Goal: Task Accomplishment & Management: Manage account settings

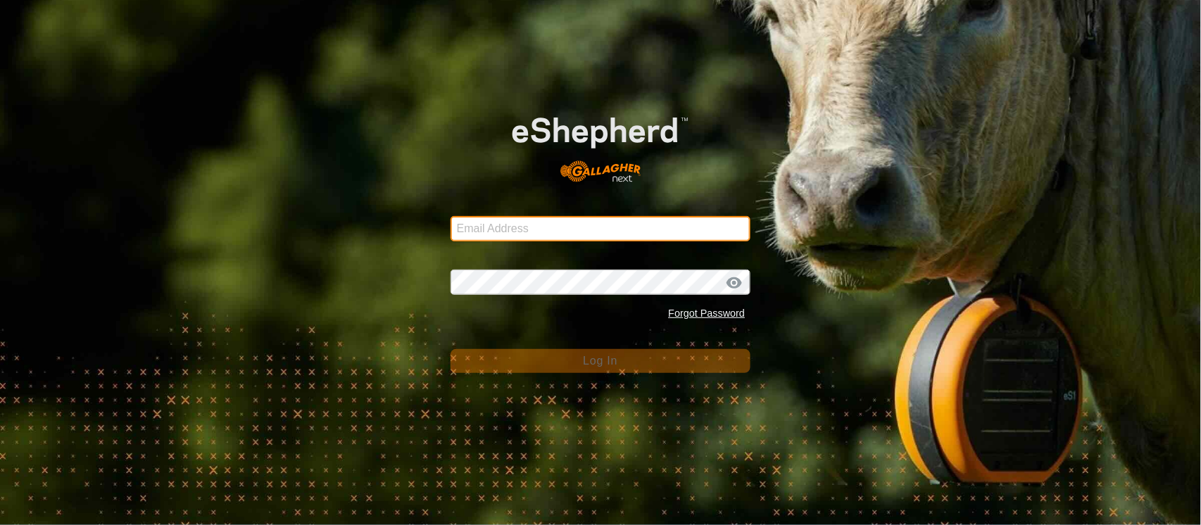
click at [489, 221] on input "Email Address" at bounding box center [601, 228] width 301 height 25
click at [508, 237] on input "Email Address" at bounding box center [601, 228] width 301 height 25
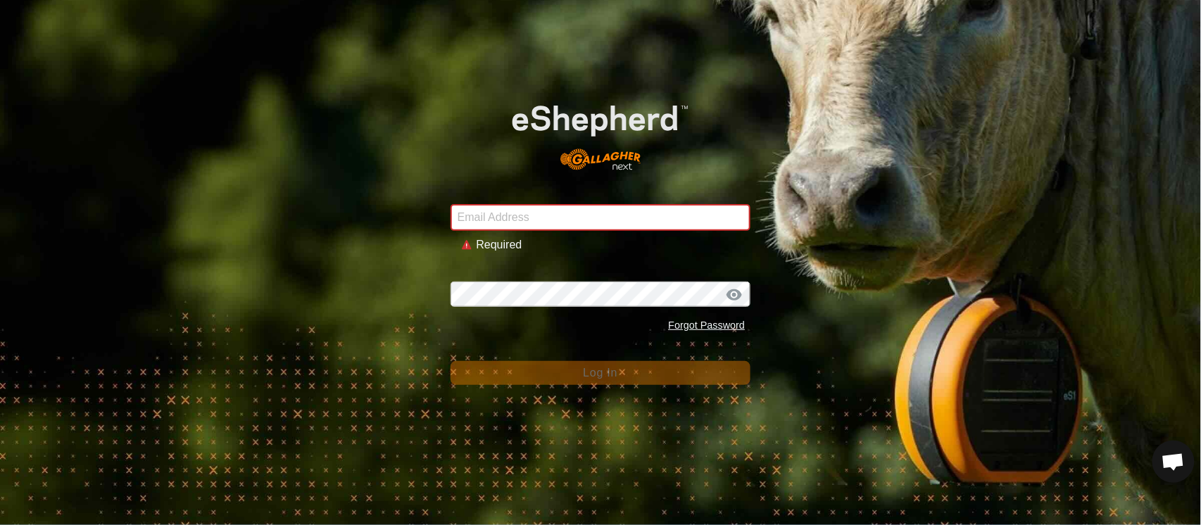
click at [105, 252] on div "Email Address Required Password Forgot Password Log In" at bounding box center [600, 262] width 1201 height 525
click at [721, 215] on input "Email Address" at bounding box center [601, 217] width 301 height 27
click at [0, 525] on com-1password-button at bounding box center [0, 525] width 0 height 0
type input "andrew.macdonald103@gmail.com"
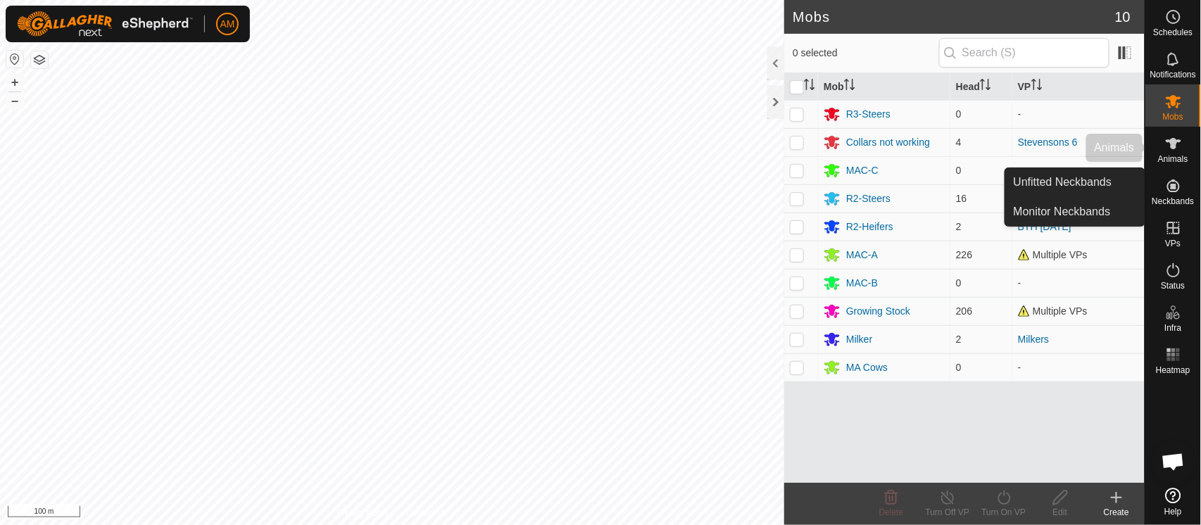
click at [1186, 149] on es-animals-svg-icon at bounding box center [1173, 143] width 25 height 23
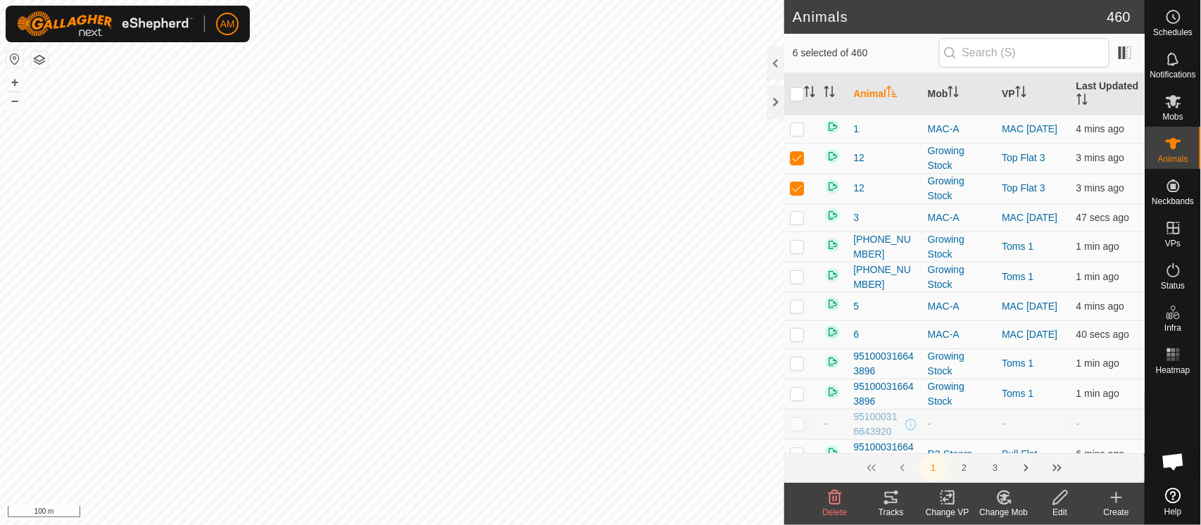
checkbox input "true"
click at [999, 502] on icon at bounding box center [1004, 498] width 12 height 13
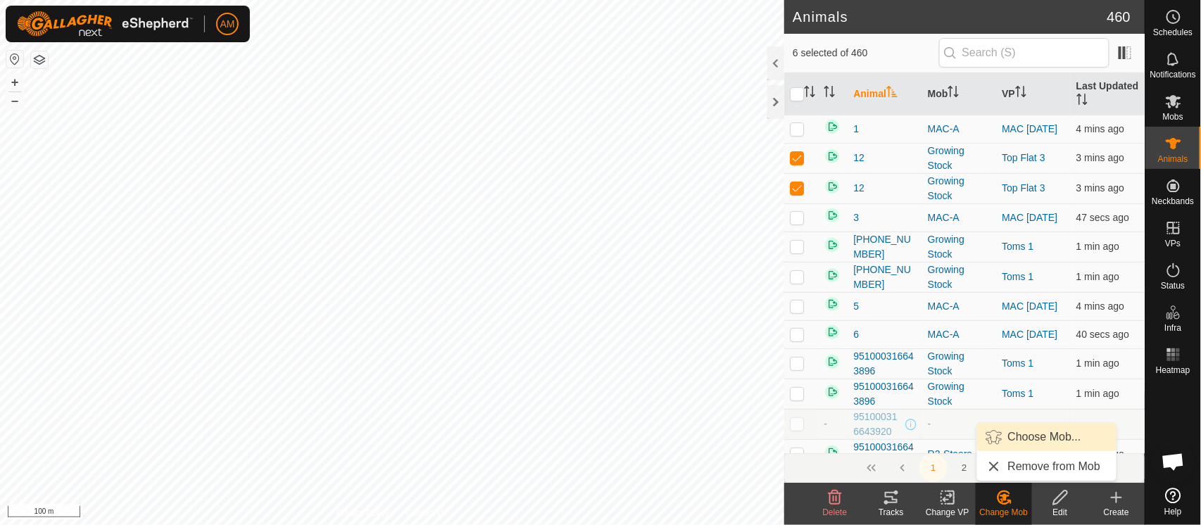
click at [1016, 430] on link "Choose Mob..." at bounding box center [1046, 437] width 139 height 28
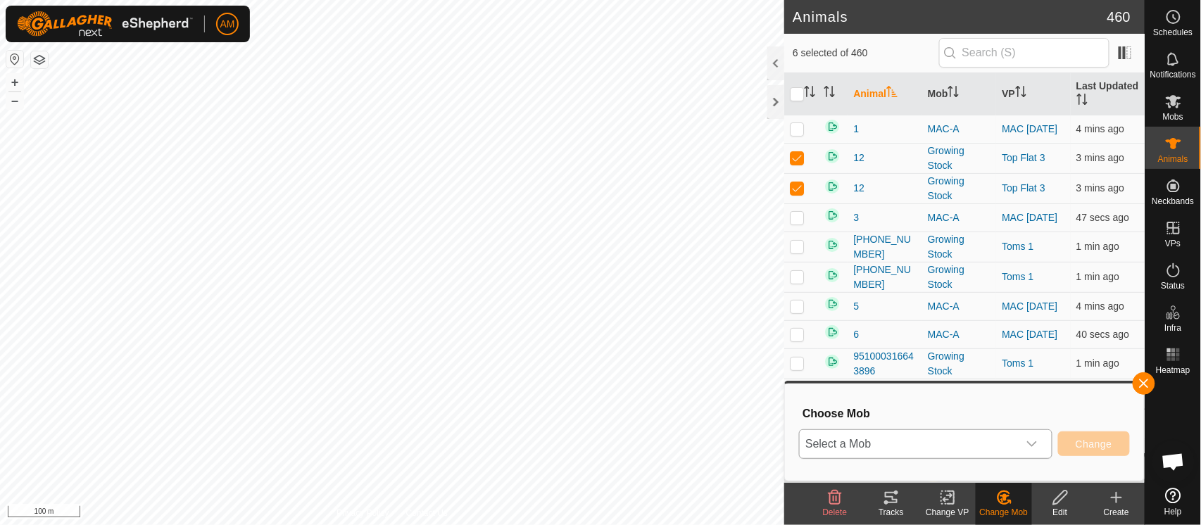
click at [951, 446] on span "Select a Mob" at bounding box center [909, 444] width 218 height 28
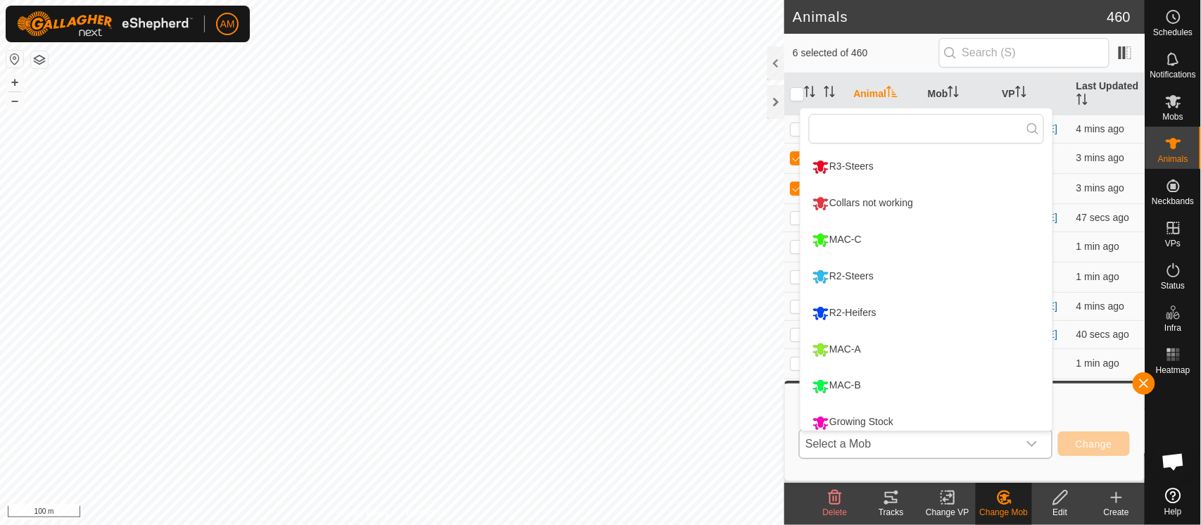
scroll to position [10, 0]
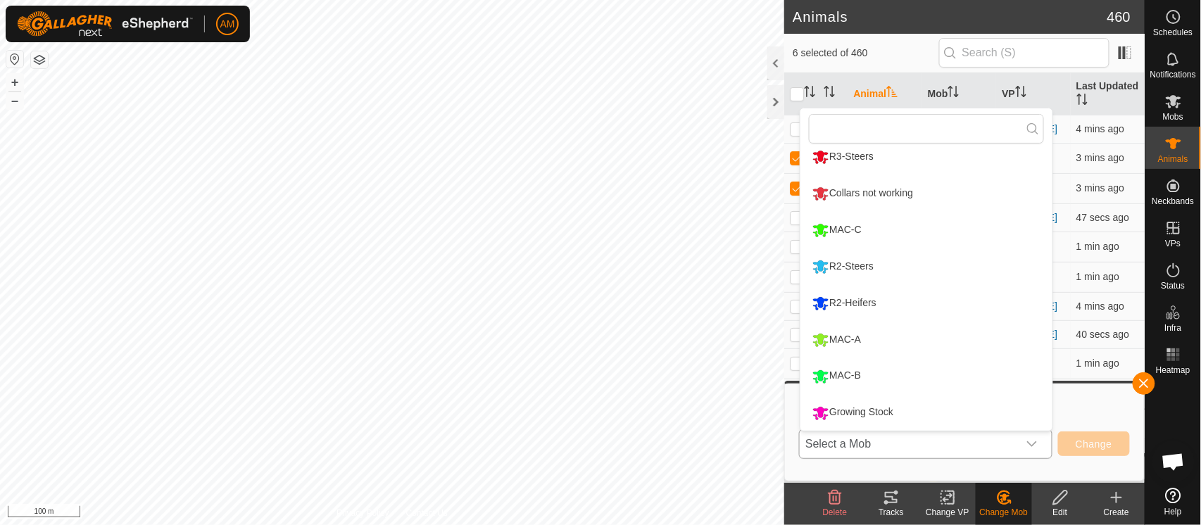
click at [854, 267] on li "R2-Steers" at bounding box center [927, 266] width 252 height 35
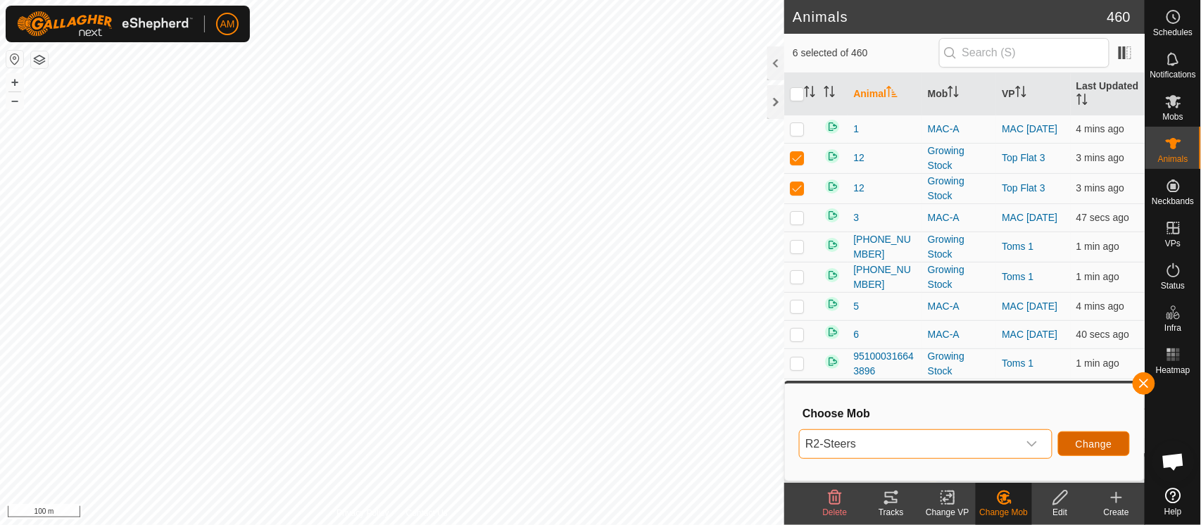
click at [1112, 452] on button "Change" at bounding box center [1094, 444] width 72 height 25
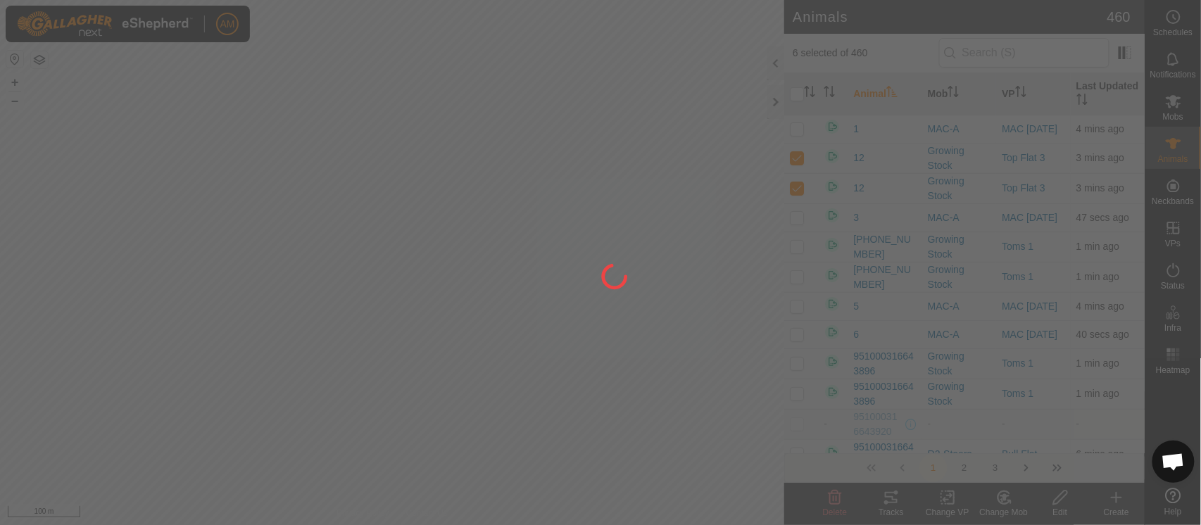
checkbox input "false"
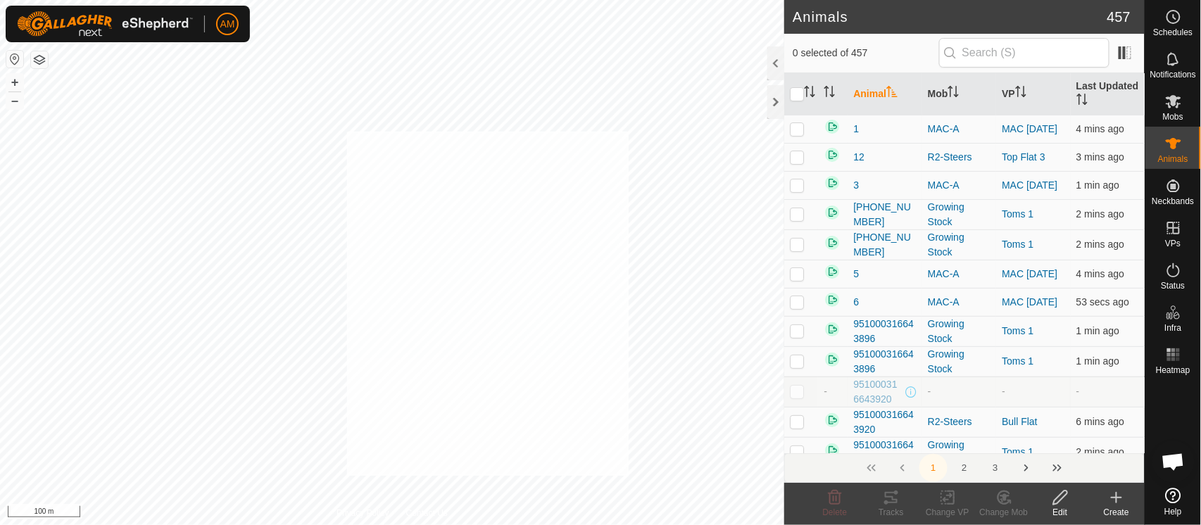
checkbox input "true"
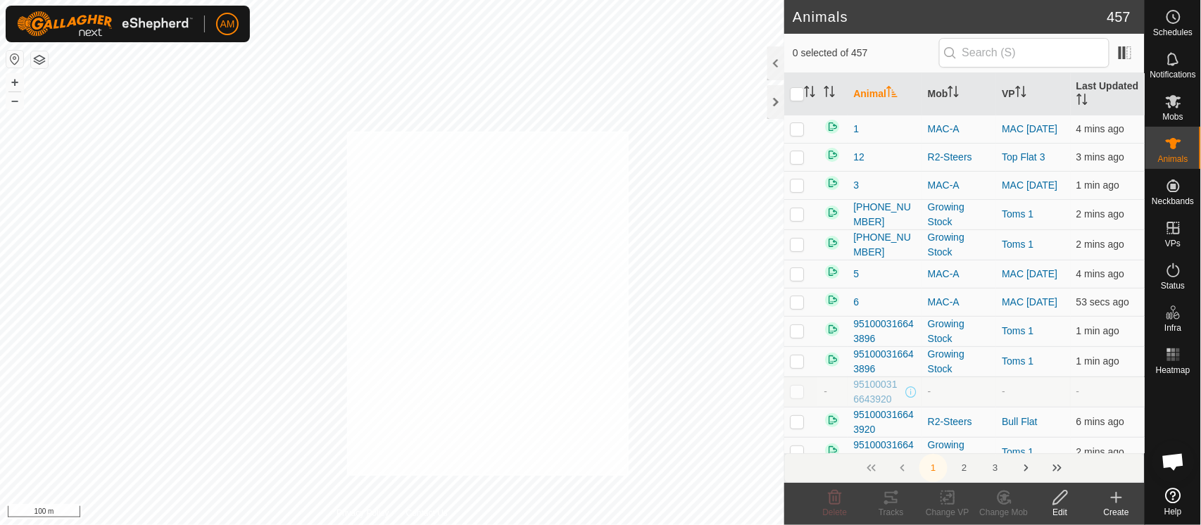
checkbox input "true"
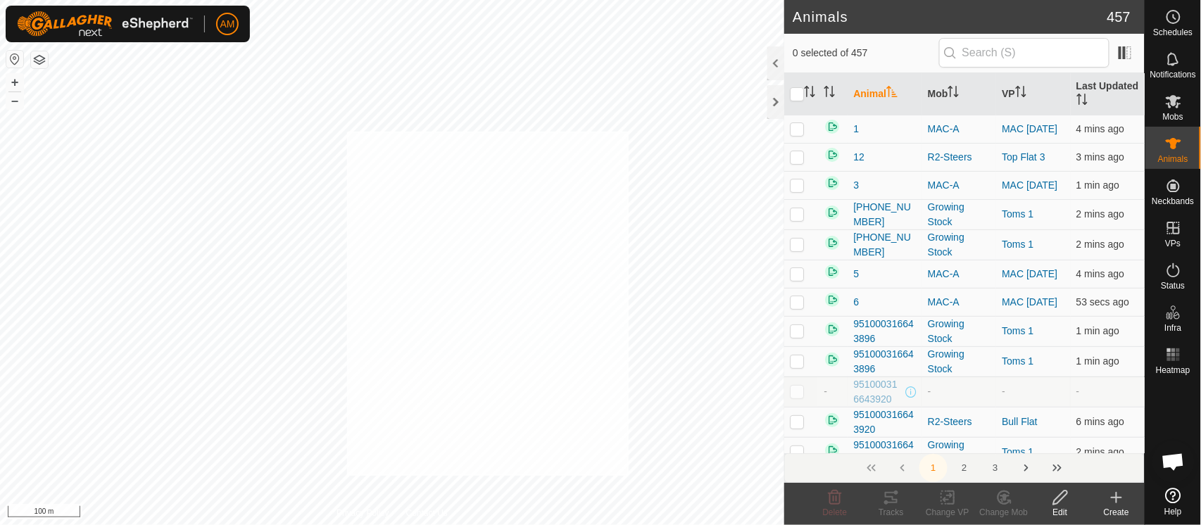
checkbox input "true"
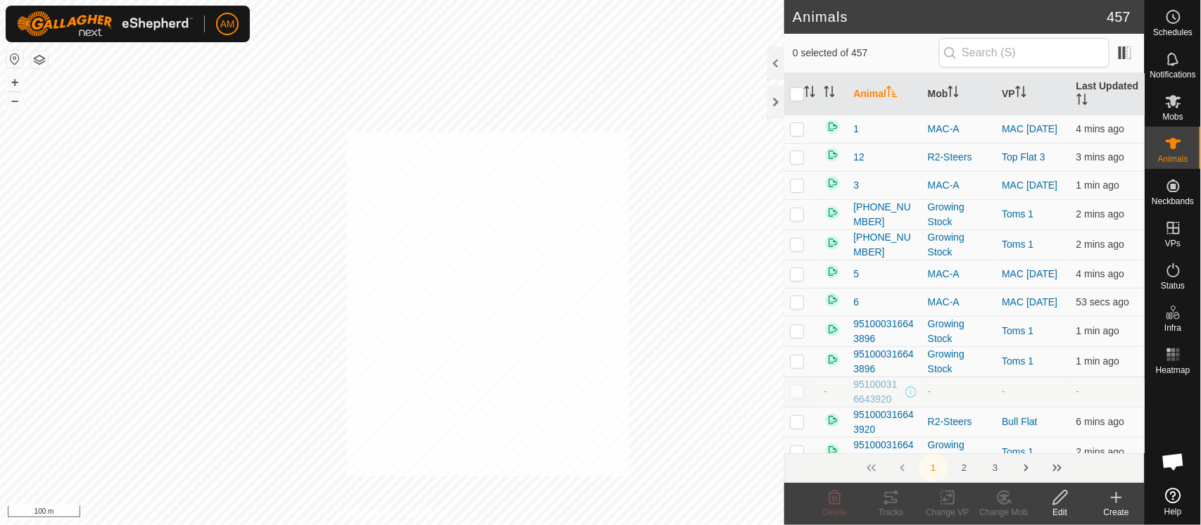
checkbox input "true"
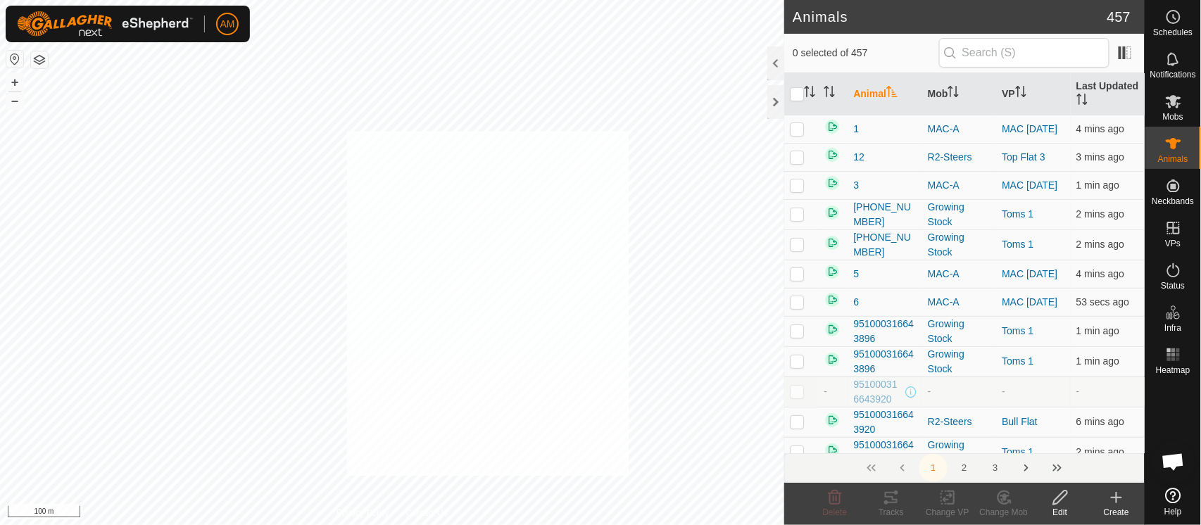
checkbox input "true"
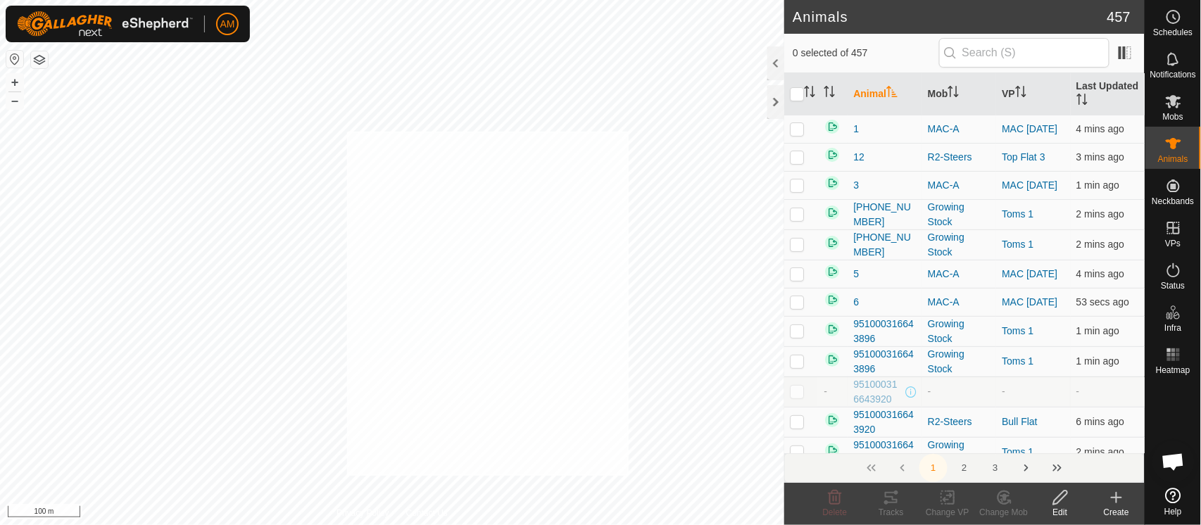
checkbox input "true"
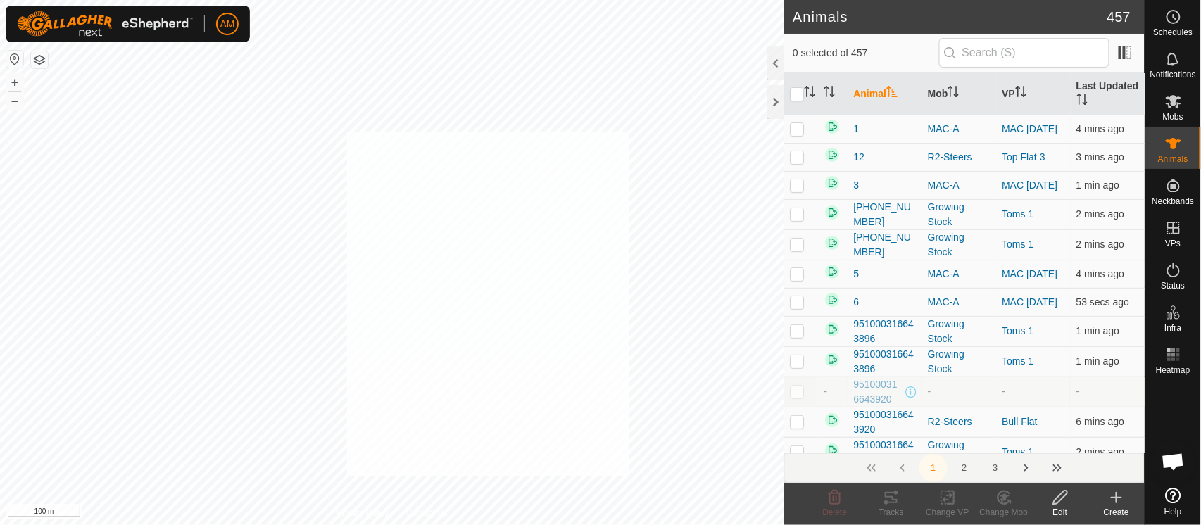
checkbox input "true"
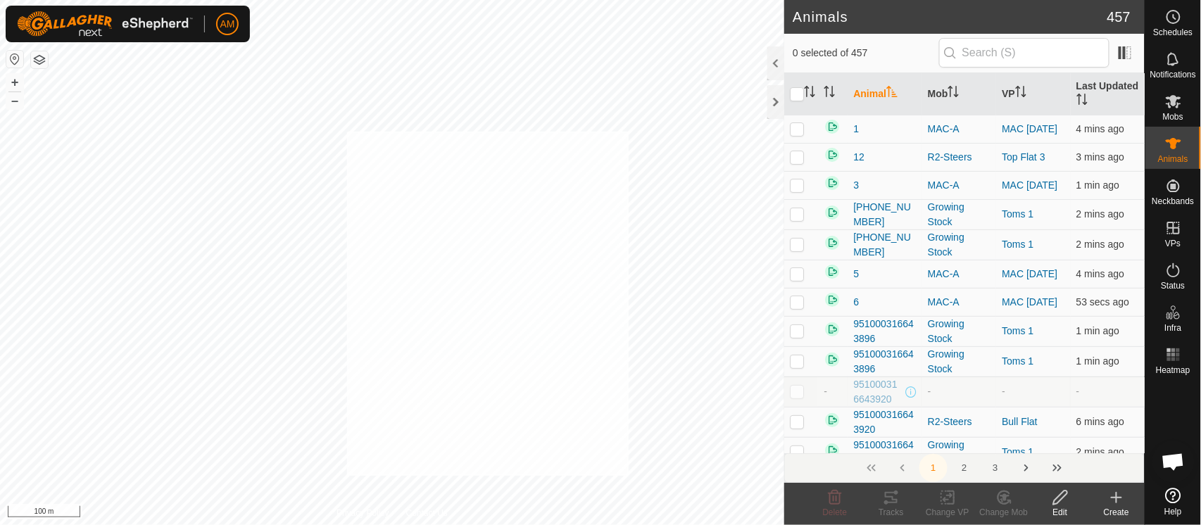
checkbox input "true"
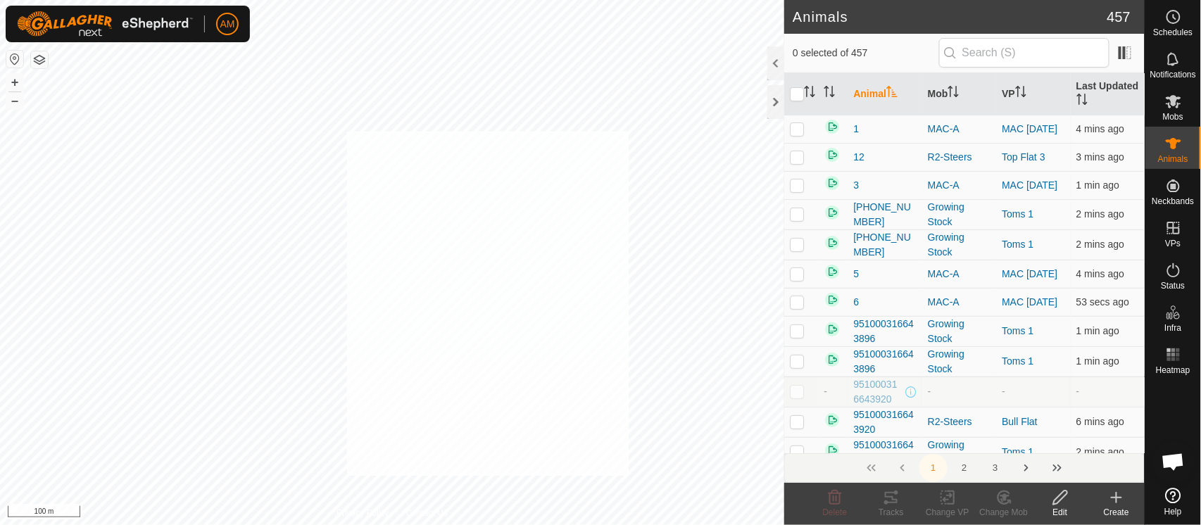
checkbox input "true"
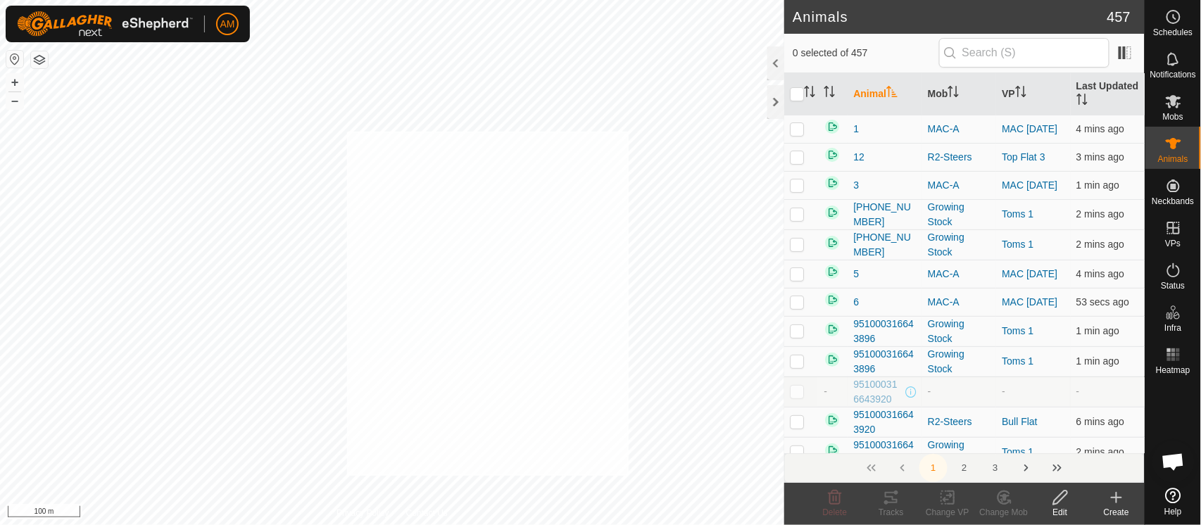
checkbox input "true"
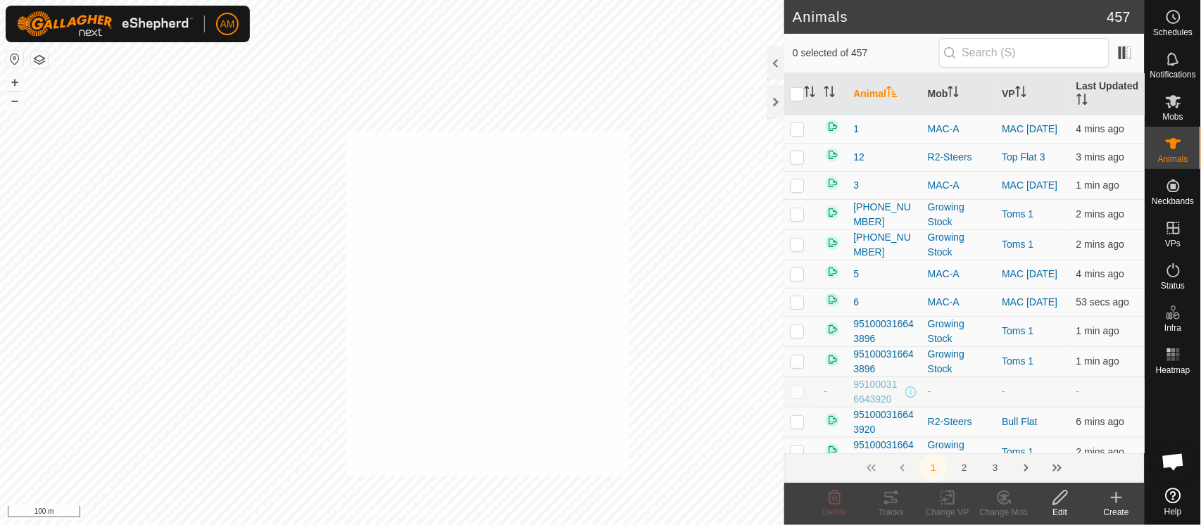
checkbox input "true"
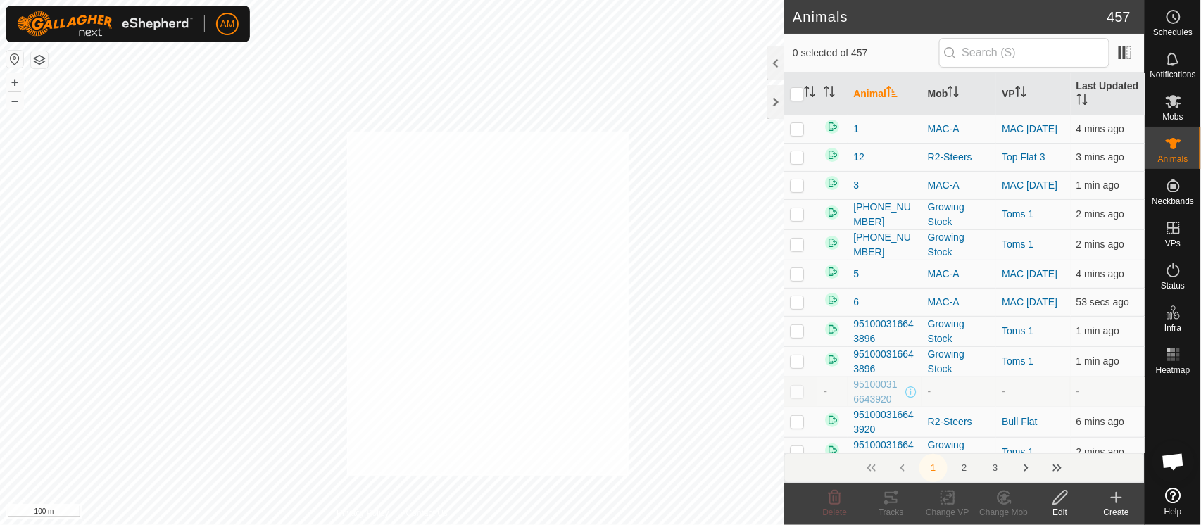
checkbox input "true"
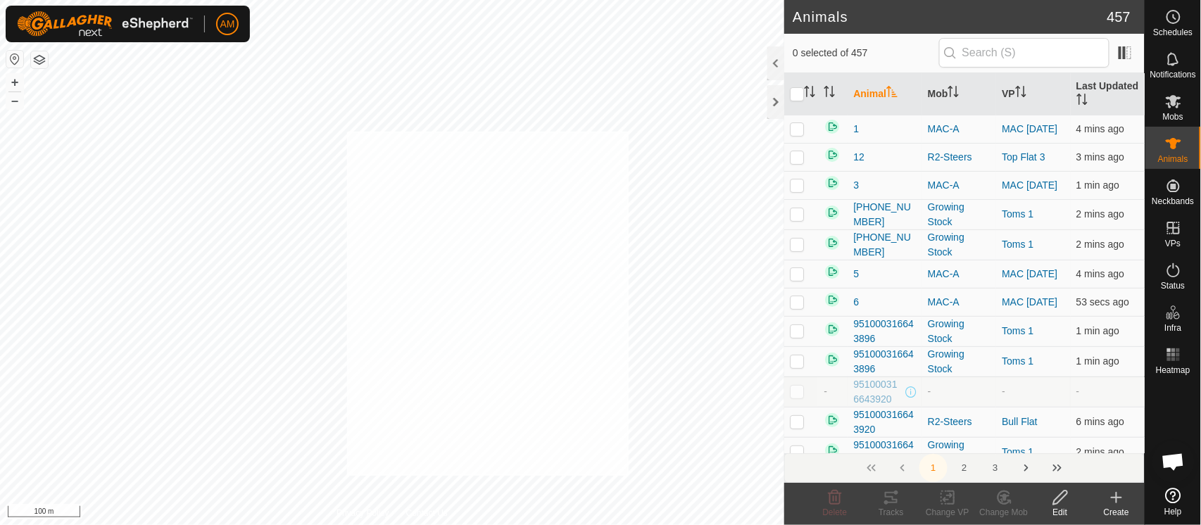
checkbox input "true"
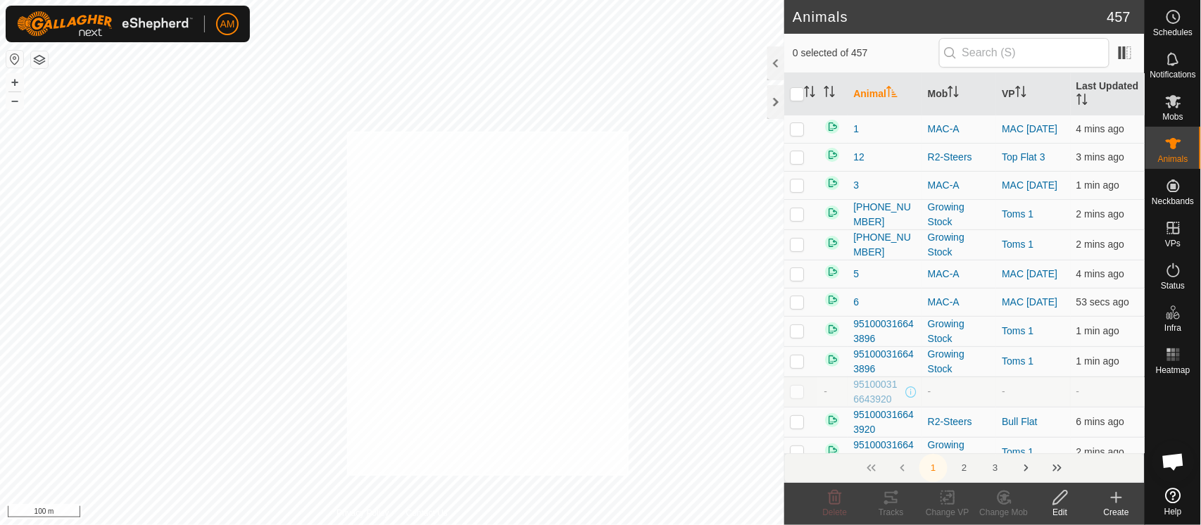
checkbox input "true"
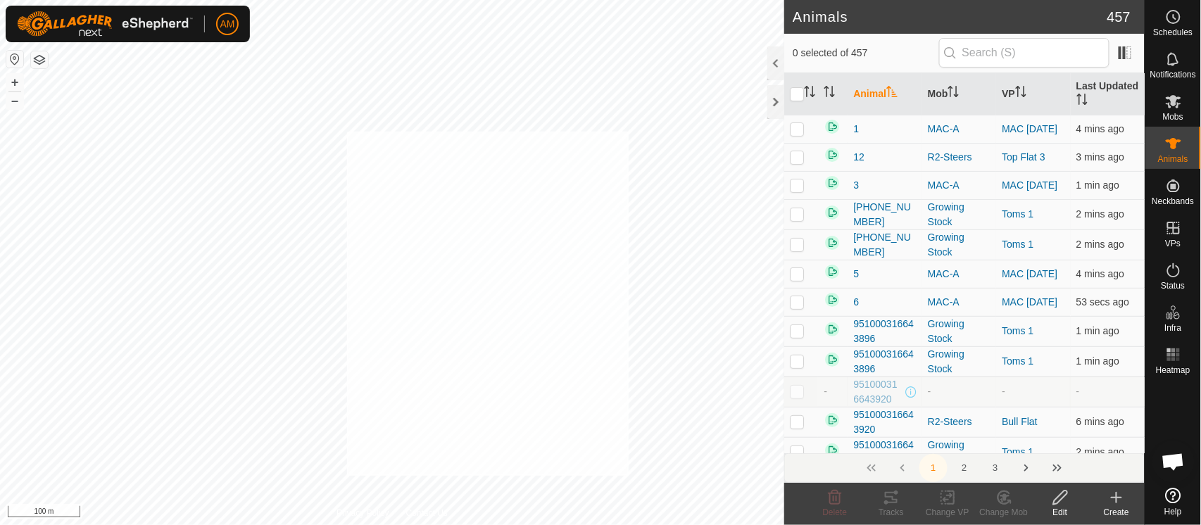
checkbox input "true"
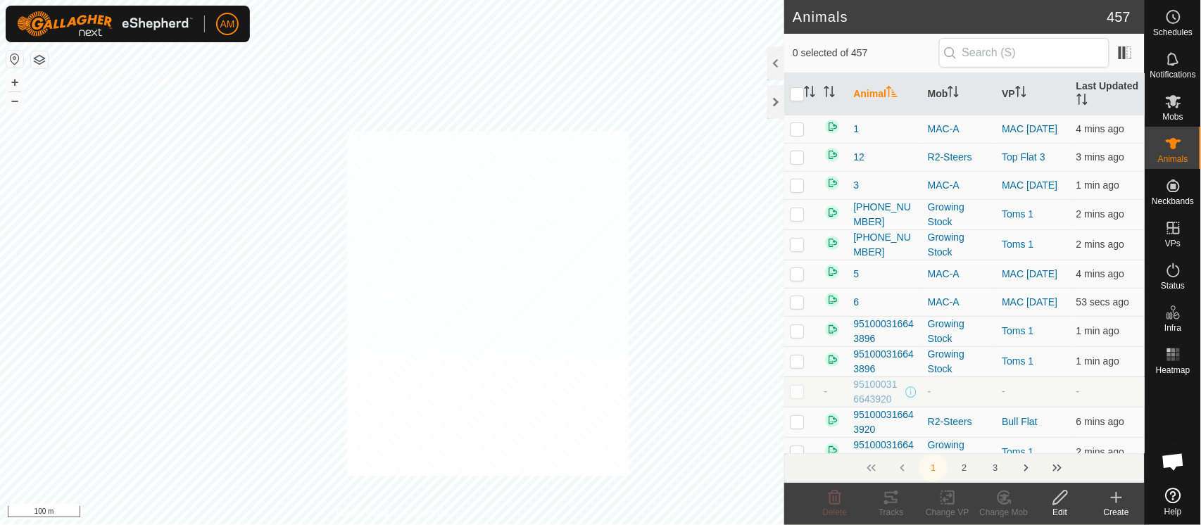
checkbox input "true"
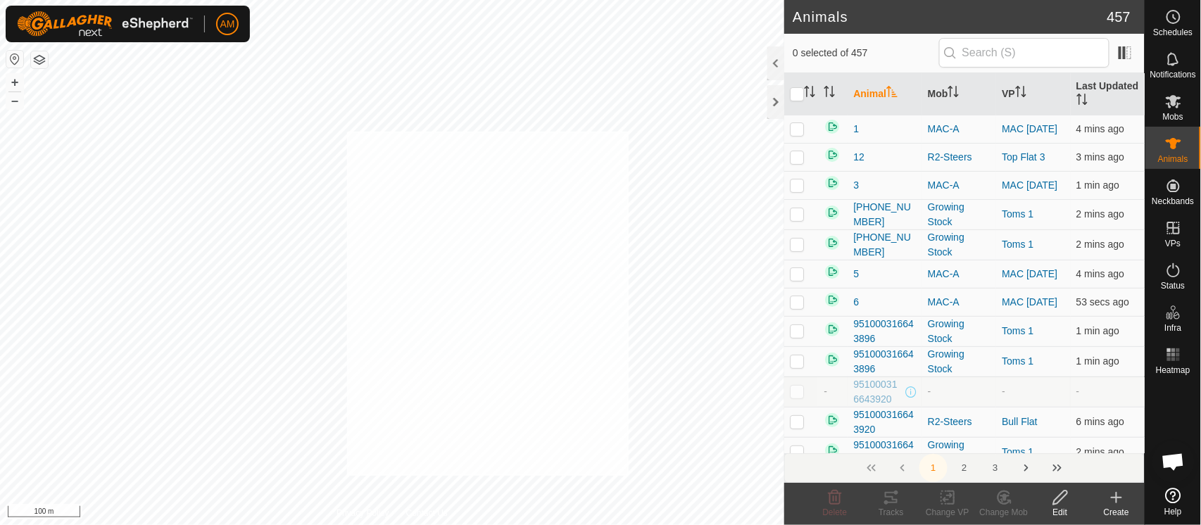
checkbox input "true"
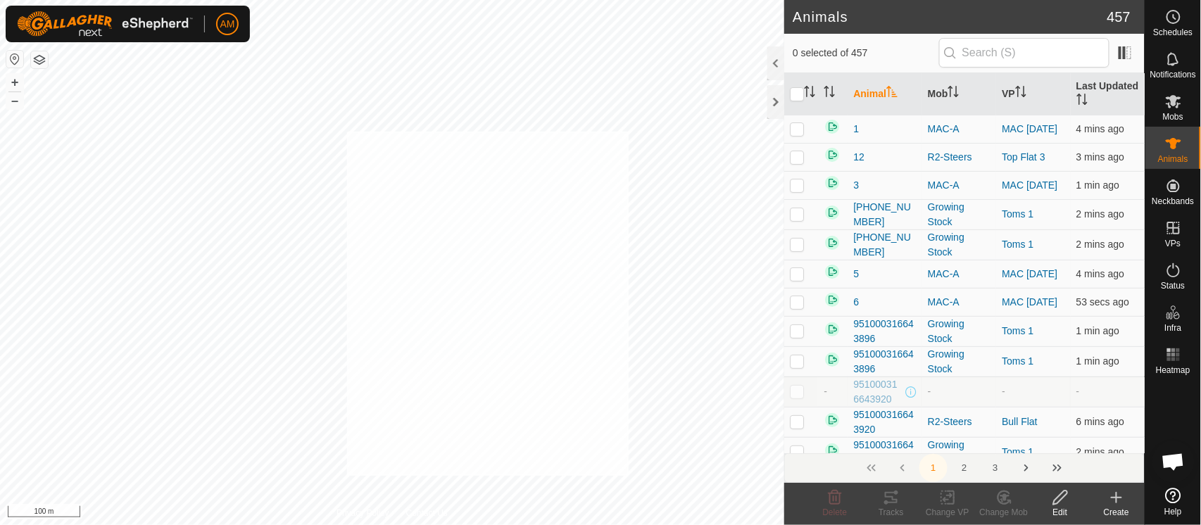
checkbox input "true"
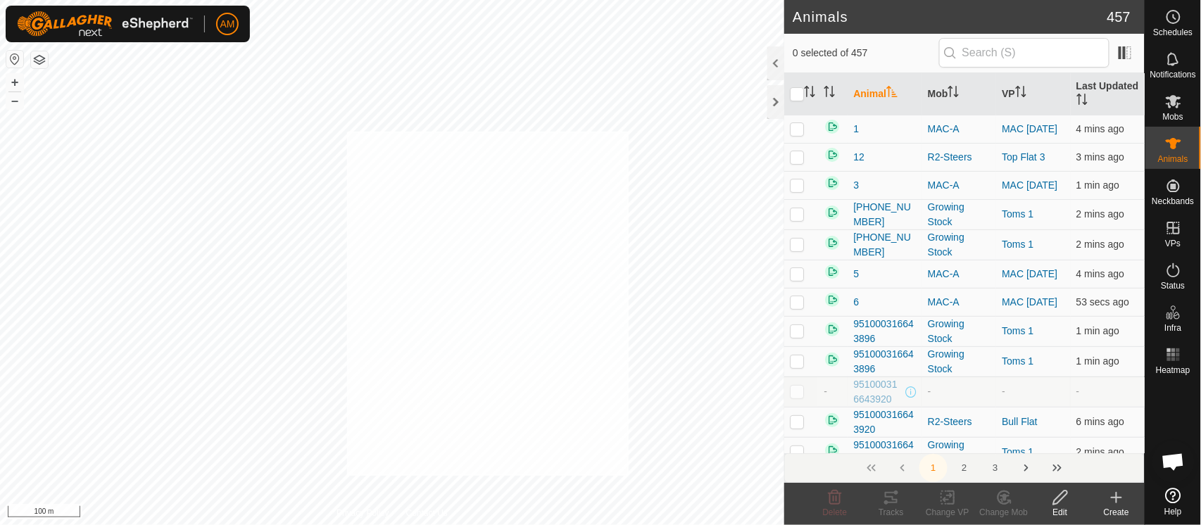
checkbox input "true"
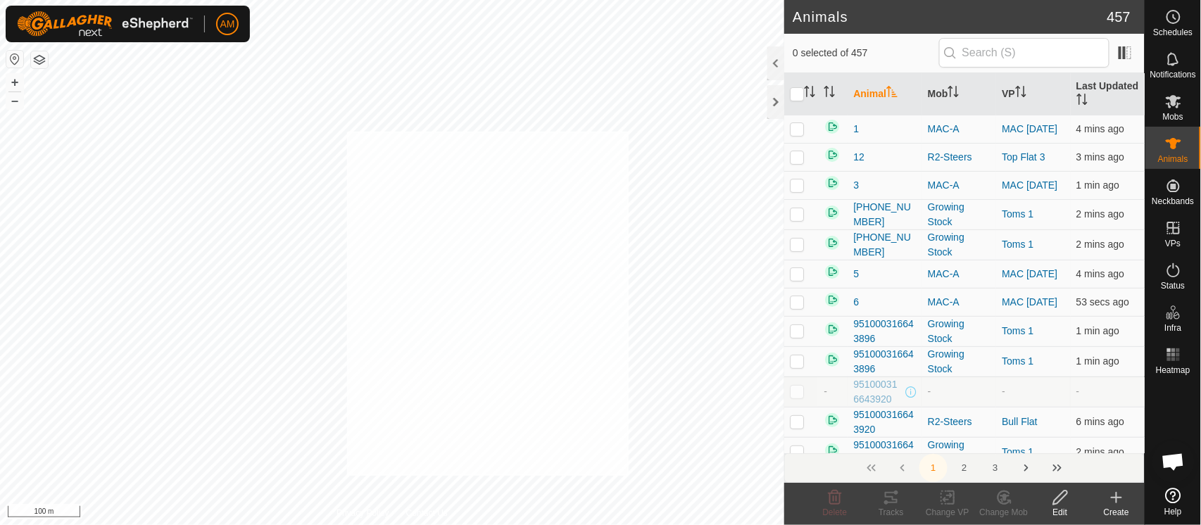
checkbox input "true"
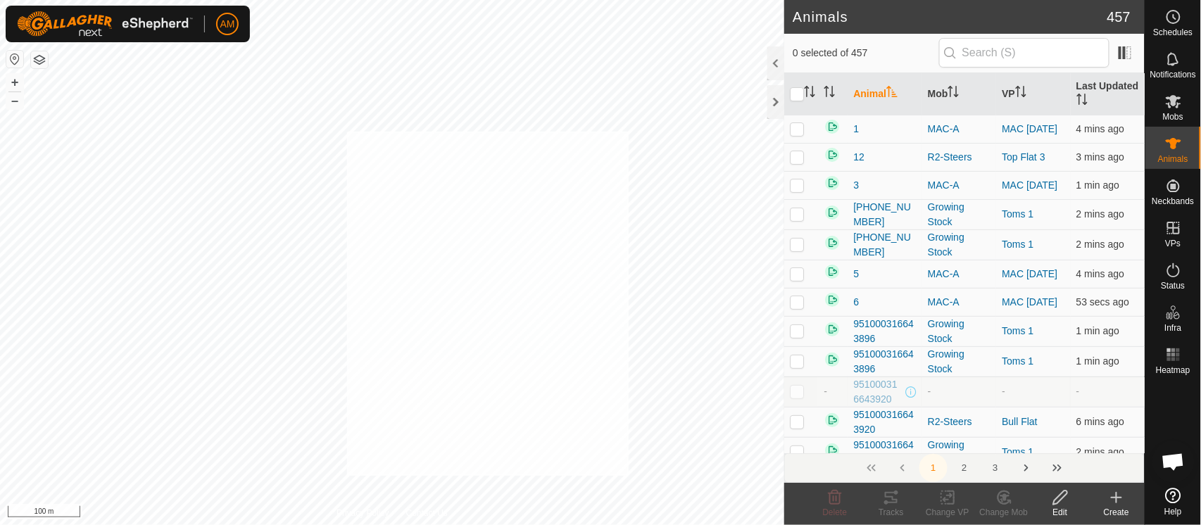
checkbox input "true"
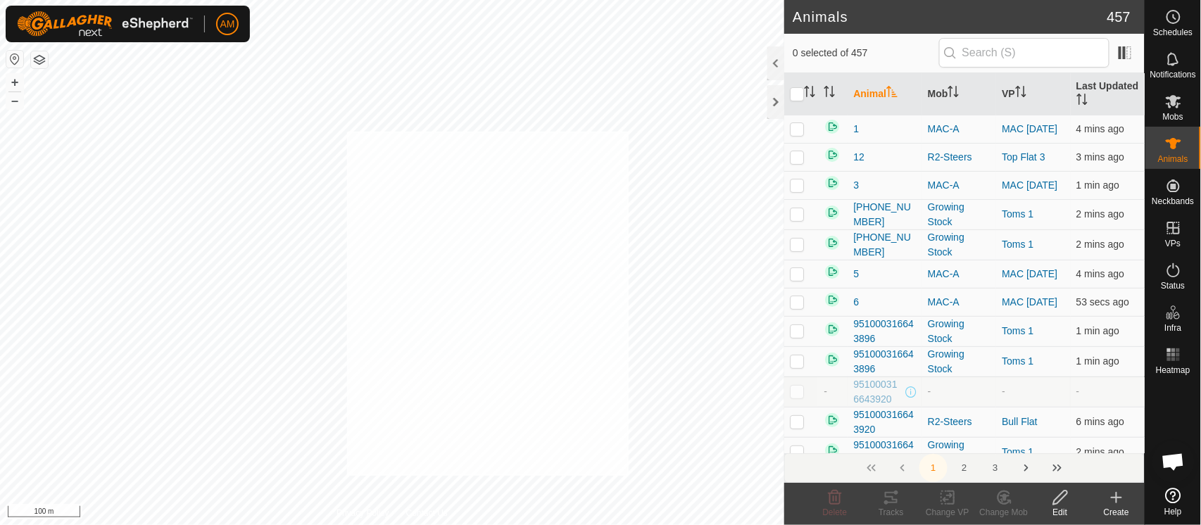
checkbox input "true"
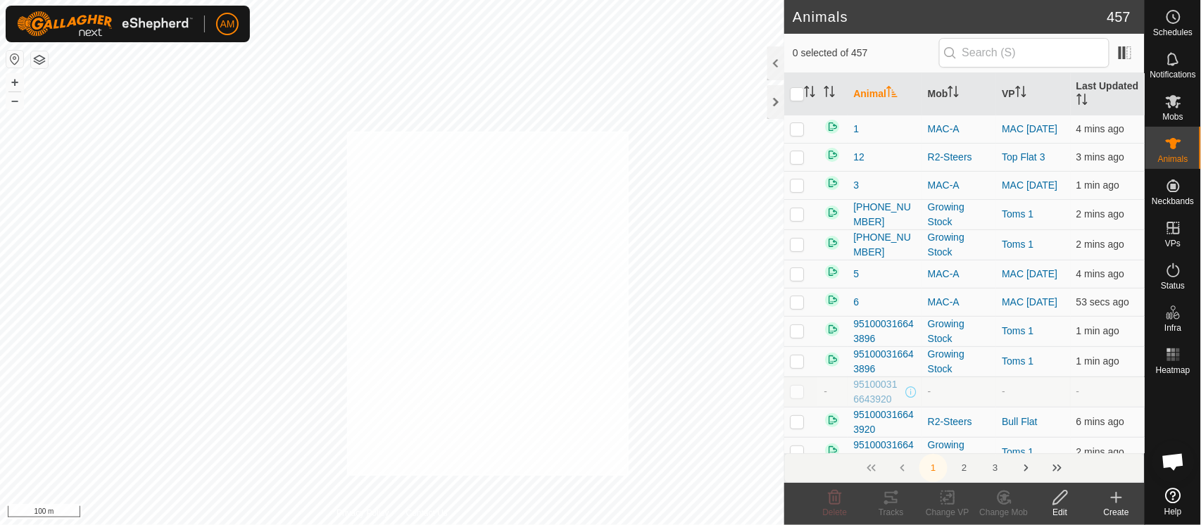
checkbox input "true"
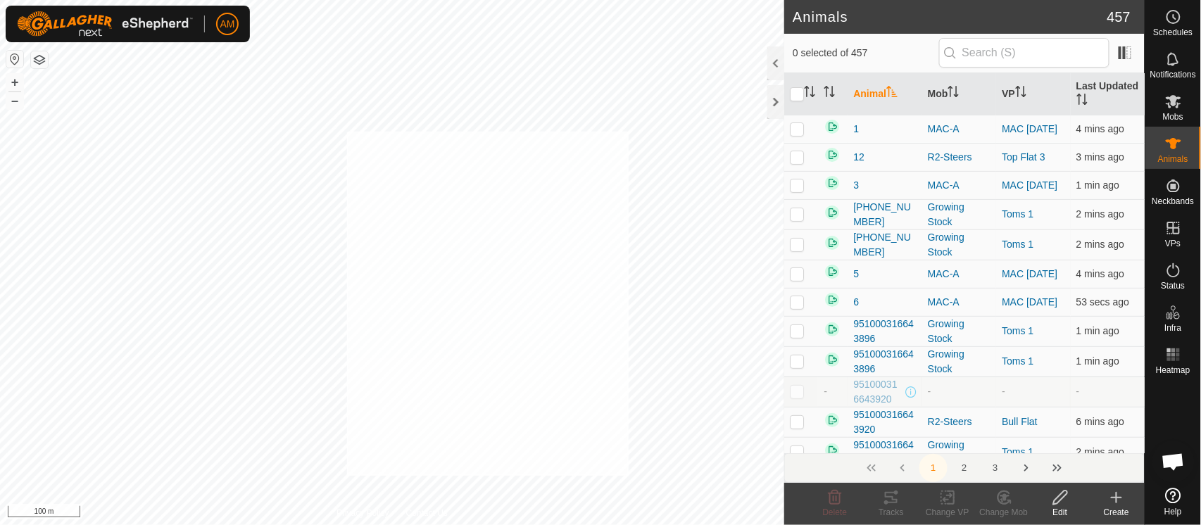
checkbox input "true"
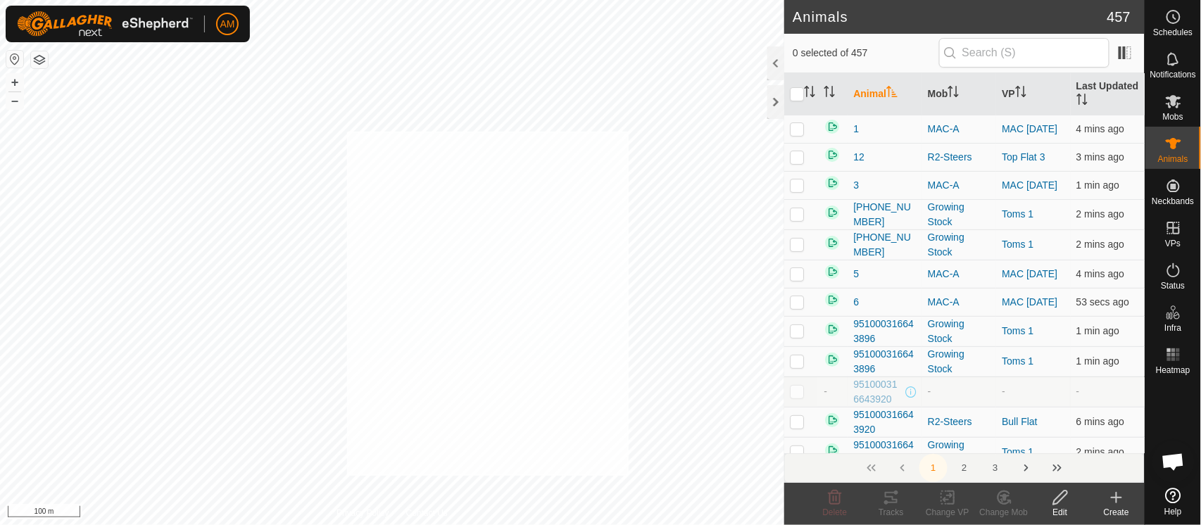
checkbox input "true"
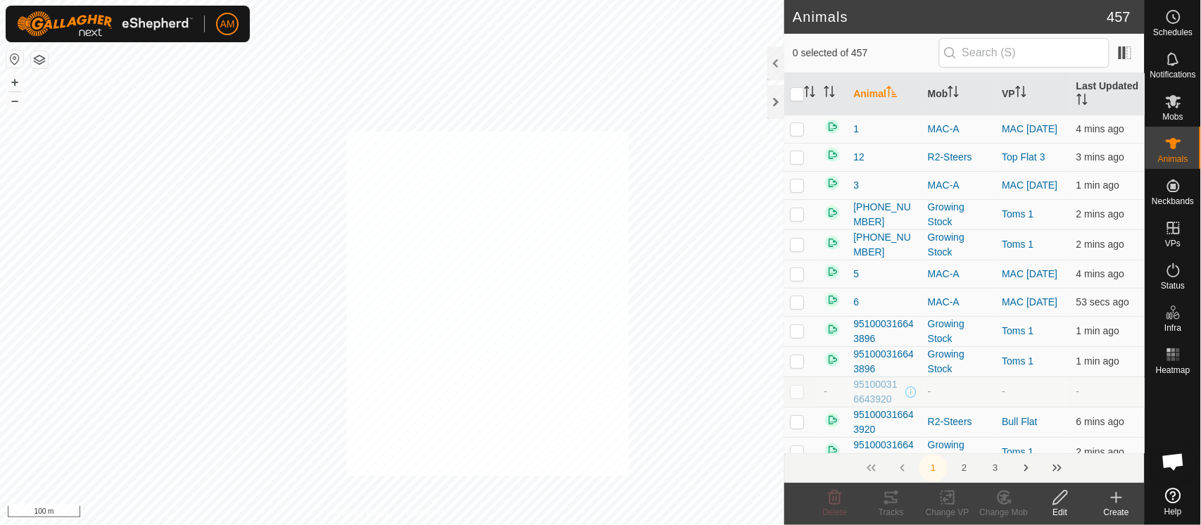
checkbox input "true"
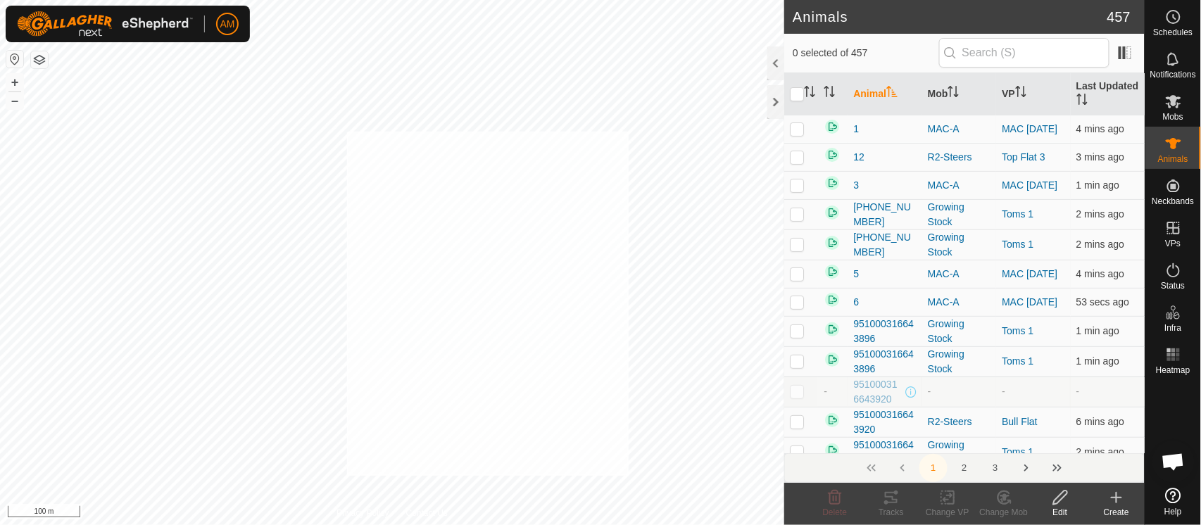
checkbox input "true"
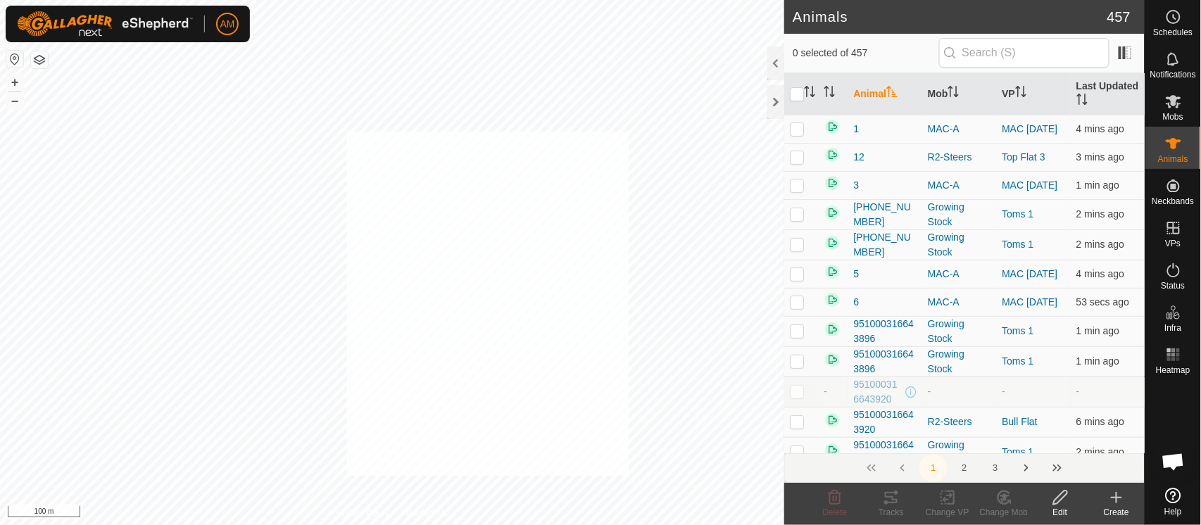
checkbox input "true"
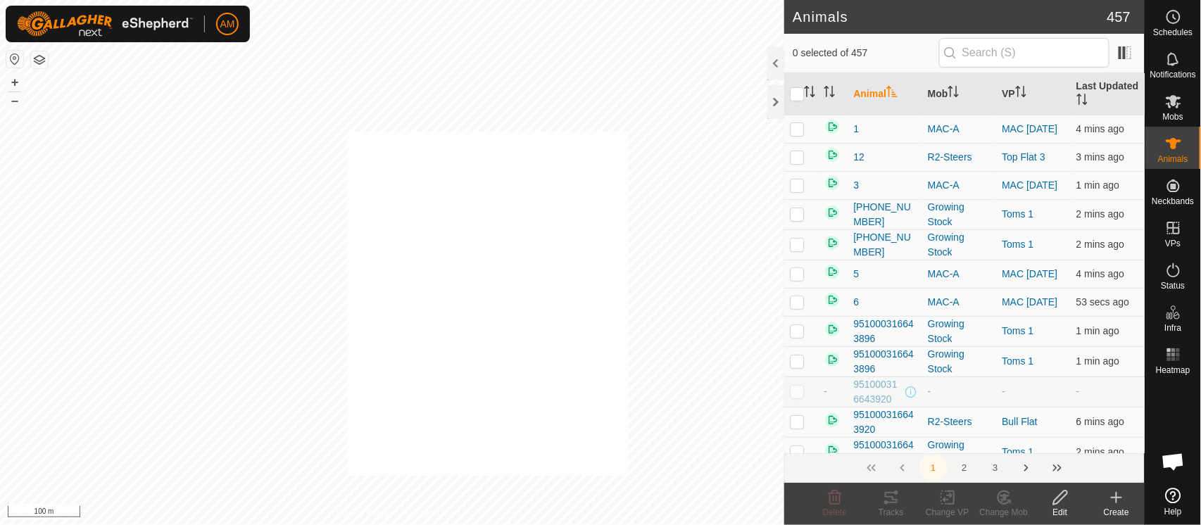
checkbox input "true"
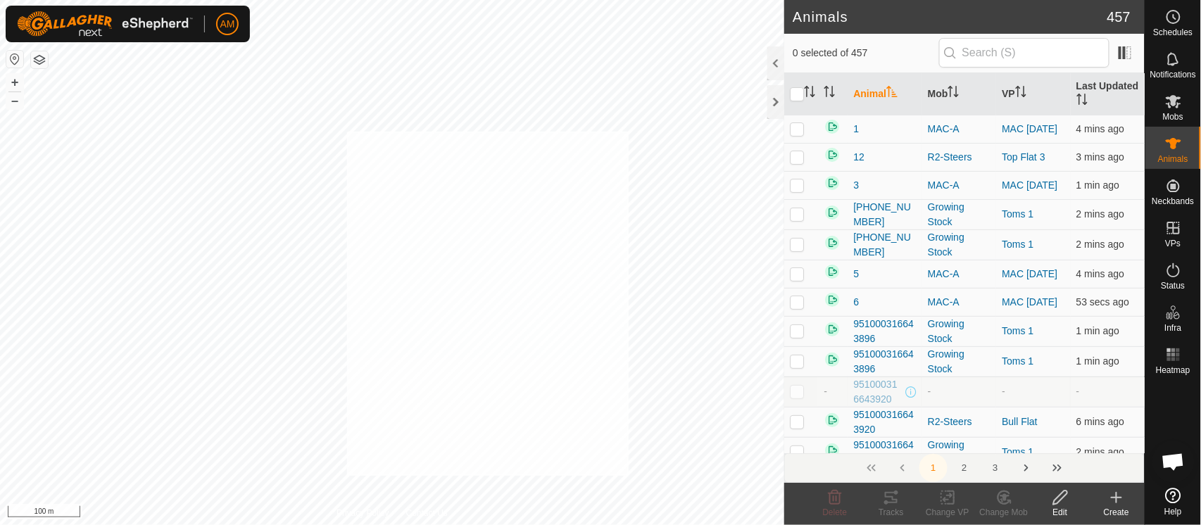
checkbox input "true"
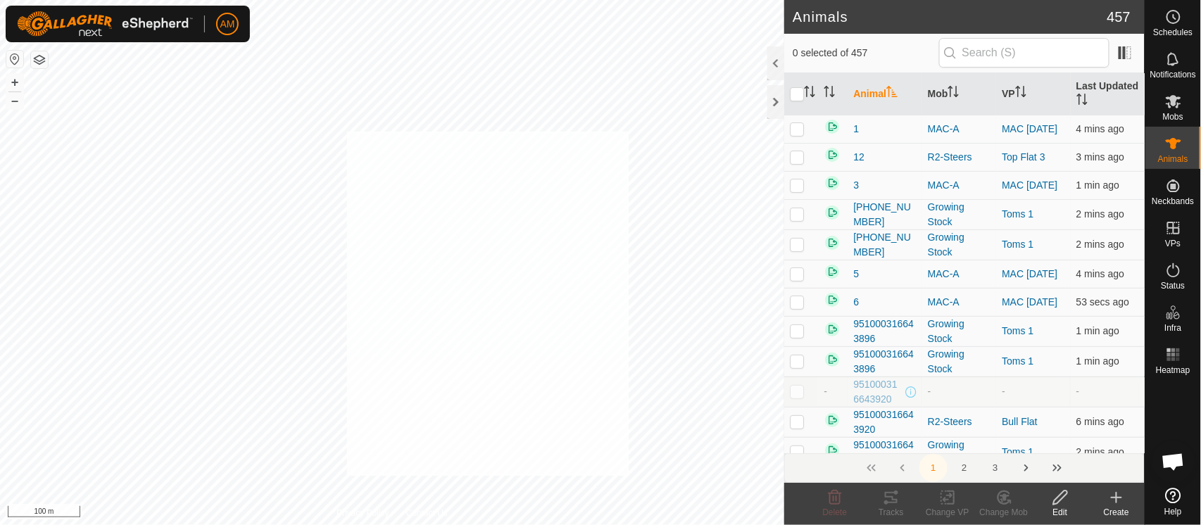
checkbox input "true"
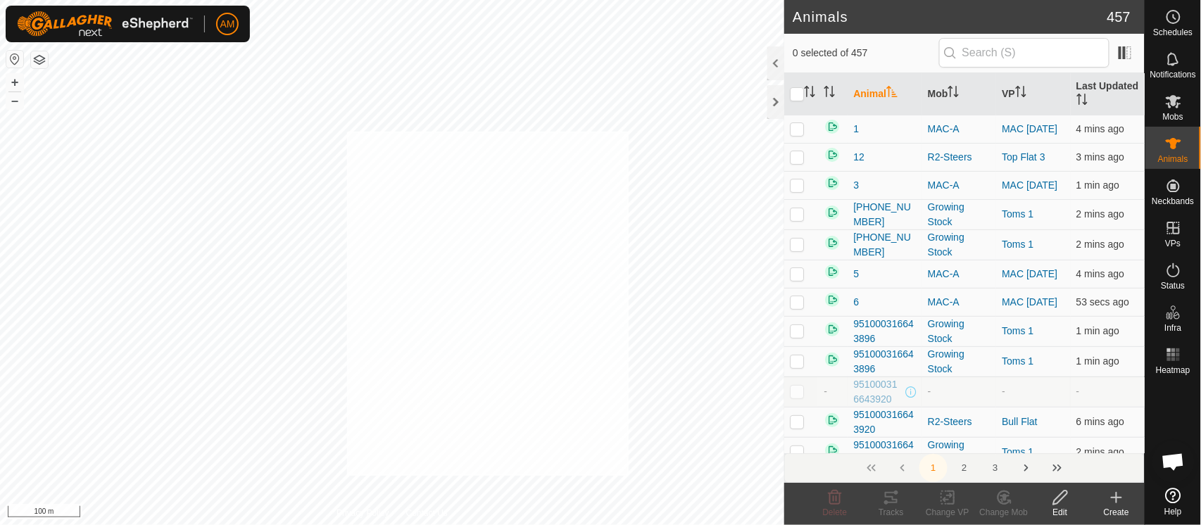
checkbox input "true"
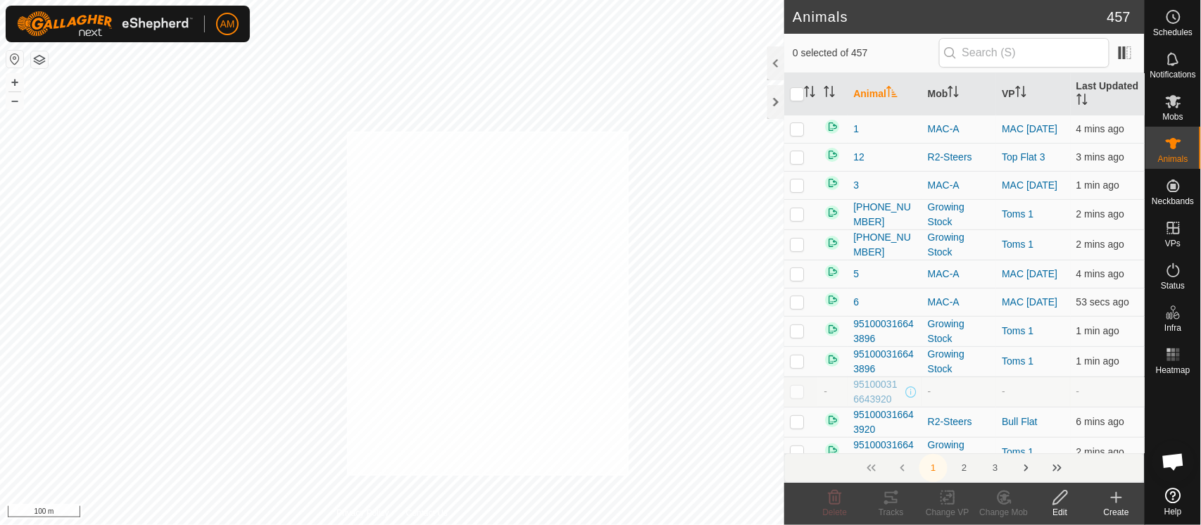
checkbox input "true"
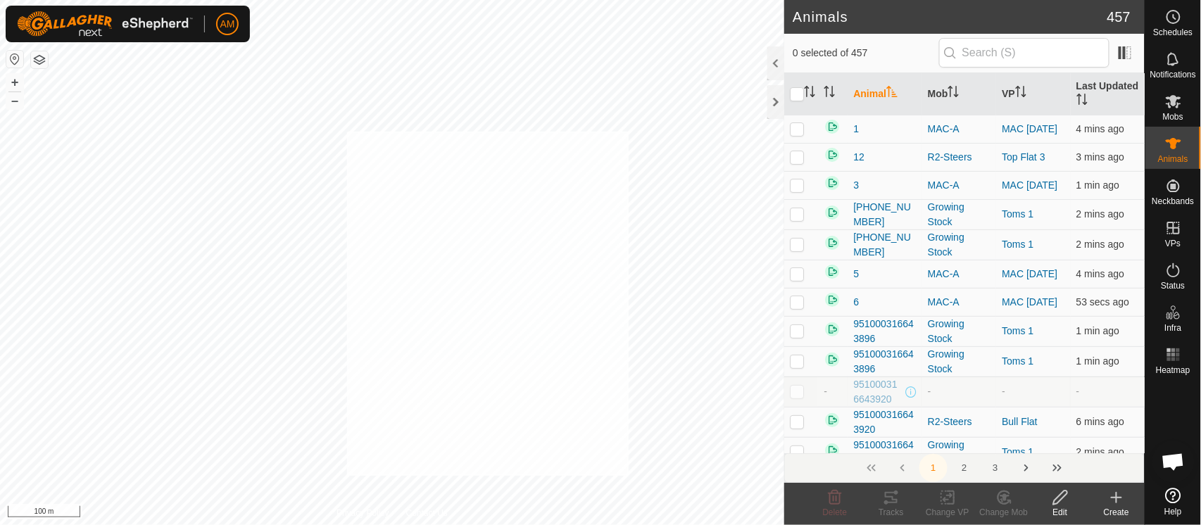
checkbox input "true"
click at [939, 496] on icon at bounding box center [948, 497] width 18 height 17
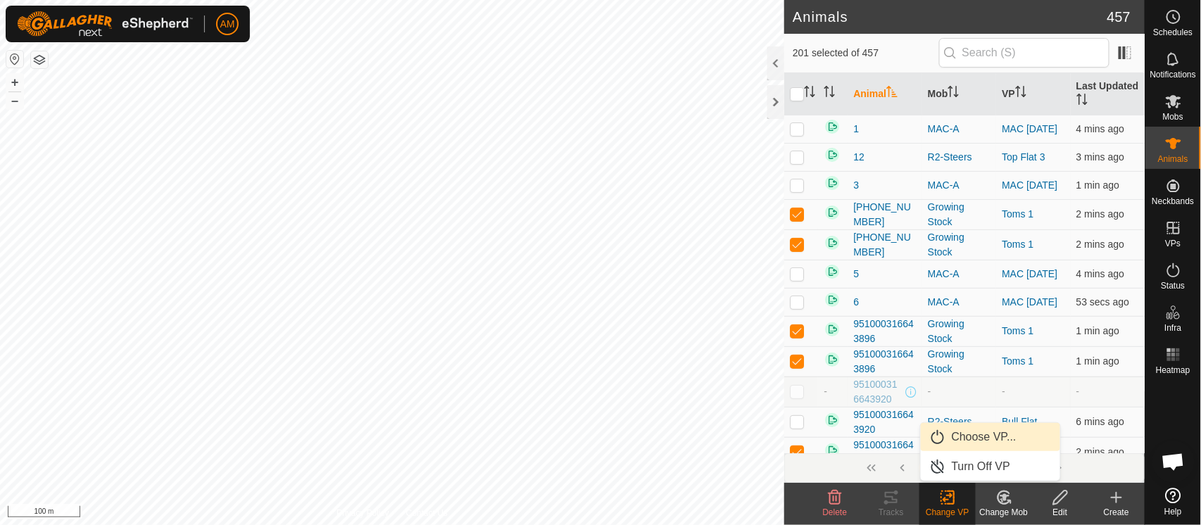
click at [946, 437] on link "Choose VP..." at bounding box center [990, 437] width 139 height 28
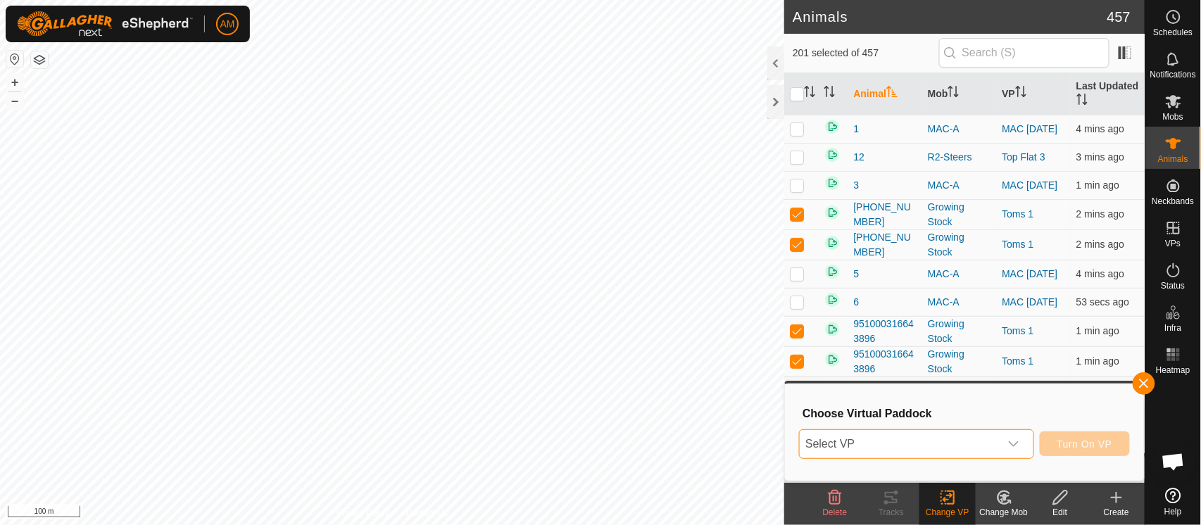
click at [931, 442] on span "Select VP" at bounding box center [899, 444] width 199 height 28
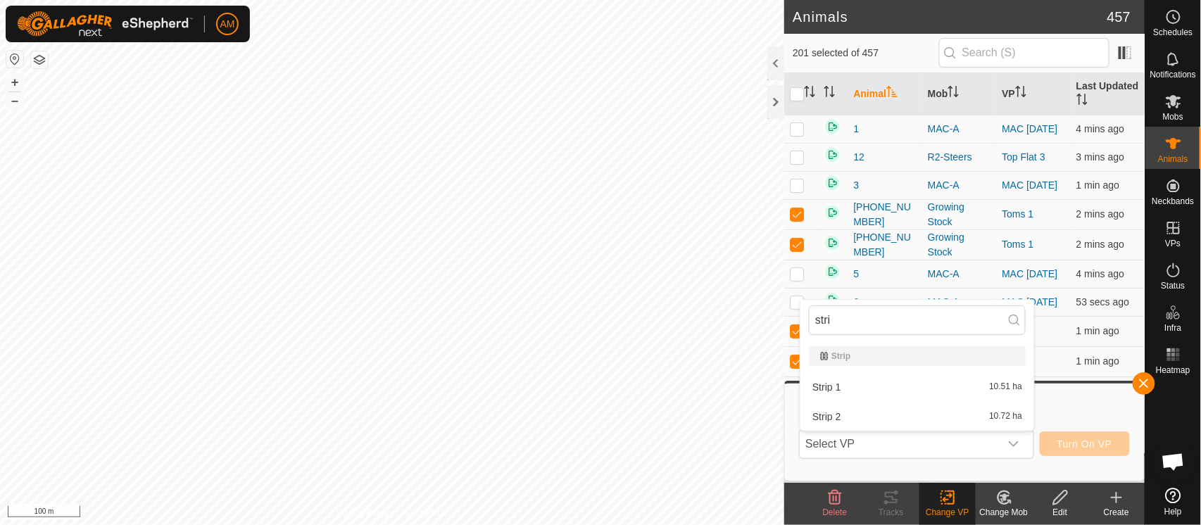
type input "strip"
click at [677, 311] on body "AM Schedules Notifications Mobs Animals Neckbands VPs Status Infra Heatmap Help…" at bounding box center [600, 262] width 1201 height 525
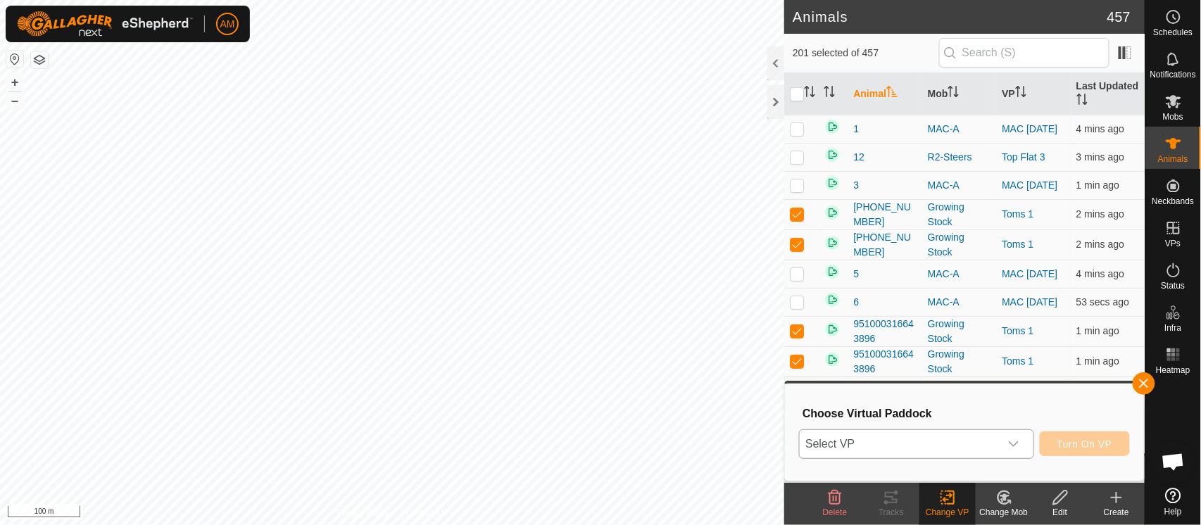
click at [884, 439] on span "Select VP" at bounding box center [899, 444] width 199 height 28
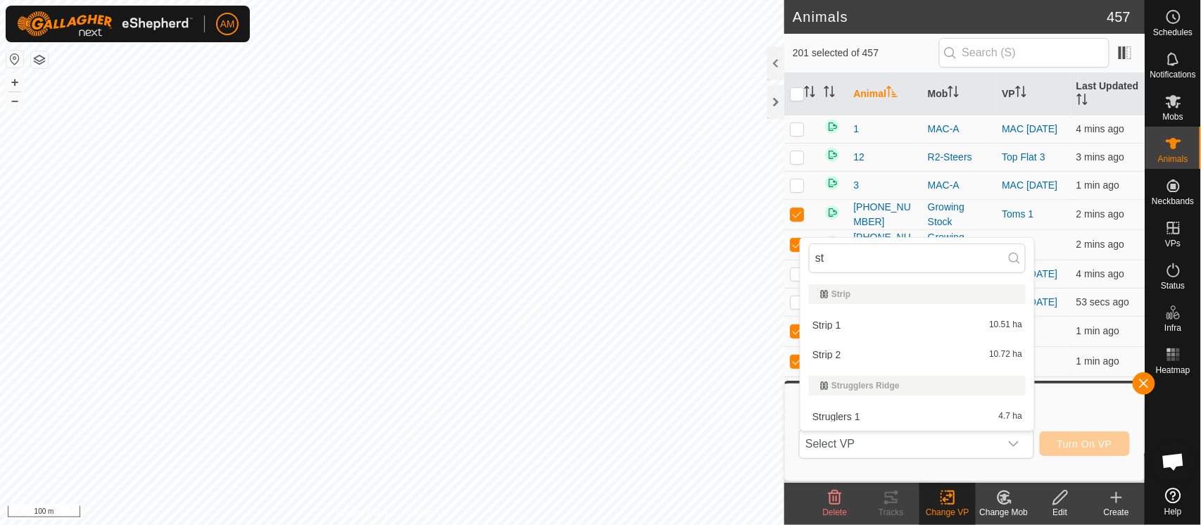
type input "s"
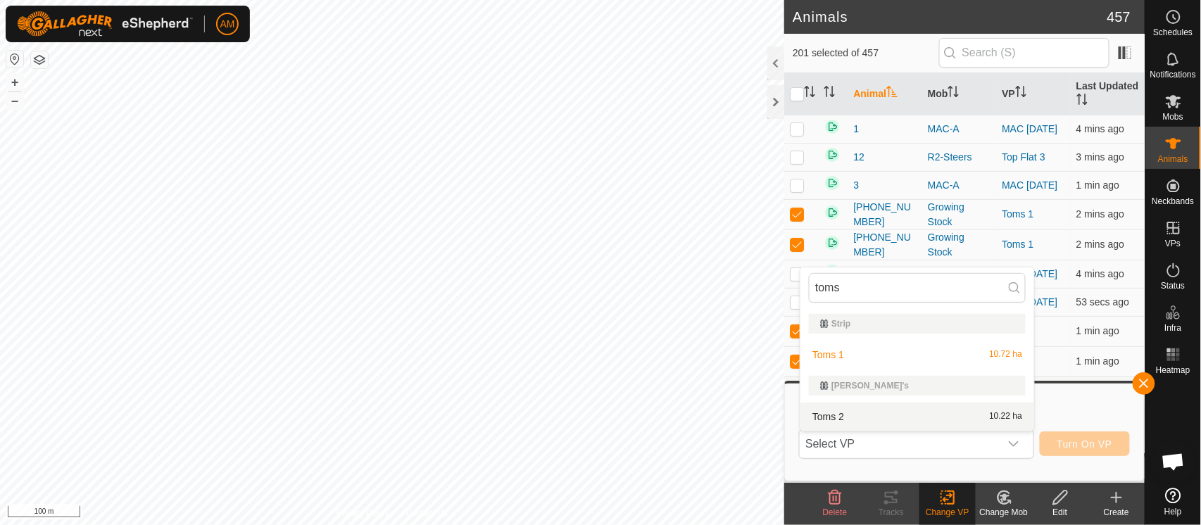
type input "toms"
click at [837, 411] on li "Toms 2 10.22 ha" at bounding box center [918, 417] width 234 height 28
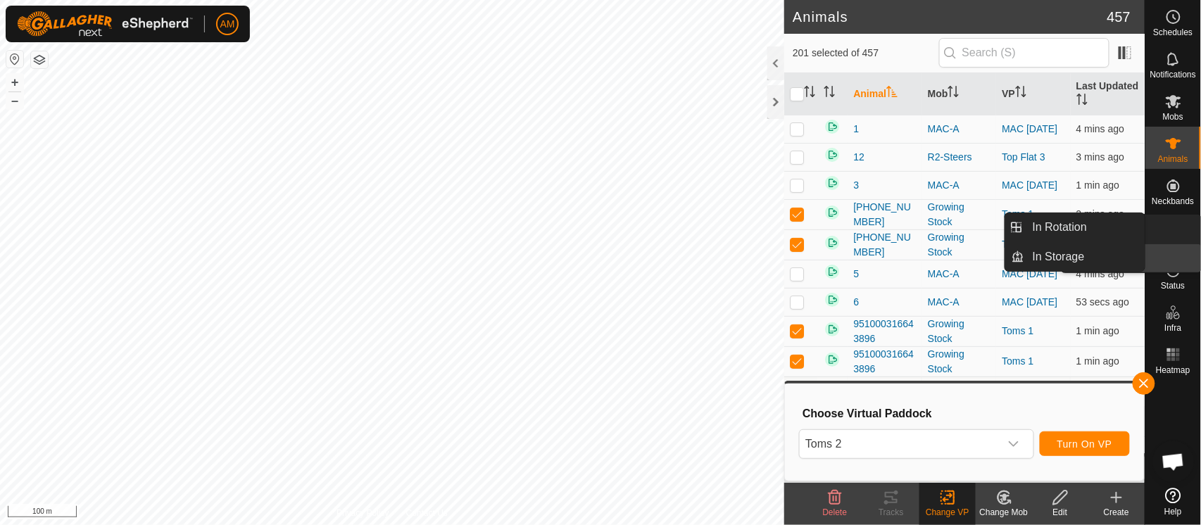
click at [1163, 245] on link "In Storage" at bounding box center [1141, 258] width 120 height 28
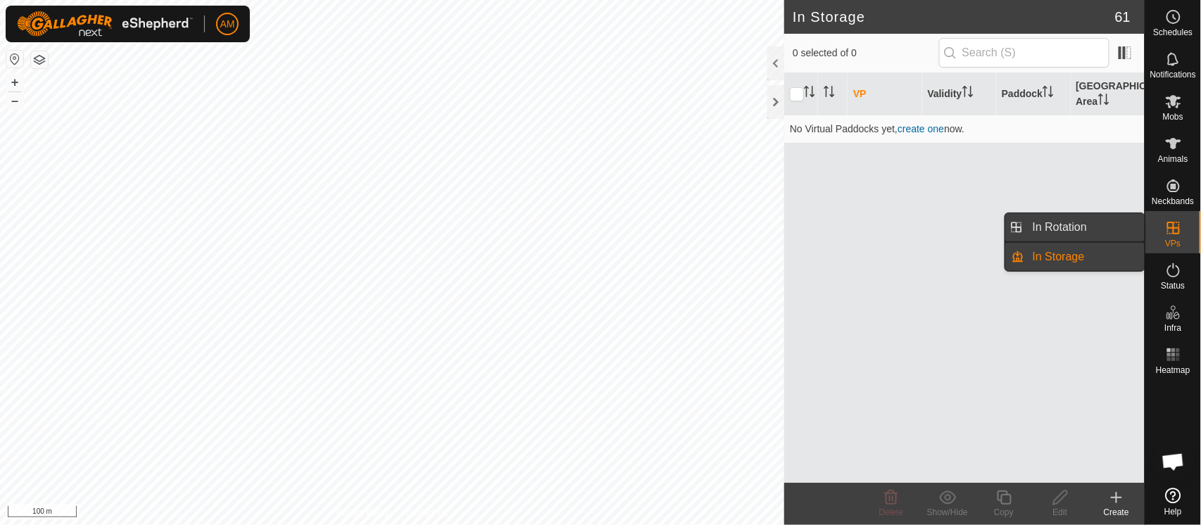
click at [1096, 230] on link "In Rotation" at bounding box center [1085, 227] width 120 height 28
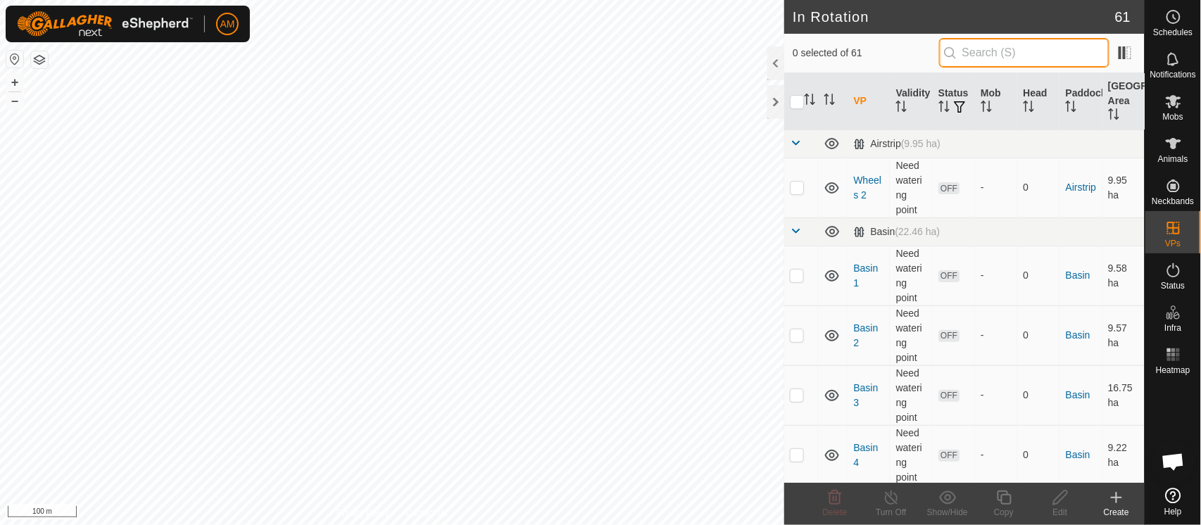
click at [997, 53] on input "text" at bounding box center [1024, 53] width 170 height 30
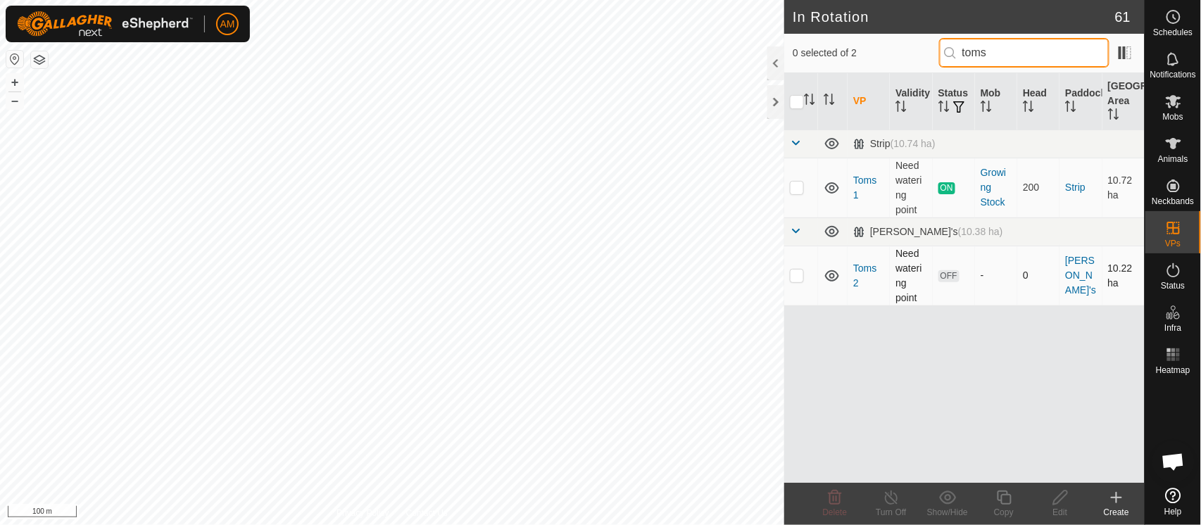
type input "toms"
click at [799, 277] on p-checkbox at bounding box center [797, 275] width 14 height 11
checkbox input "true"
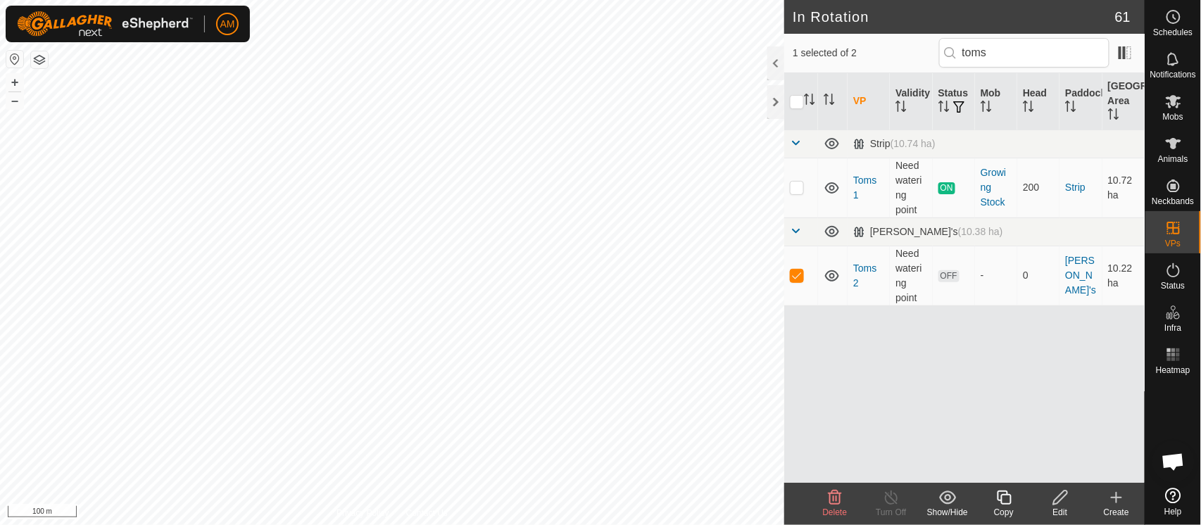
click at [1051, 500] on edit-svg-icon at bounding box center [1060, 497] width 56 height 17
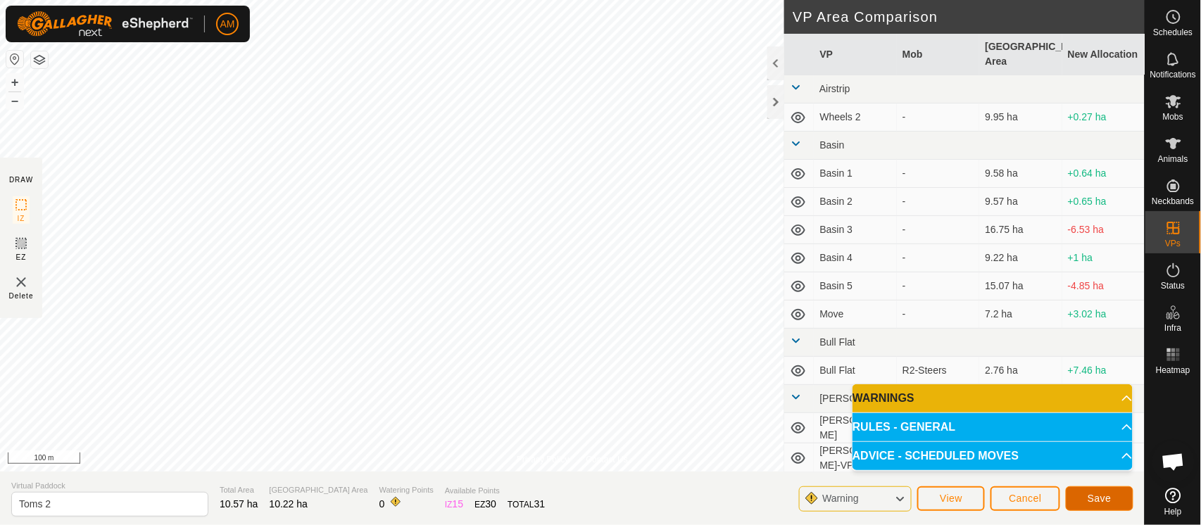
click at [1108, 498] on span "Save" at bounding box center [1100, 498] width 24 height 11
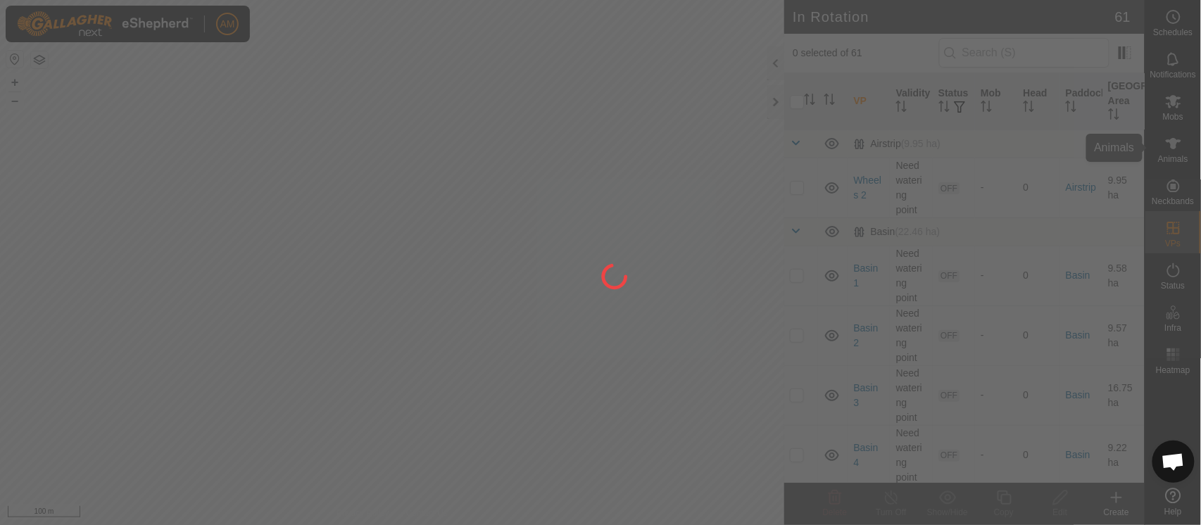
click at [1172, 142] on div "AM Schedules Notifications Mobs Animals Neckbands VPs Status Infra Heatmap Help…" at bounding box center [600, 262] width 1201 height 525
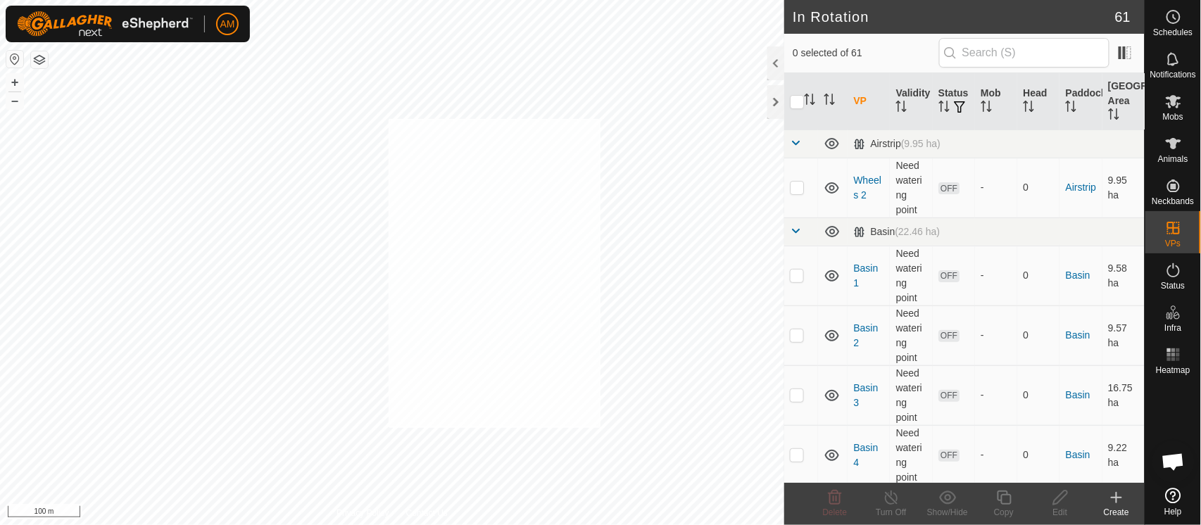
checkbox input "true"
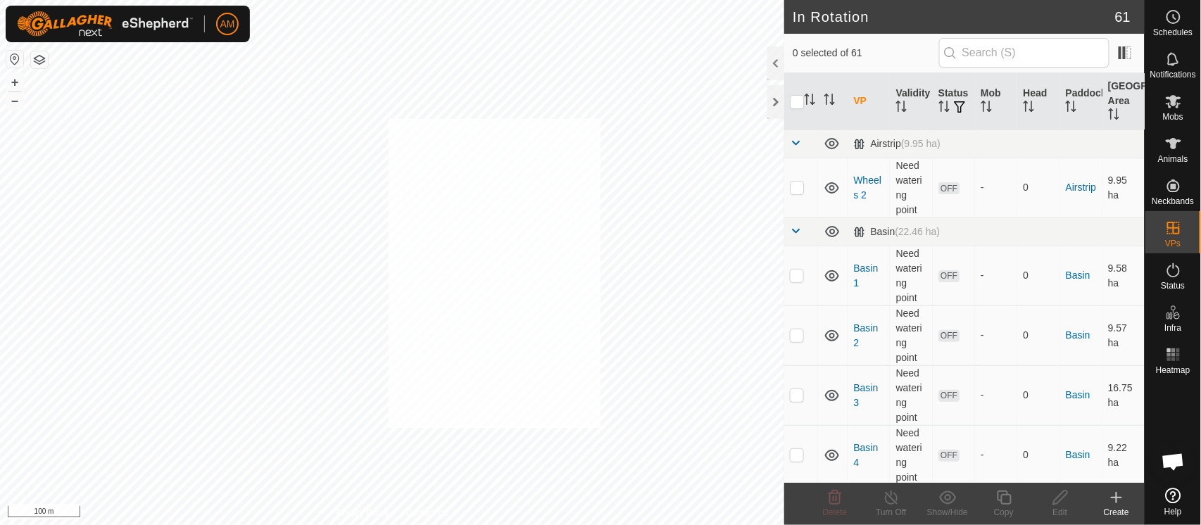
checkbox input "true"
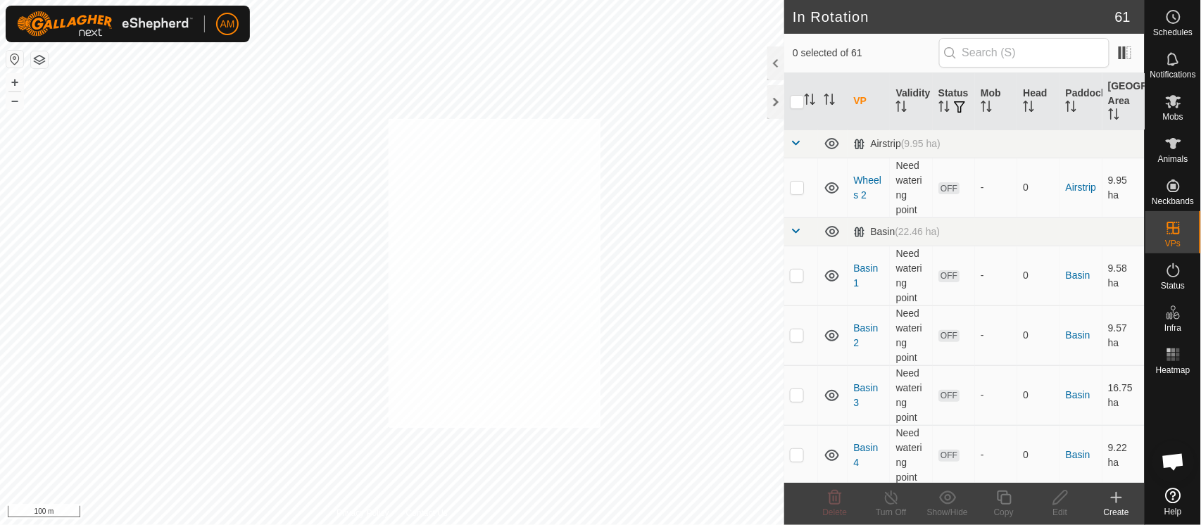
checkbox input "true"
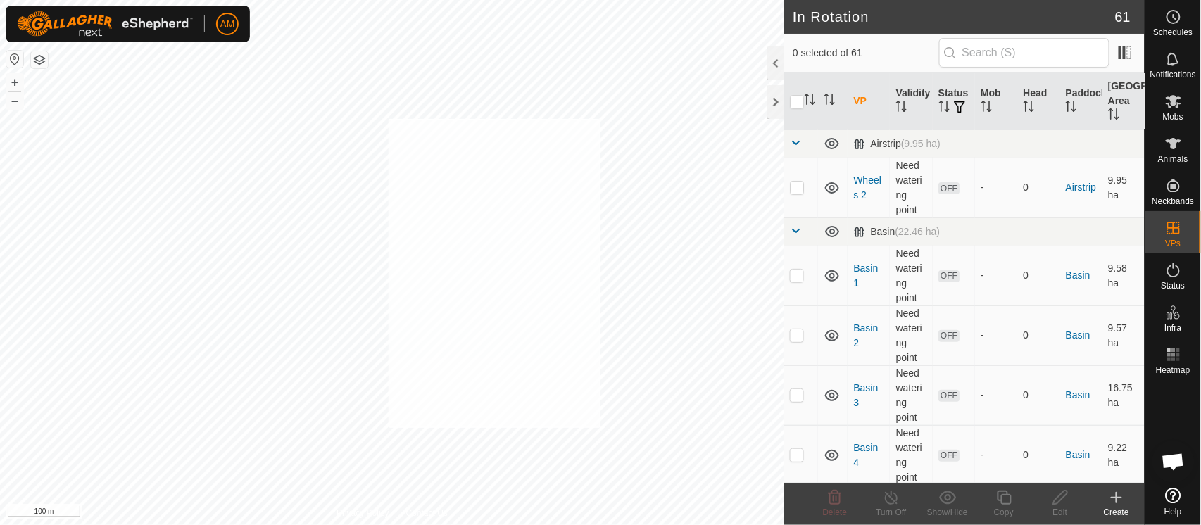
checkbox input "true"
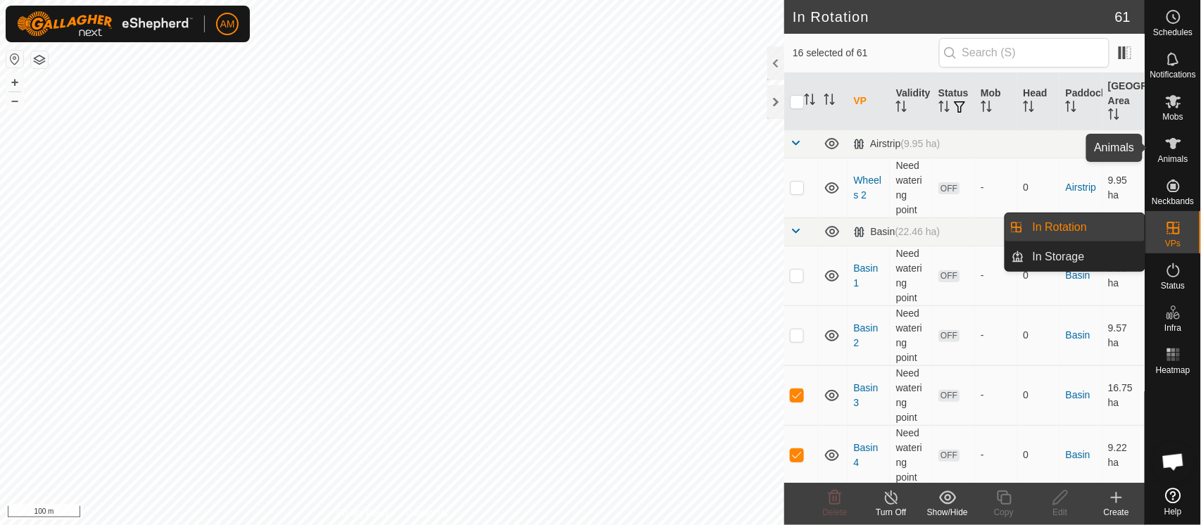
click at [1182, 132] on es-animals-svg-icon at bounding box center [1173, 143] width 25 height 23
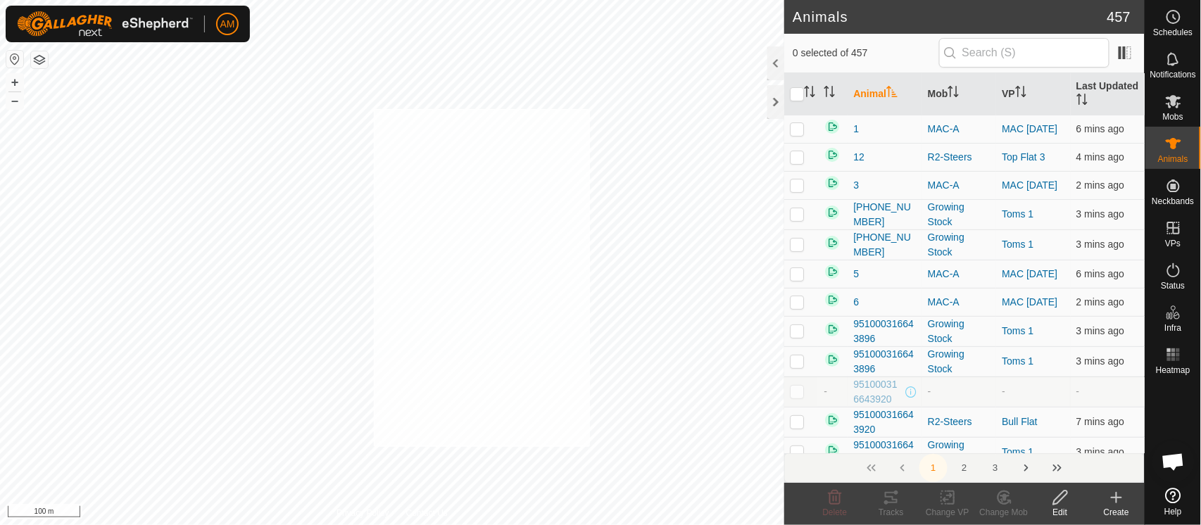
checkbox input "true"
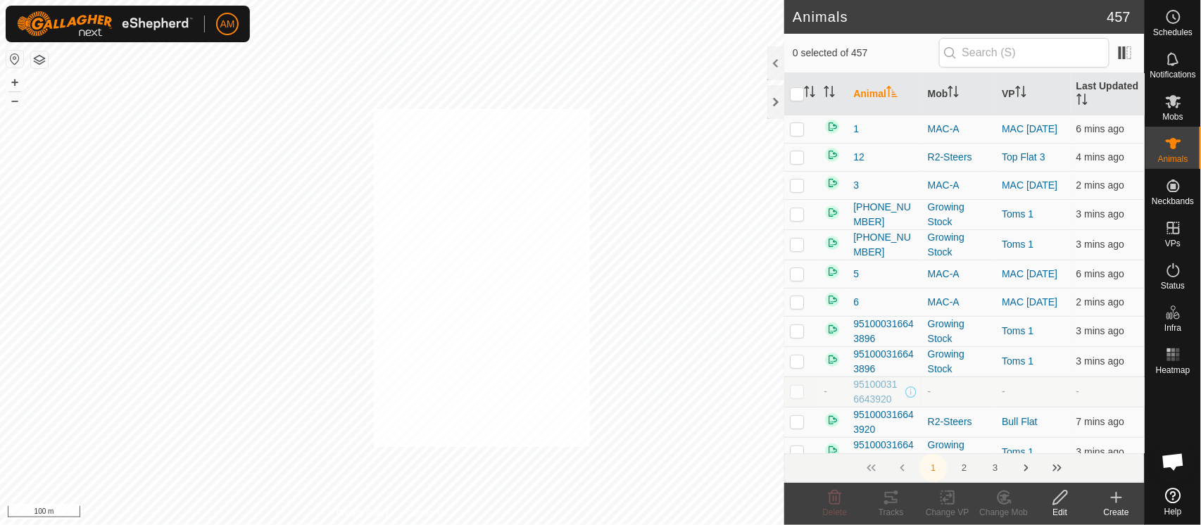
checkbox input "true"
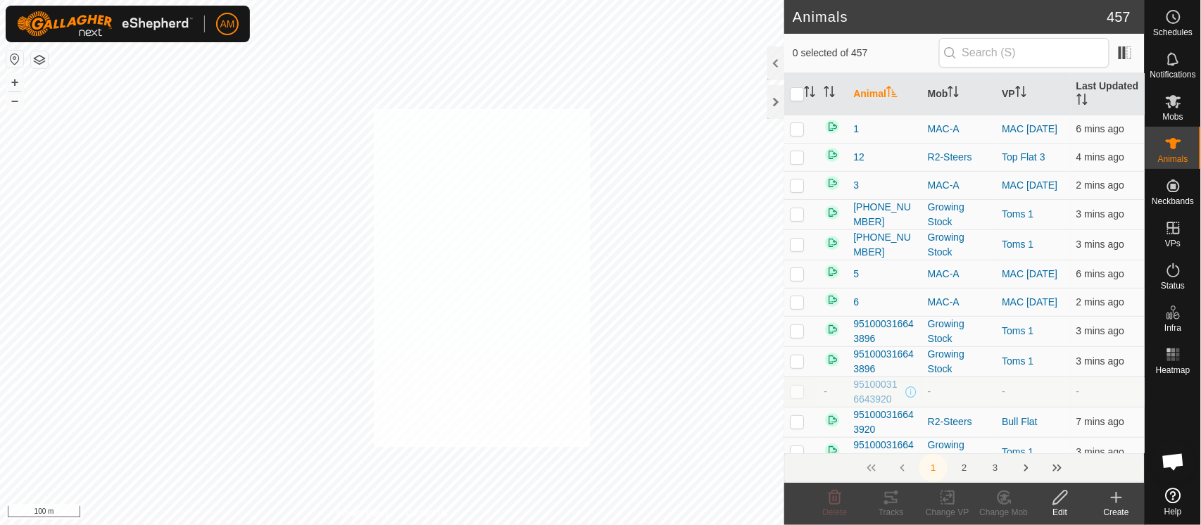
checkbox input "true"
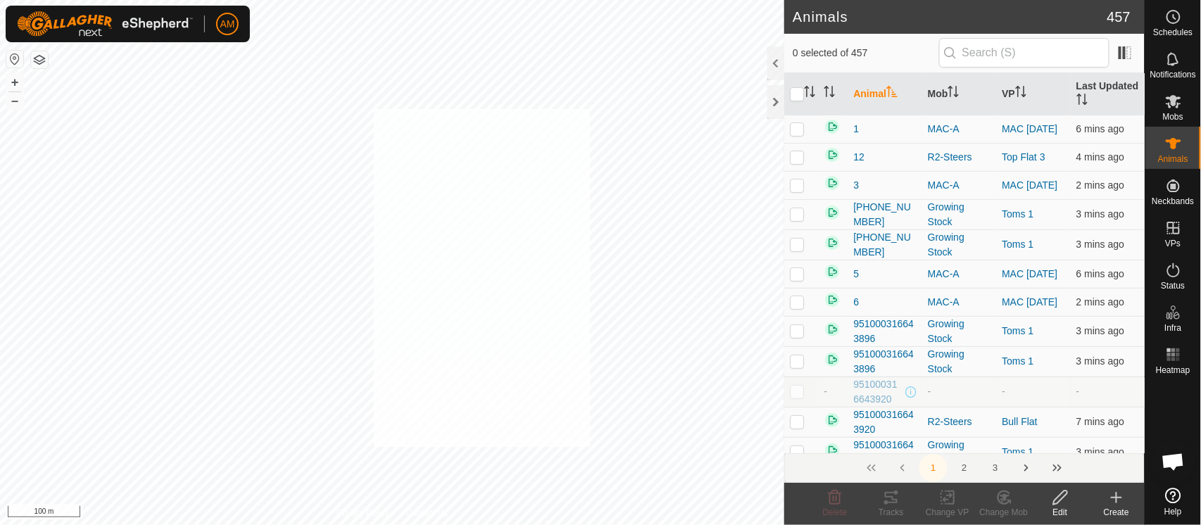
checkbox input "true"
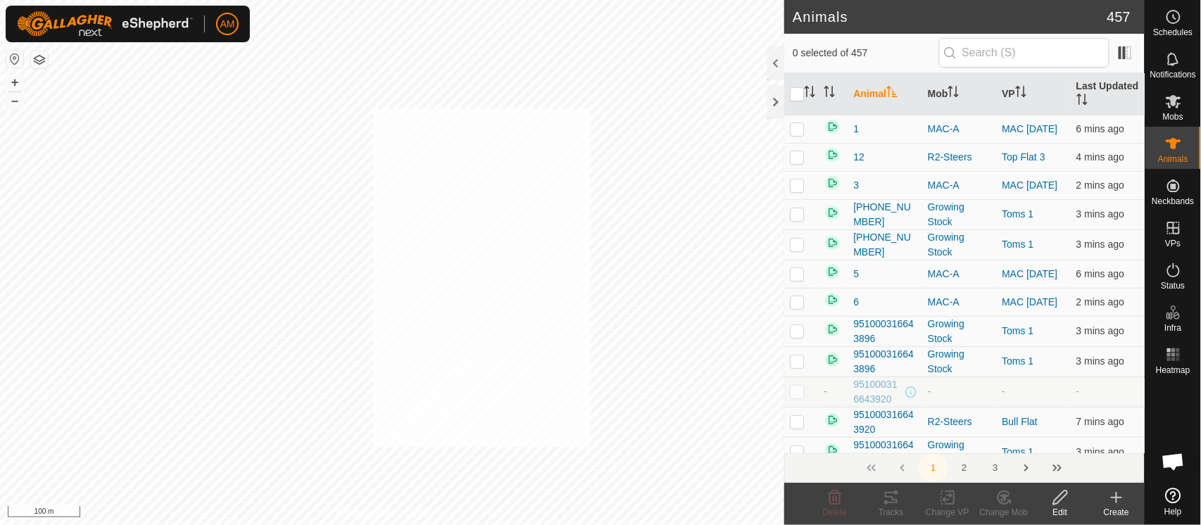
checkbox input "true"
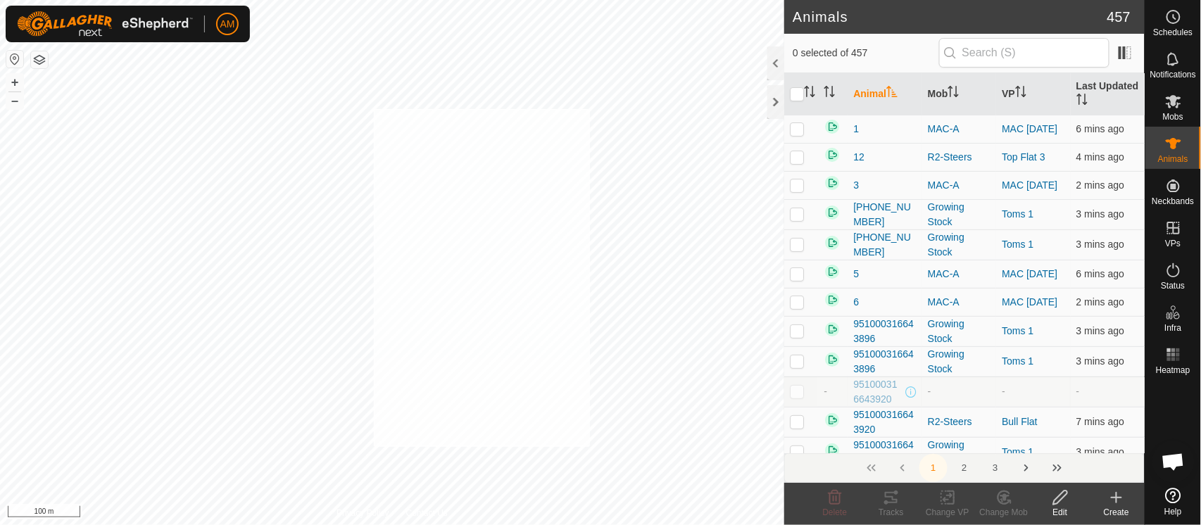
checkbox input "true"
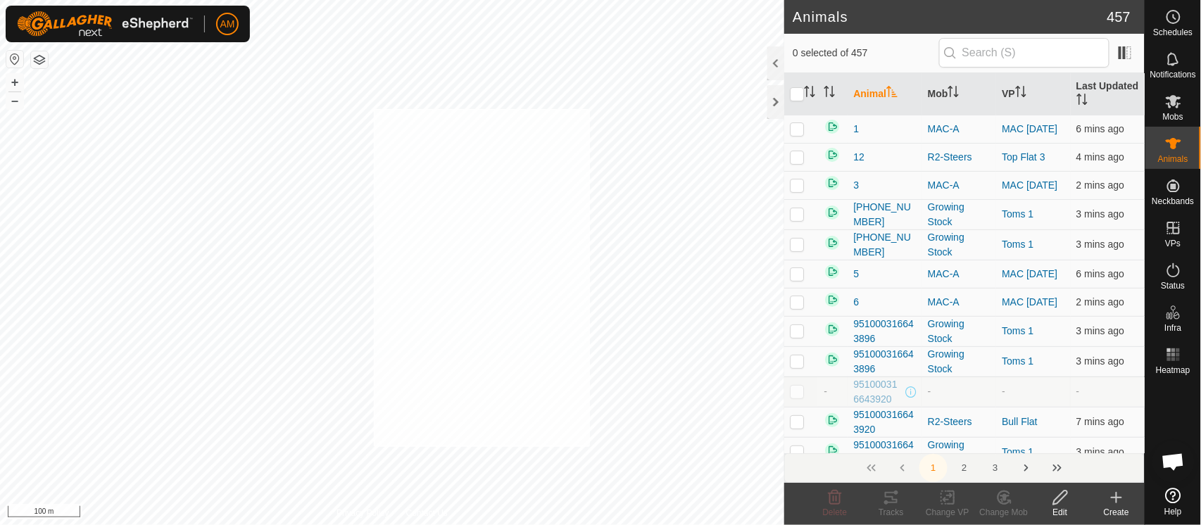
checkbox input "true"
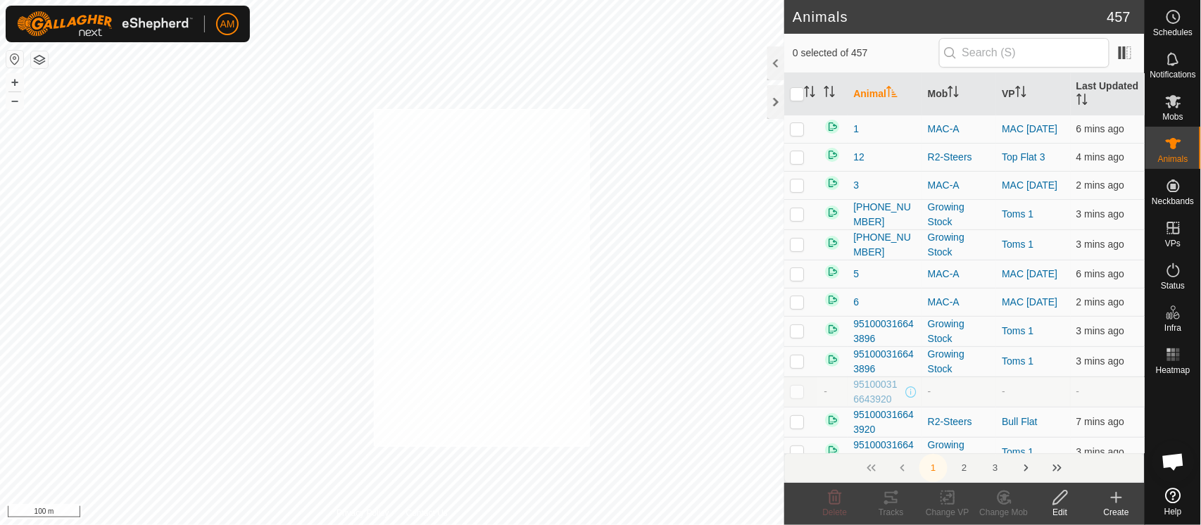
checkbox input "true"
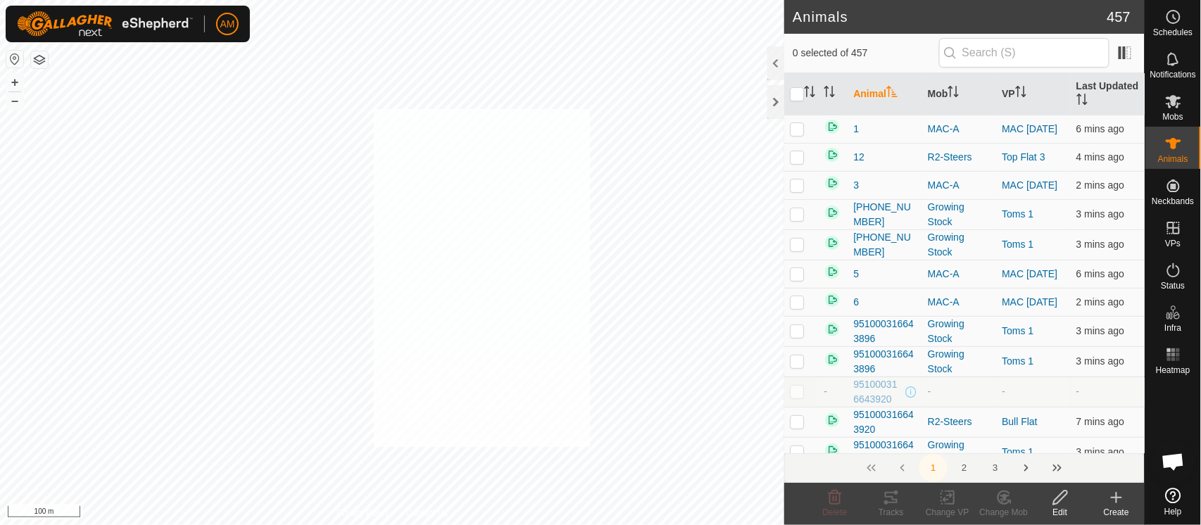
checkbox input "true"
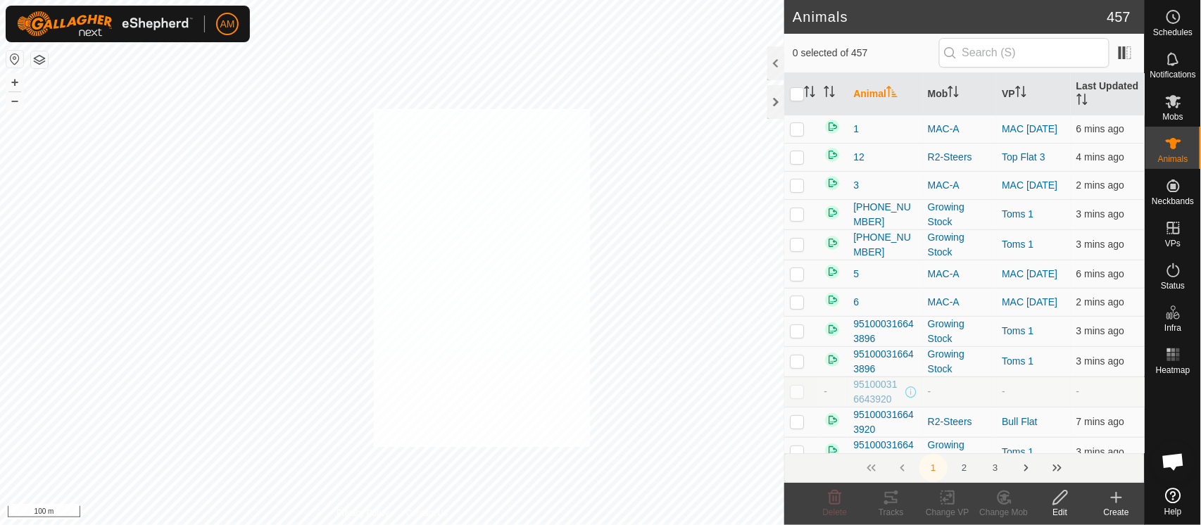
checkbox input "true"
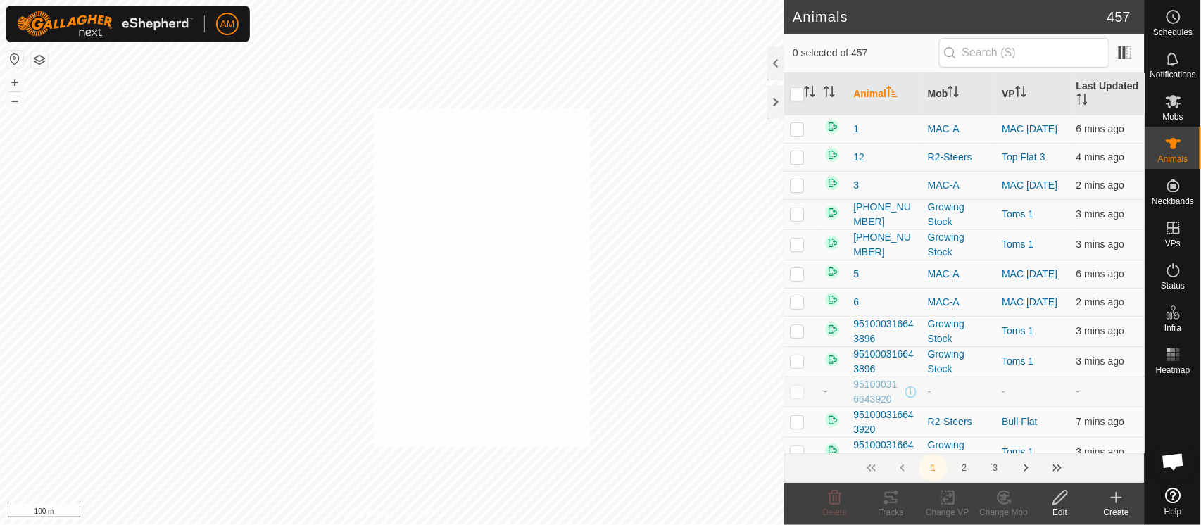
checkbox input "true"
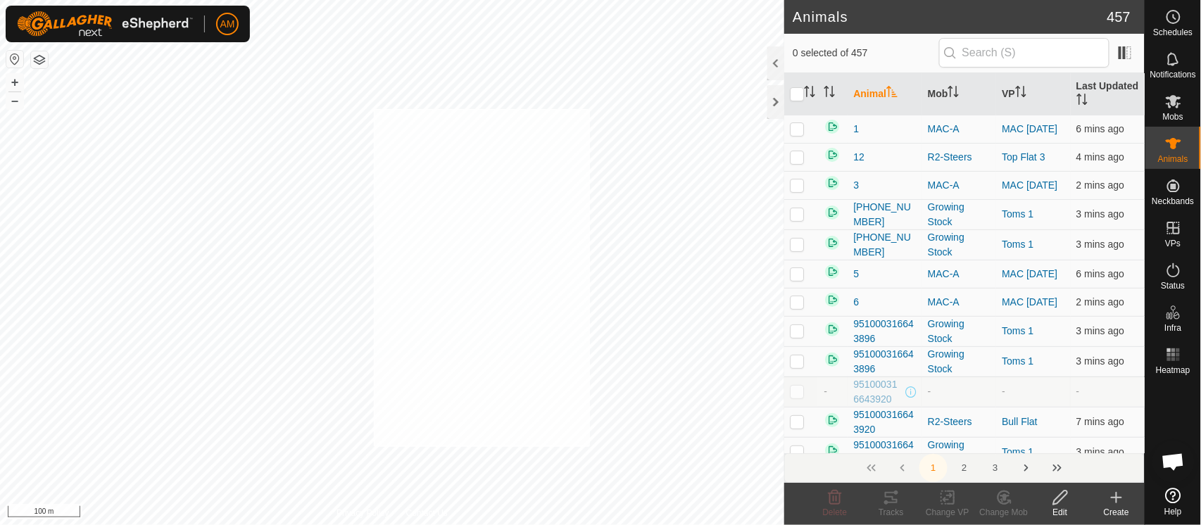
checkbox input "true"
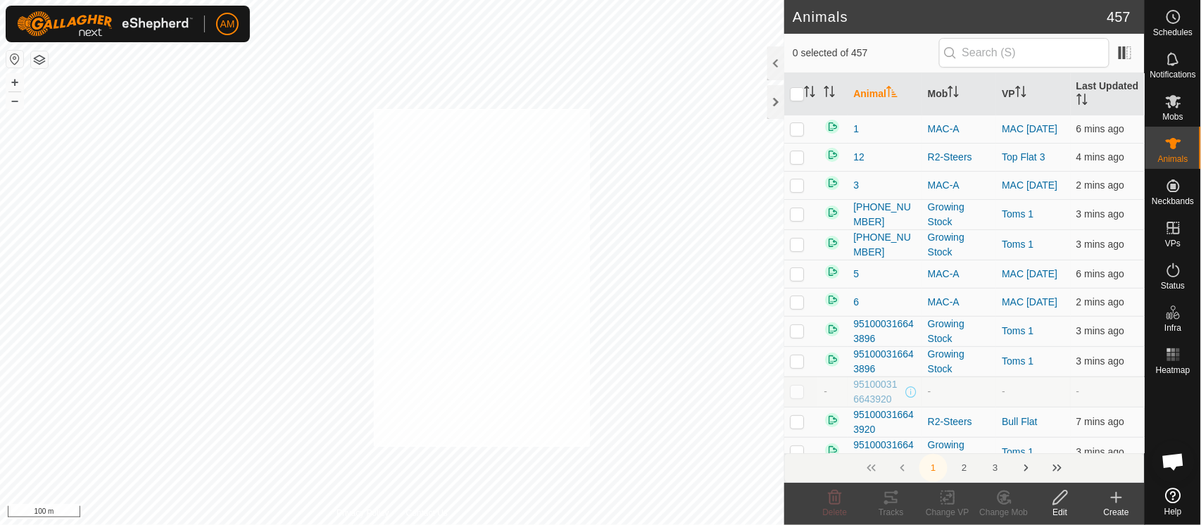
checkbox input "true"
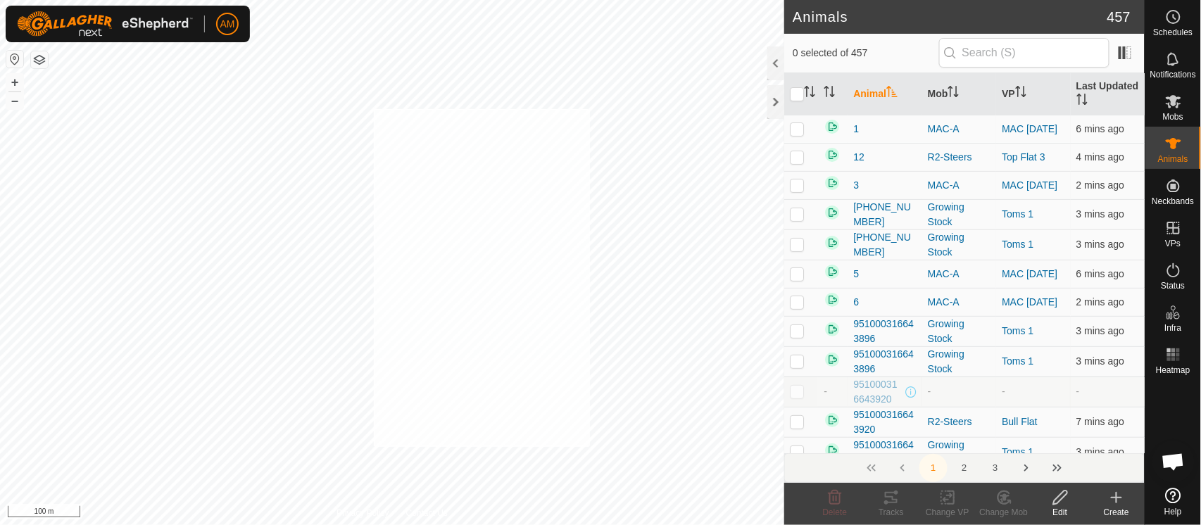
checkbox input "true"
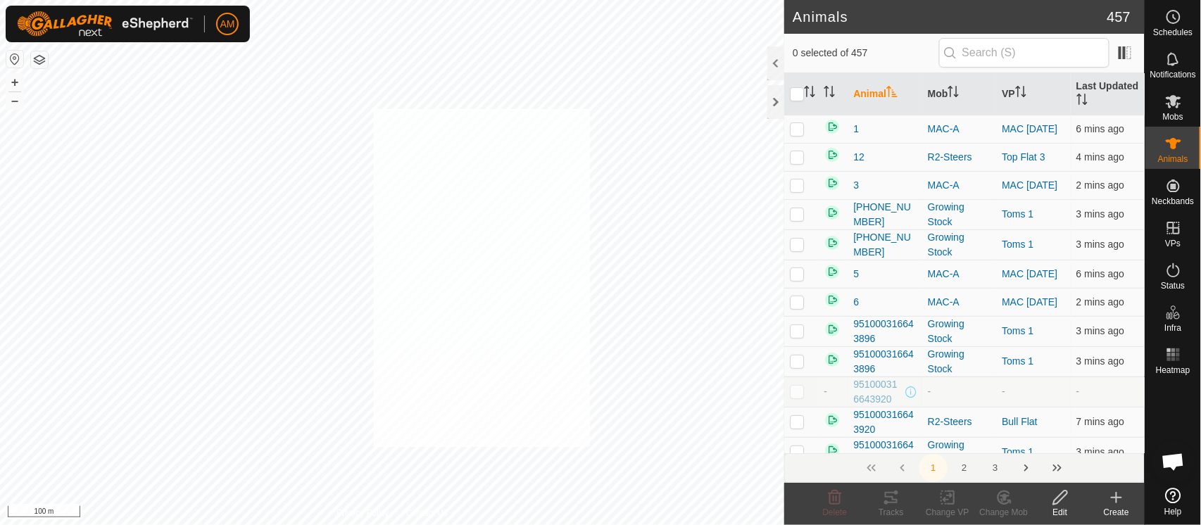
checkbox input "true"
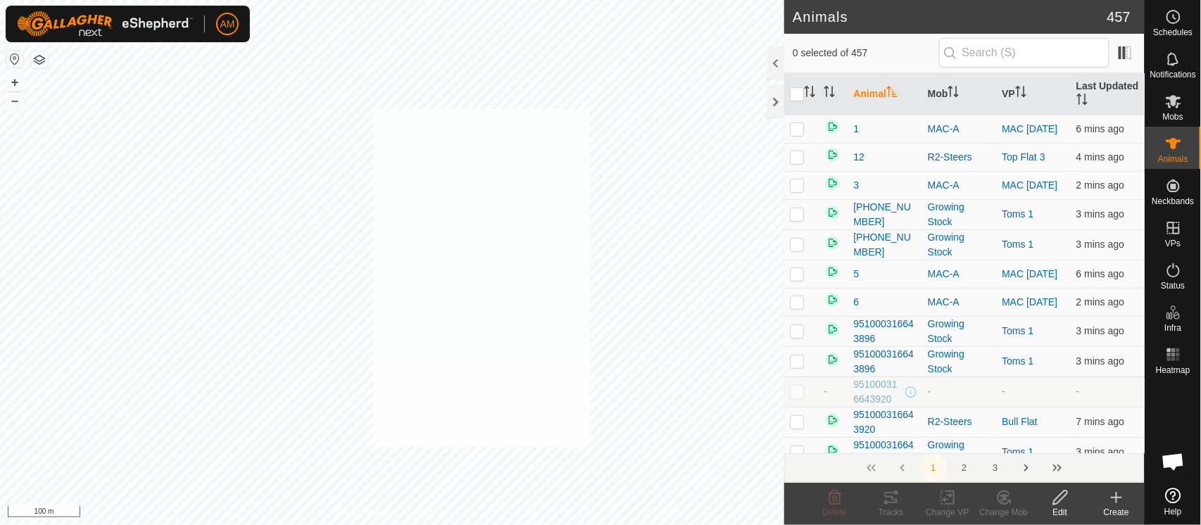
checkbox input "true"
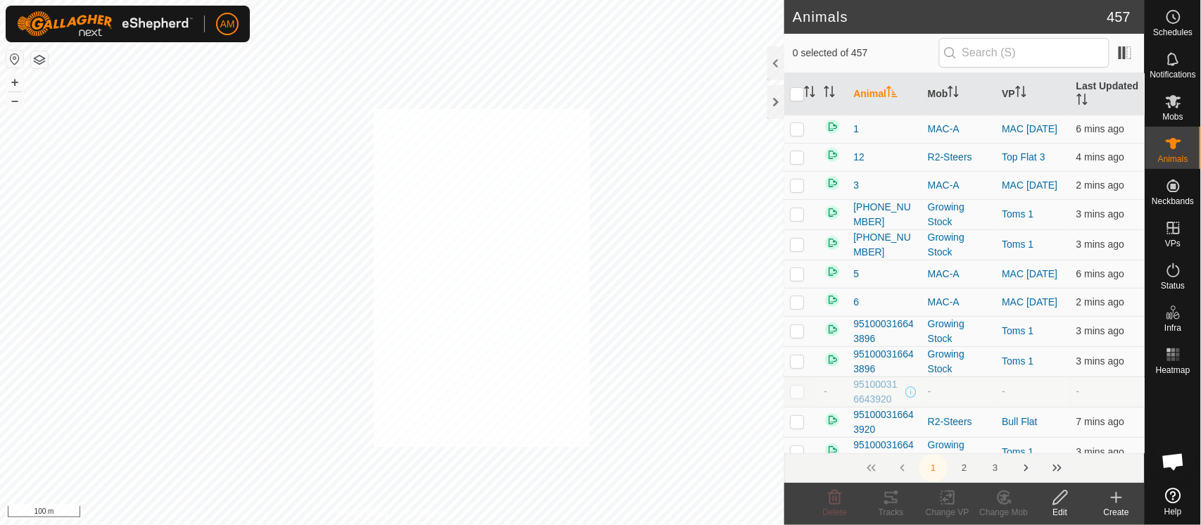
checkbox input "true"
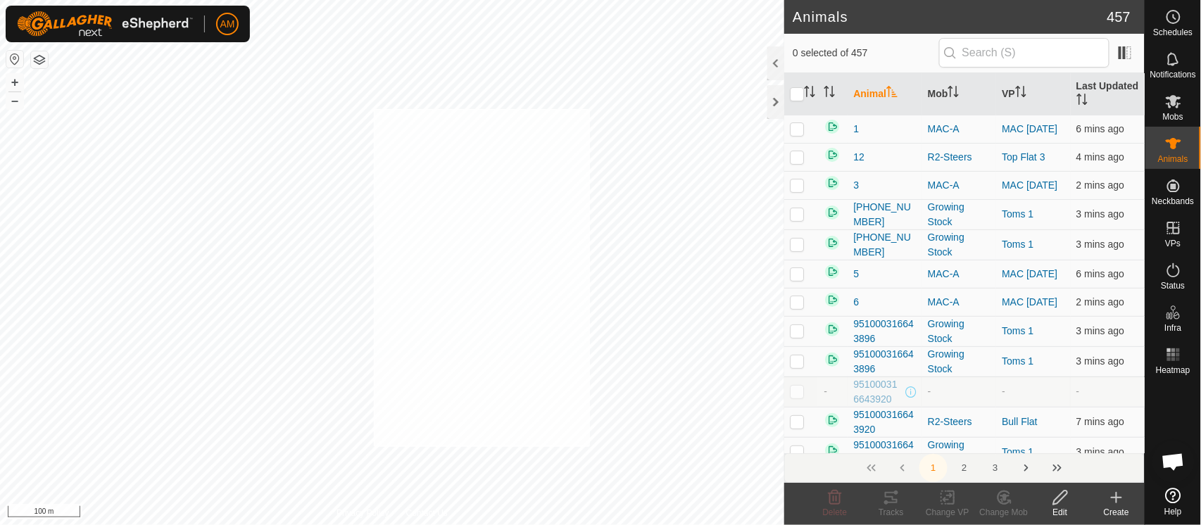
checkbox input "true"
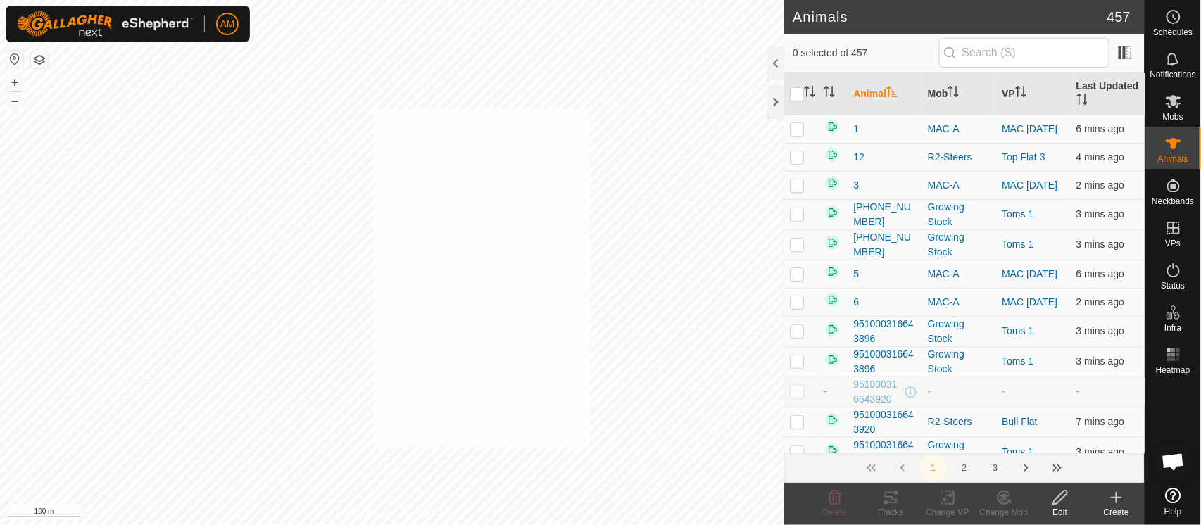
checkbox input "true"
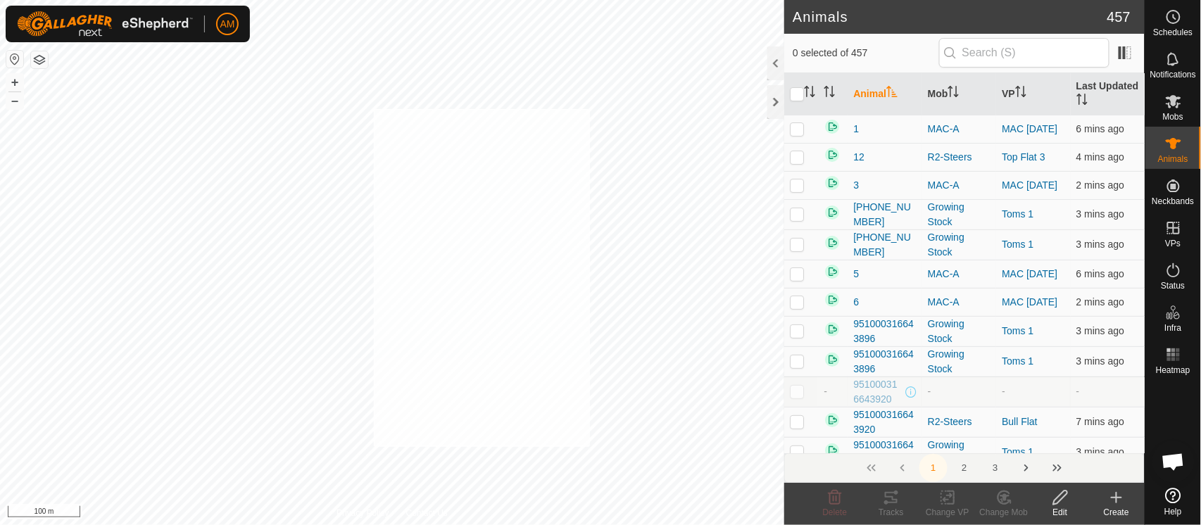
checkbox input "true"
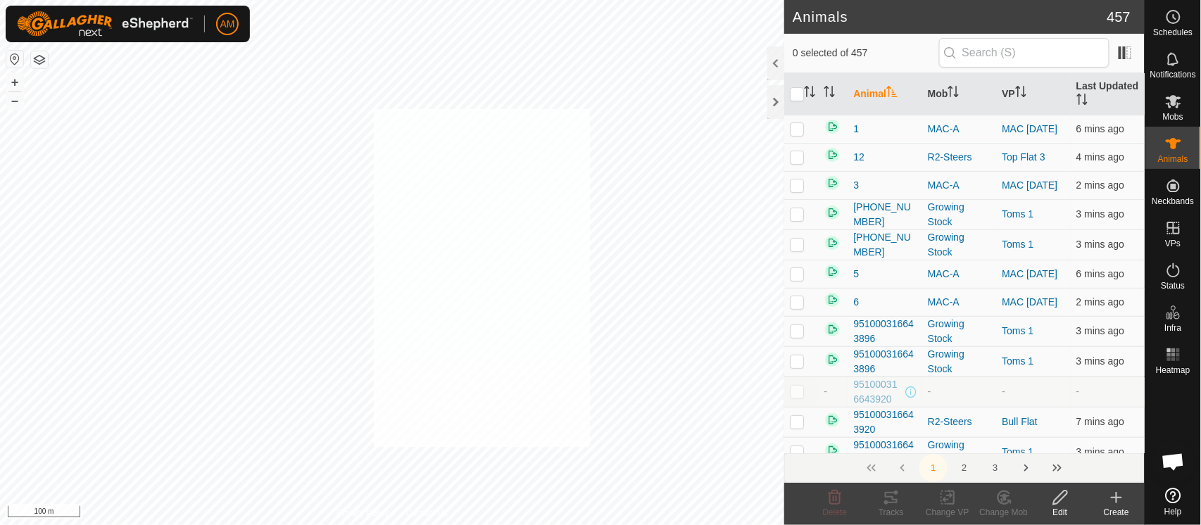
checkbox input "true"
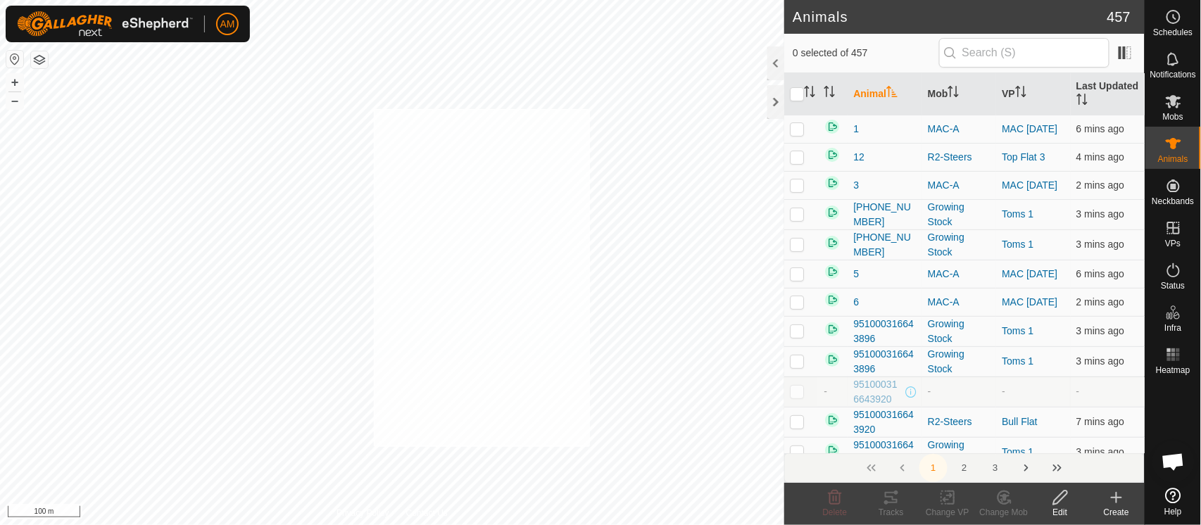
checkbox input "true"
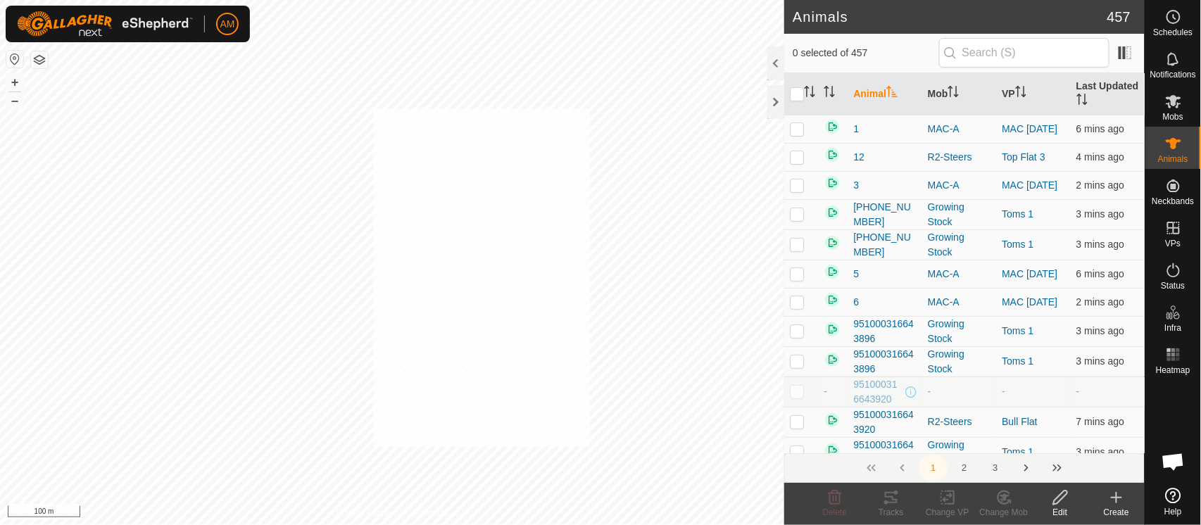
checkbox input "true"
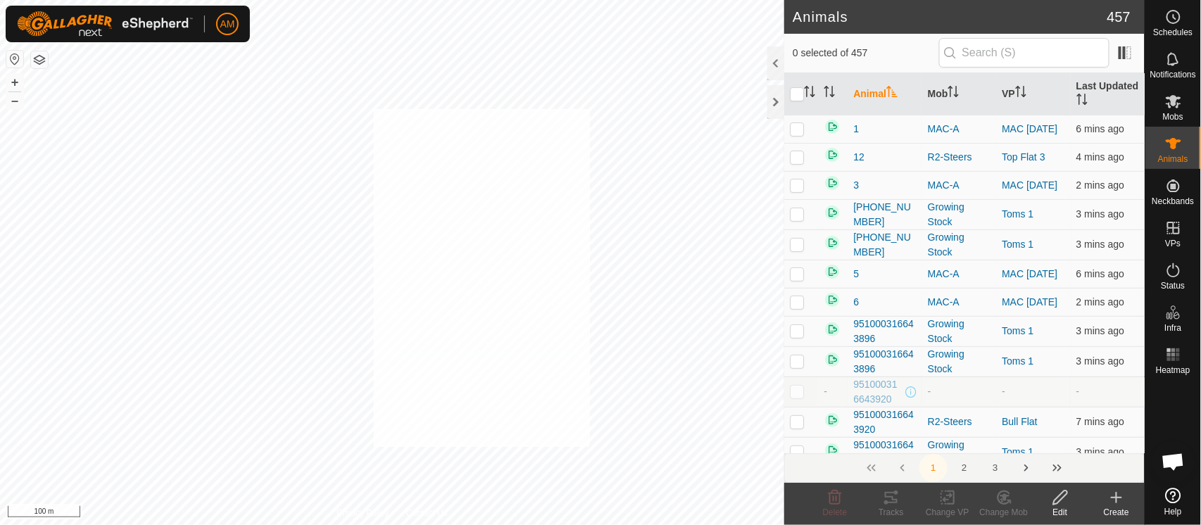
checkbox input "true"
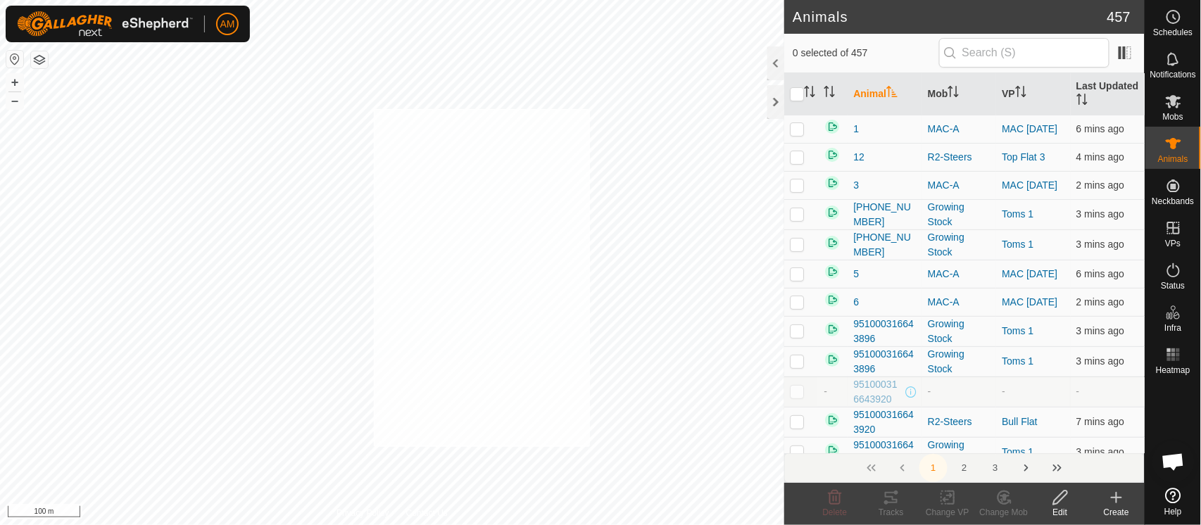
checkbox input "true"
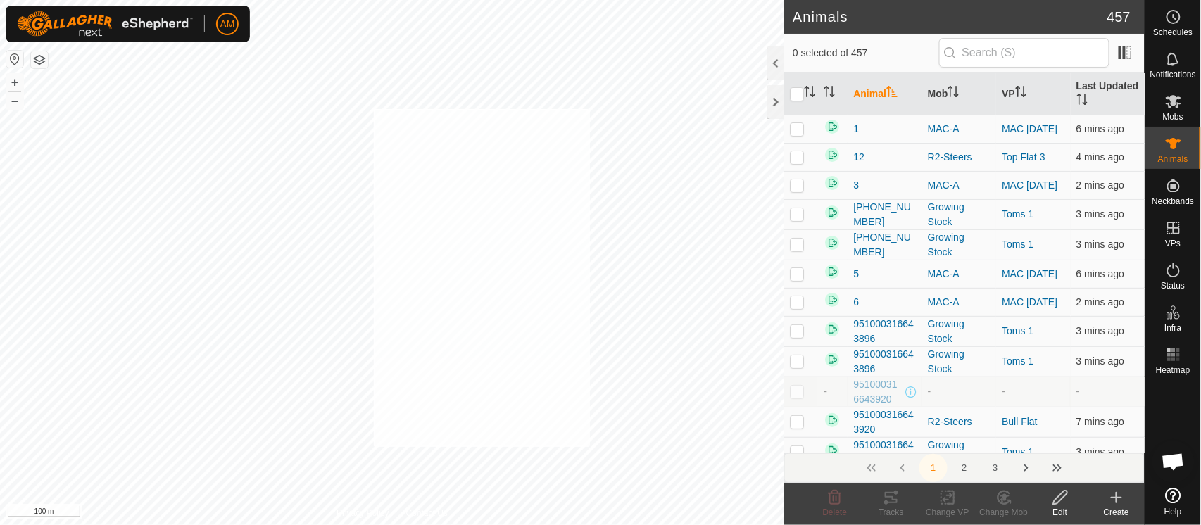
checkbox input "true"
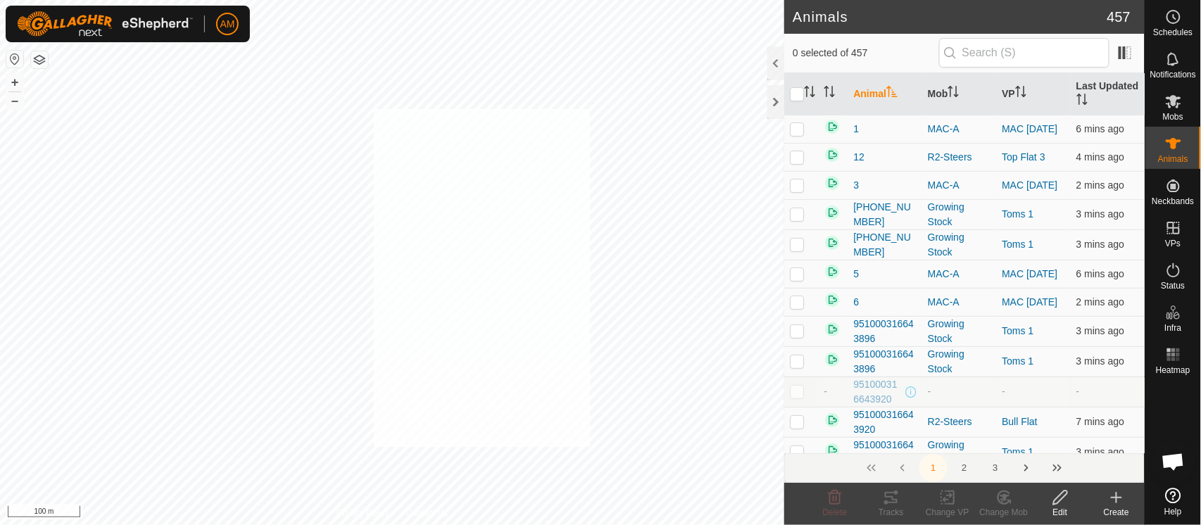
checkbox input "true"
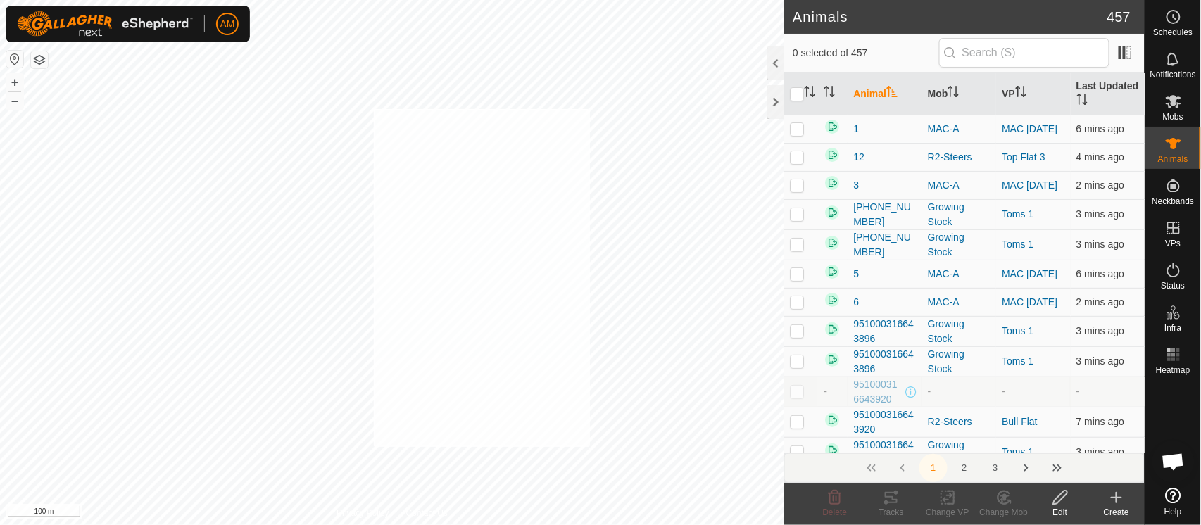
checkbox input "true"
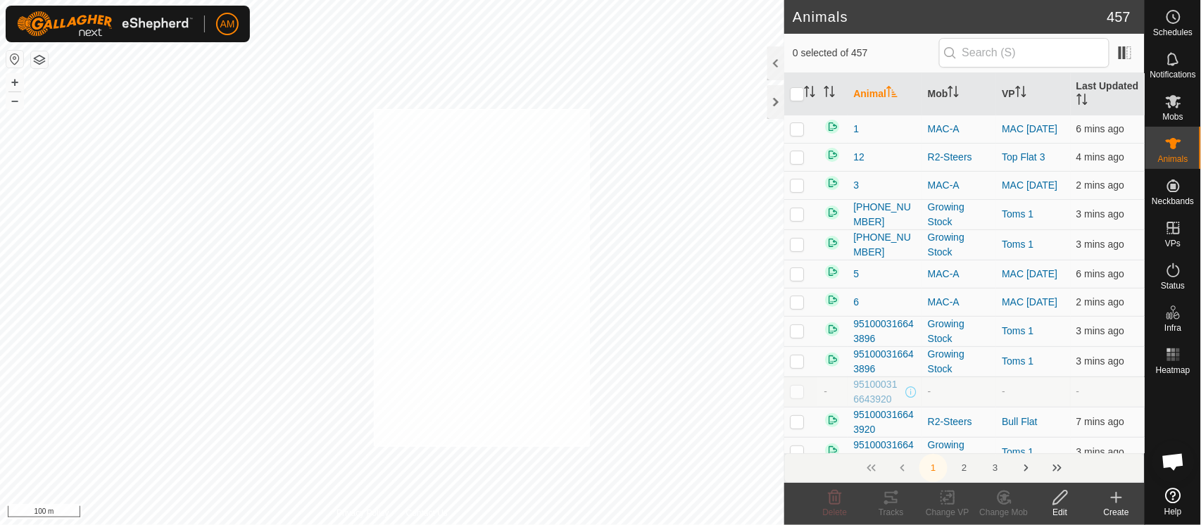
checkbox input "true"
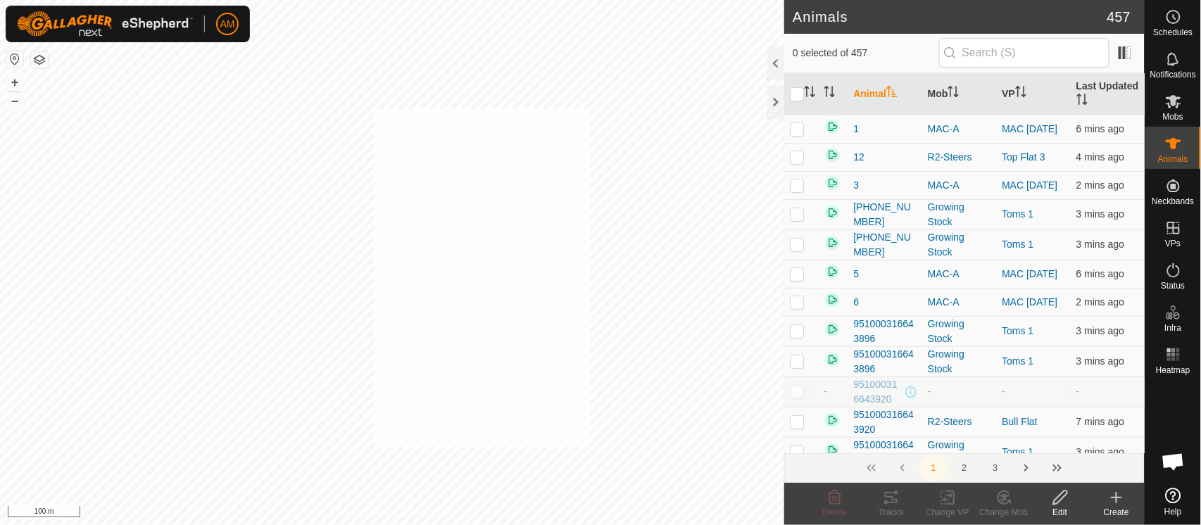
checkbox input "true"
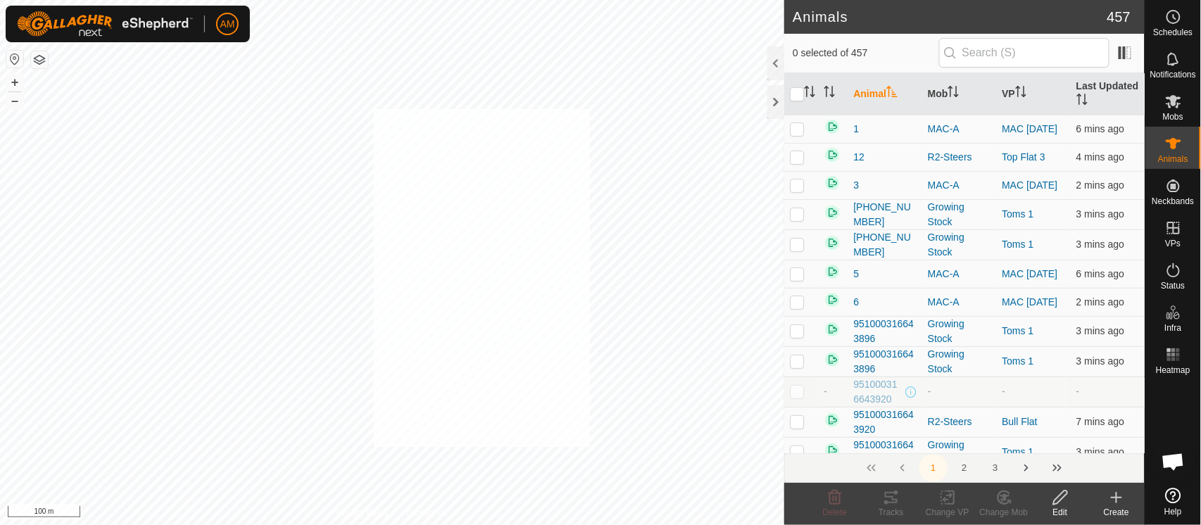
checkbox input "true"
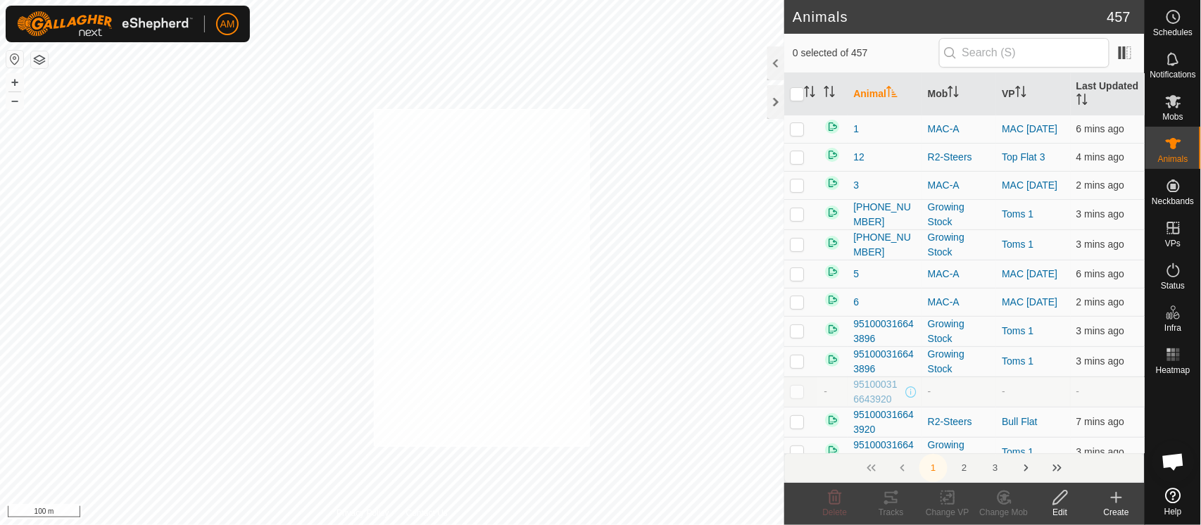
checkbox input "true"
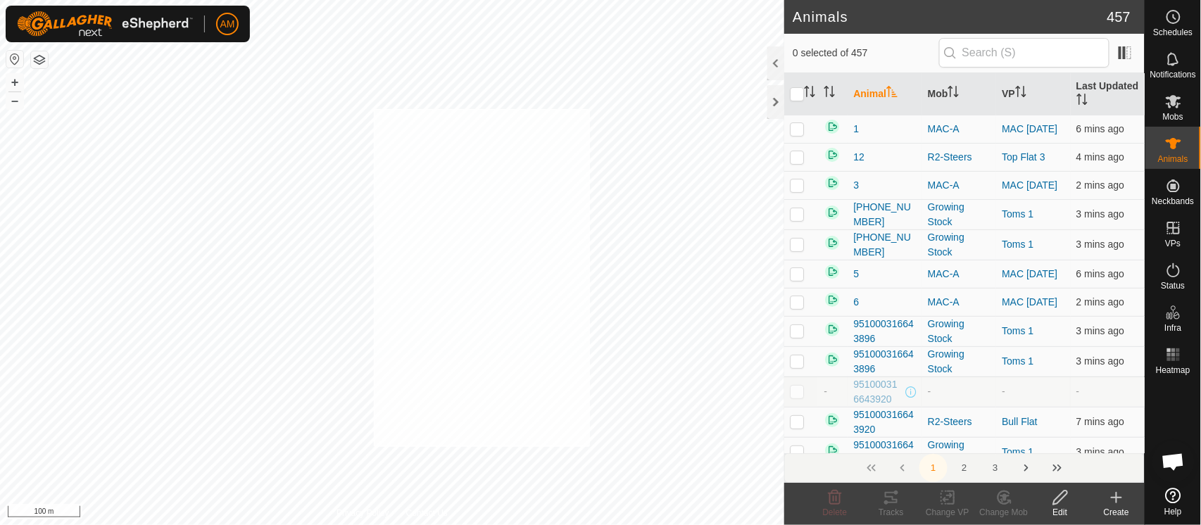
checkbox input "true"
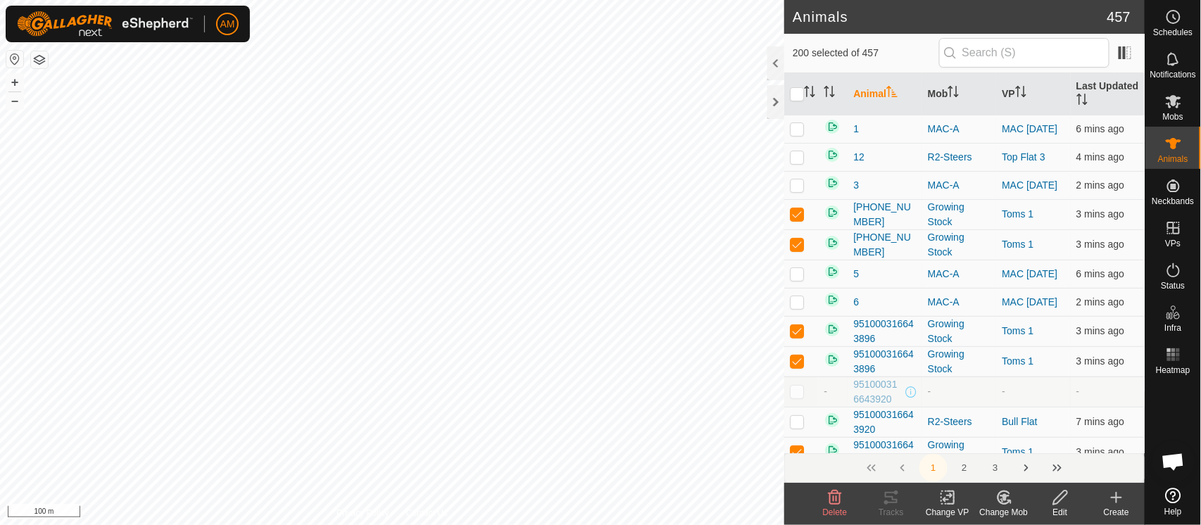
click at [949, 499] on icon at bounding box center [948, 498] width 10 height 9
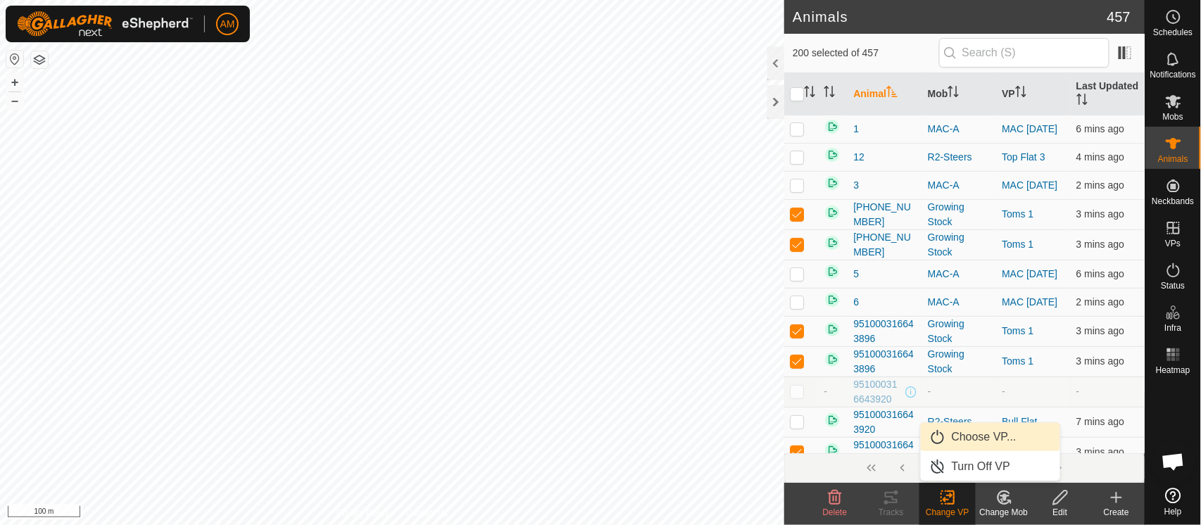
click at [944, 437] on link "Choose VP..." at bounding box center [990, 437] width 139 height 28
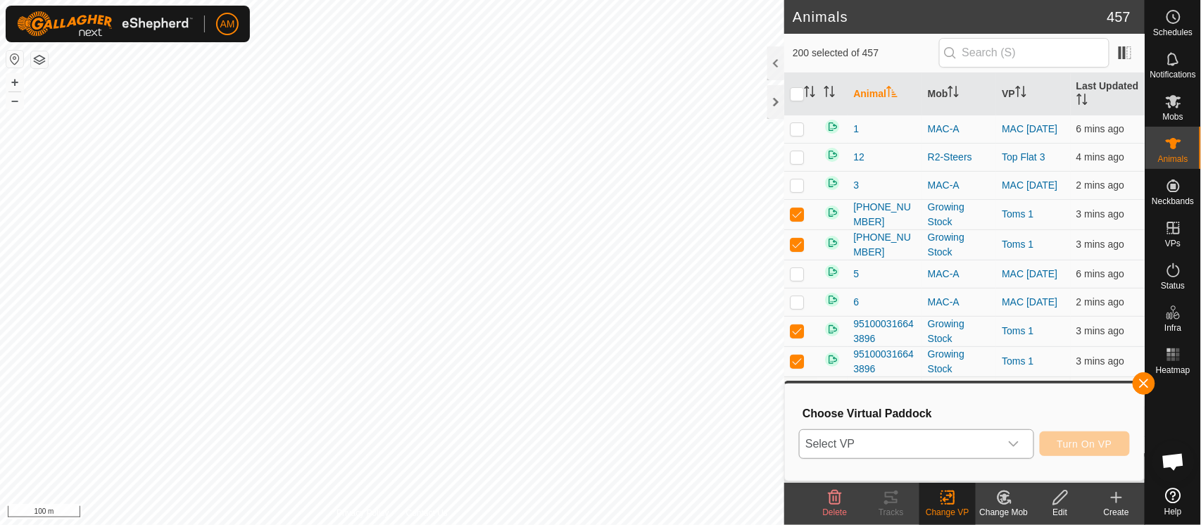
click at [942, 433] on span "Select VP" at bounding box center [899, 444] width 199 height 28
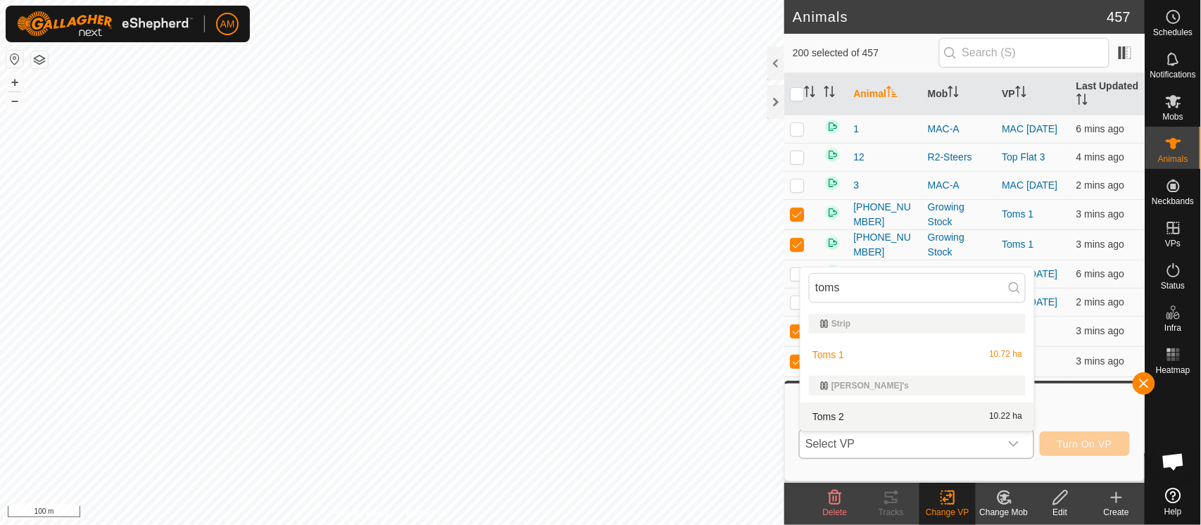
type input "toms"
click at [826, 410] on li "Toms 2 10.22 ha" at bounding box center [918, 417] width 234 height 28
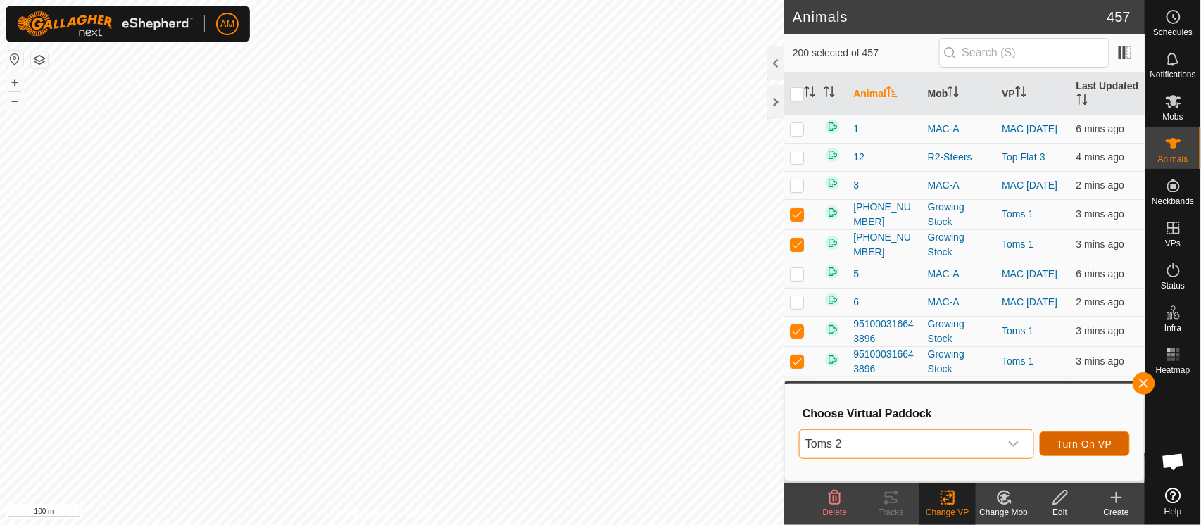
click at [1091, 442] on span "Turn On VP" at bounding box center [1085, 444] width 55 height 11
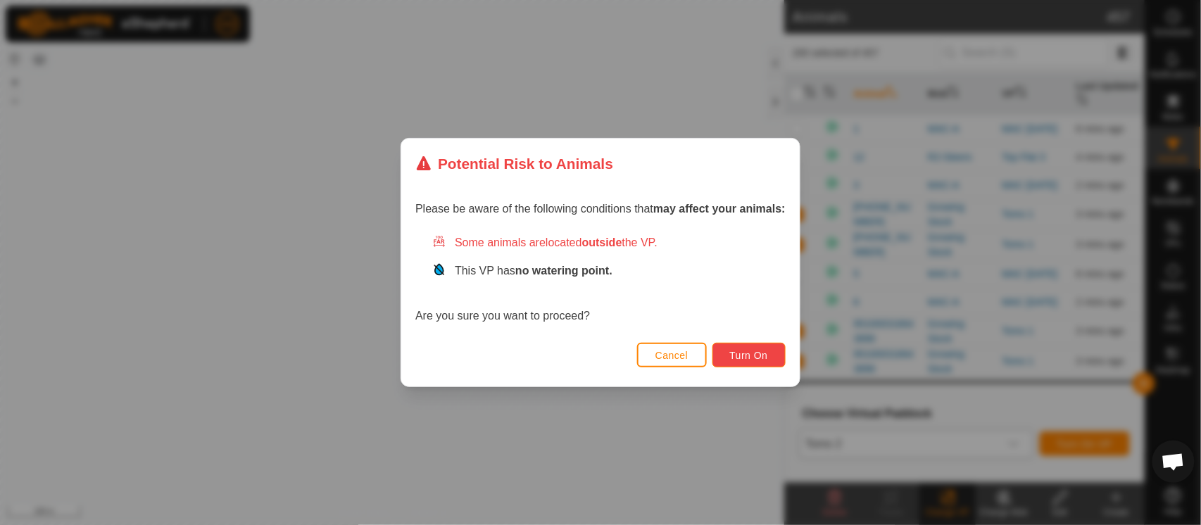
click at [757, 355] on span "Turn On" at bounding box center [749, 355] width 38 height 11
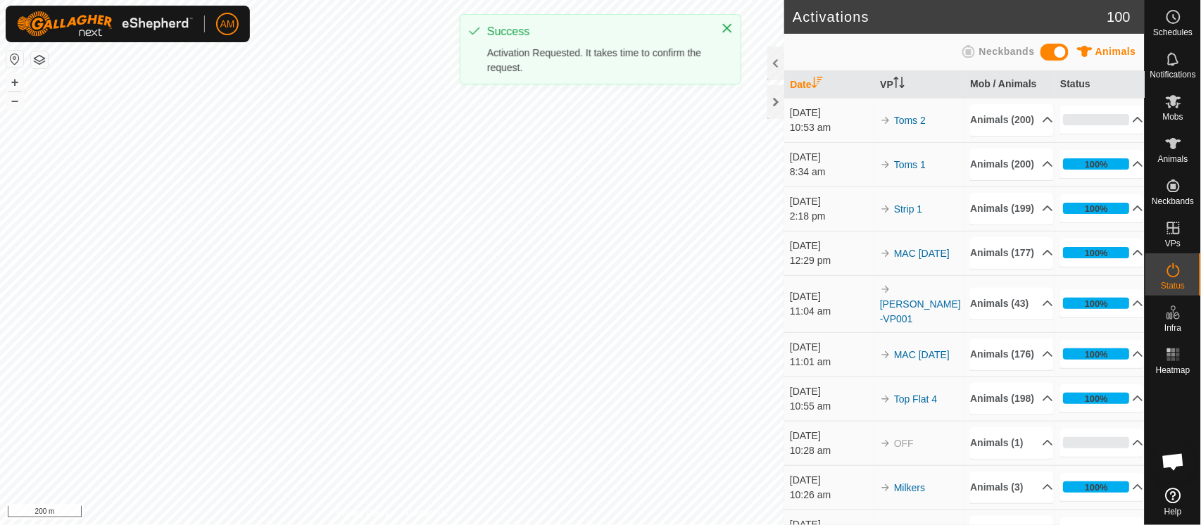
click at [527, 82] on div "AM Schedules Notifications Mobs Animals Neckbands VPs Status Infra Heatmap Help…" at bounding box center [600, 262] width 1201 height 525
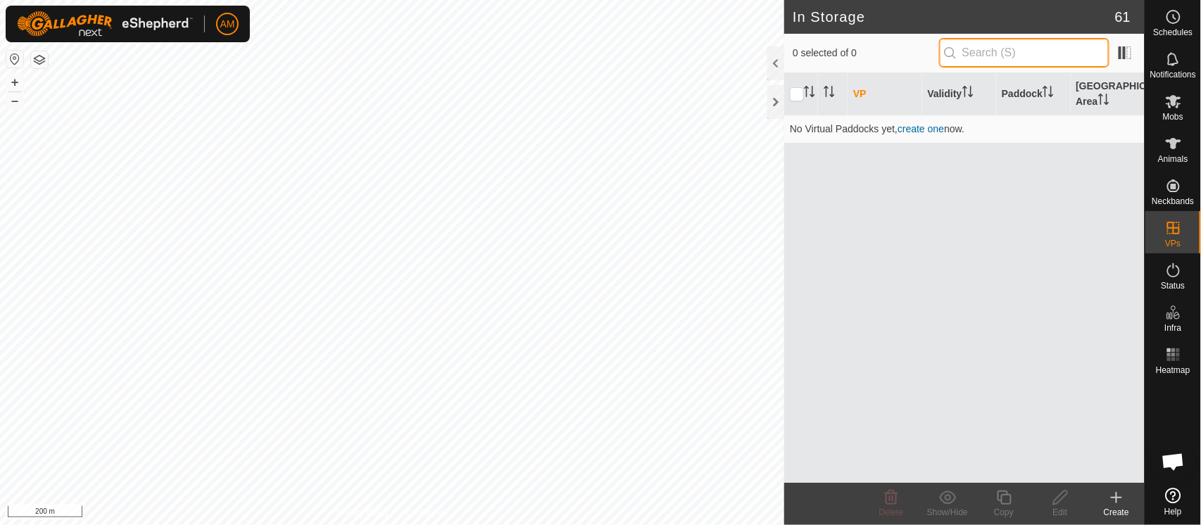
click at [995, 52] on input "text" at bounding box center [1024, 53] width 170 height 30
type input "mac"
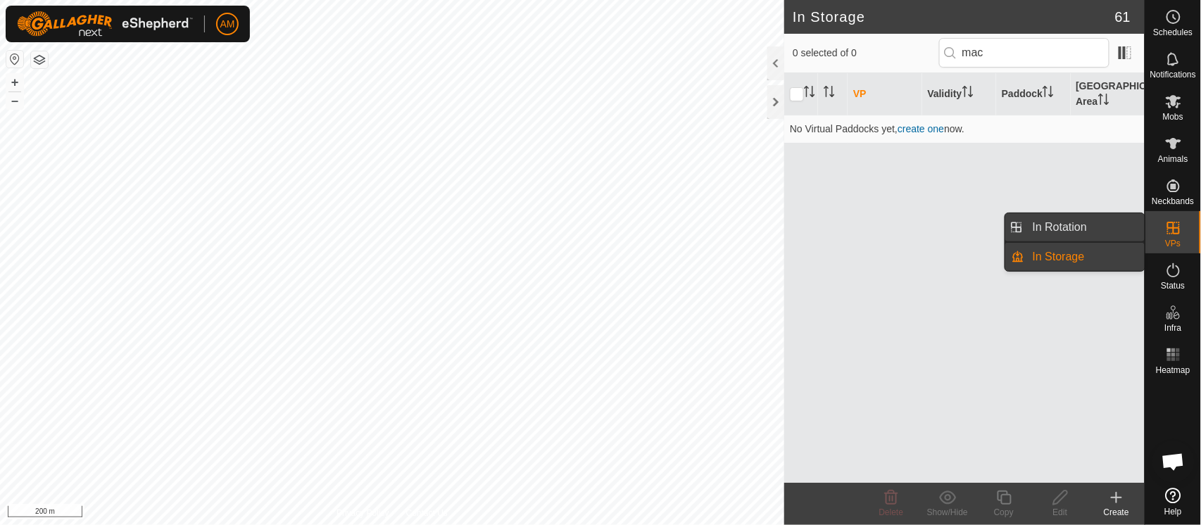
click at [1109, 223] on link "In Rotation" at bounding box center [1085, 227] width 120 height 28
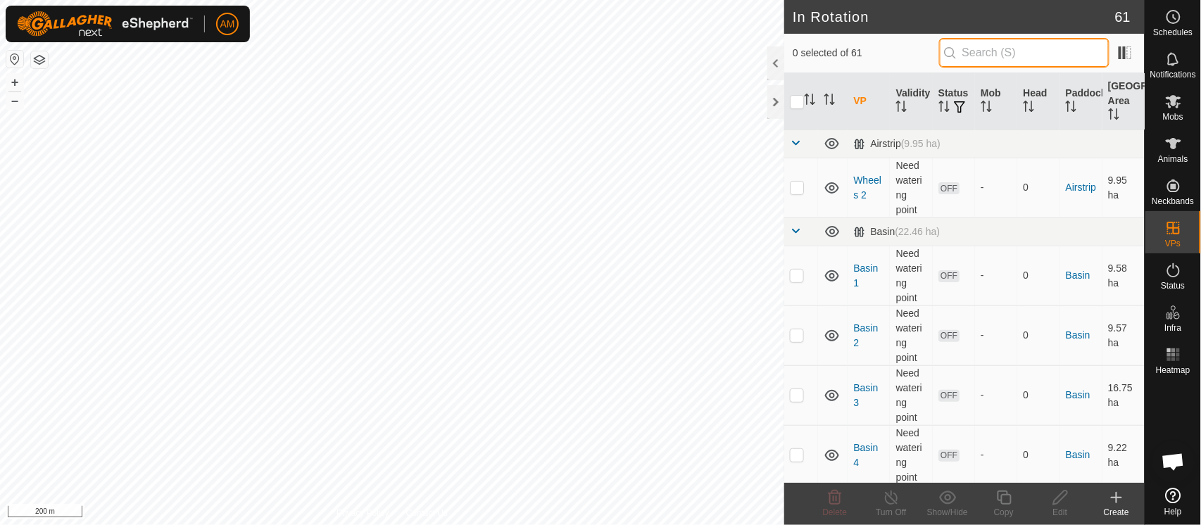
click at [1014, 49] on input "text" at bounding box center [1024, 53] width 170 height 30
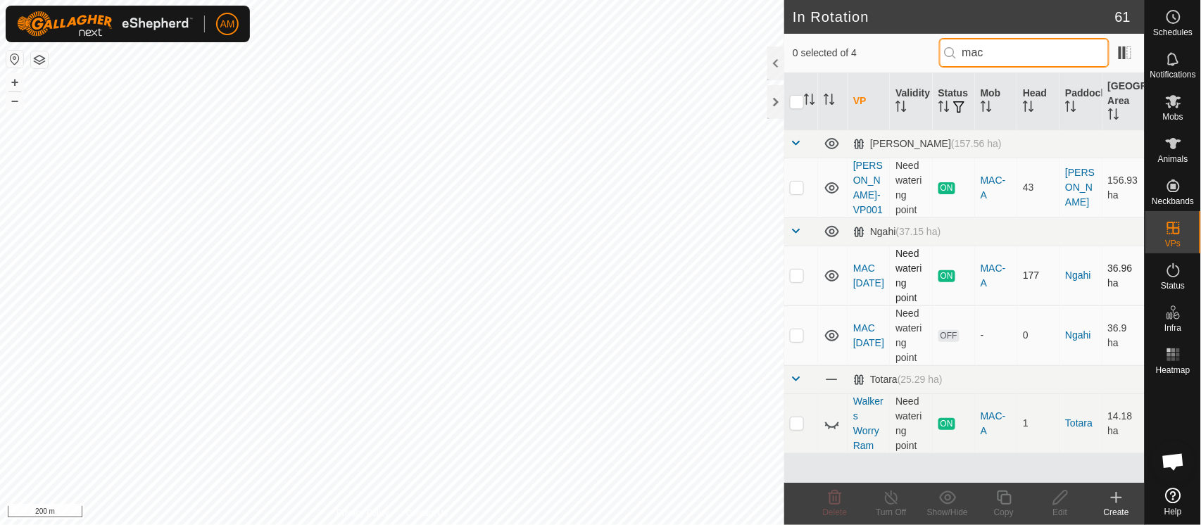
type input "mac"
click at [800, 278] on p-checkbox at bounding box center [797, 275] width 14 height 11
checkbox input "true"
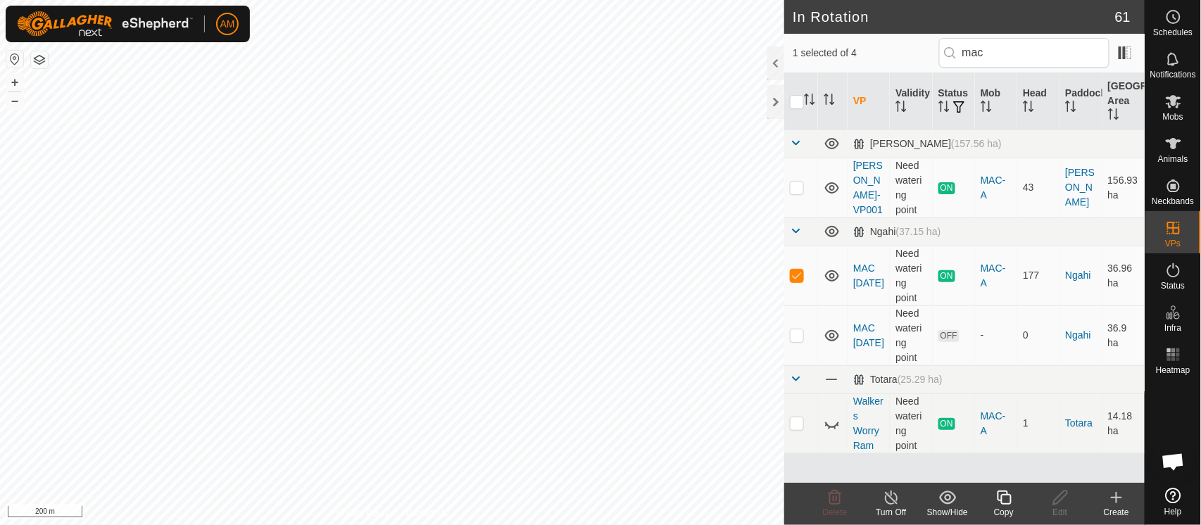
click at [998, 503] on icon at bounding box center [1005, 497] width 18 height 17
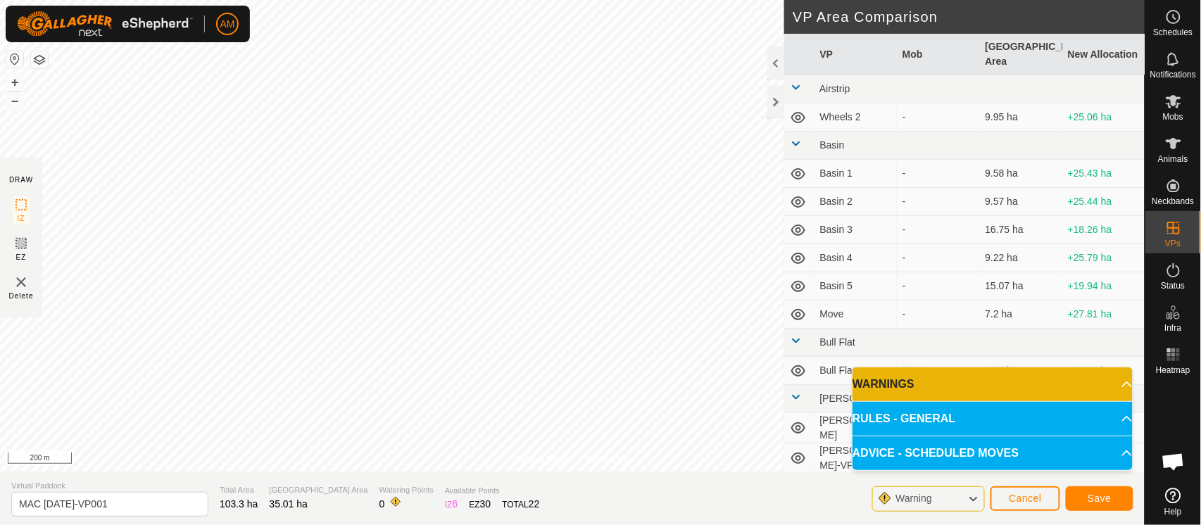
click at [447, 520] on div "Privacy Policy Contact Us Type: Inclusion Zone undefined Animal + – ⇧ i 200 m D…" at bounding box center [572, 262] width 1145 height 525
drag, startPoint x: 43, startPoint y: 503, endPoint x: 382, endPoint y: 502, distance: 338.7
click at [403, 503] on section "Virtual Paddock MAC [DATE]-VP001 Total Area 102.22 ha Grazing Area 35.01 ha Wat…" at bounding box center [572, 499] width 1145 height 54
type input "MAC [DATE]"
click at [1125, 500] on button "Save" at bounding box center [1100, 499] width 68 height 25
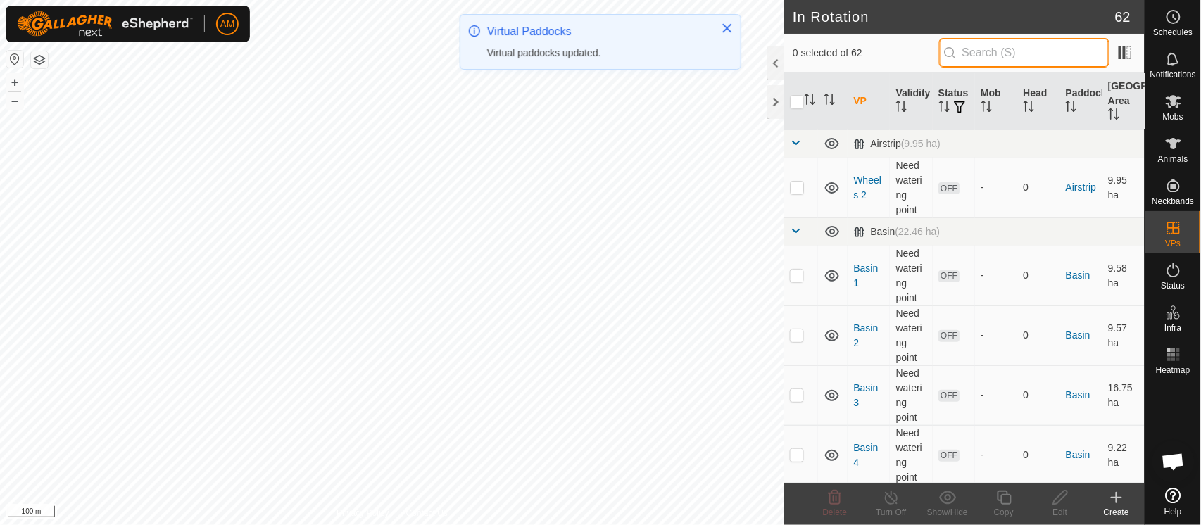
click at [969, 56] on input "text" at bounding box center [1024, 53] width 170 height 30
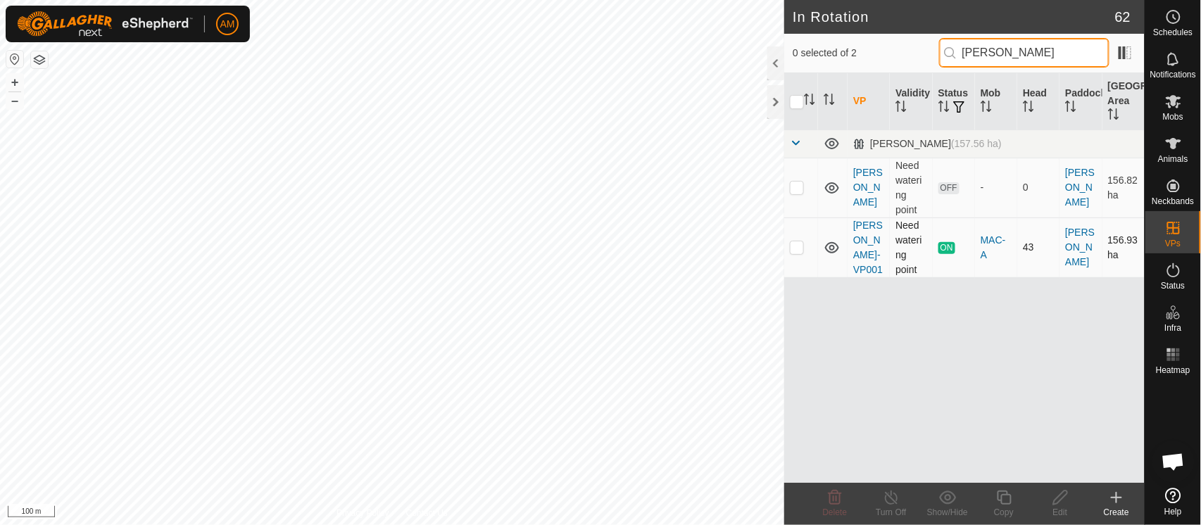
type input "[PERSON_NAME]"
click at [799, 250] on p-checkbox at bounding box center [797, 247] width 14 height 11
checkbox input "true"
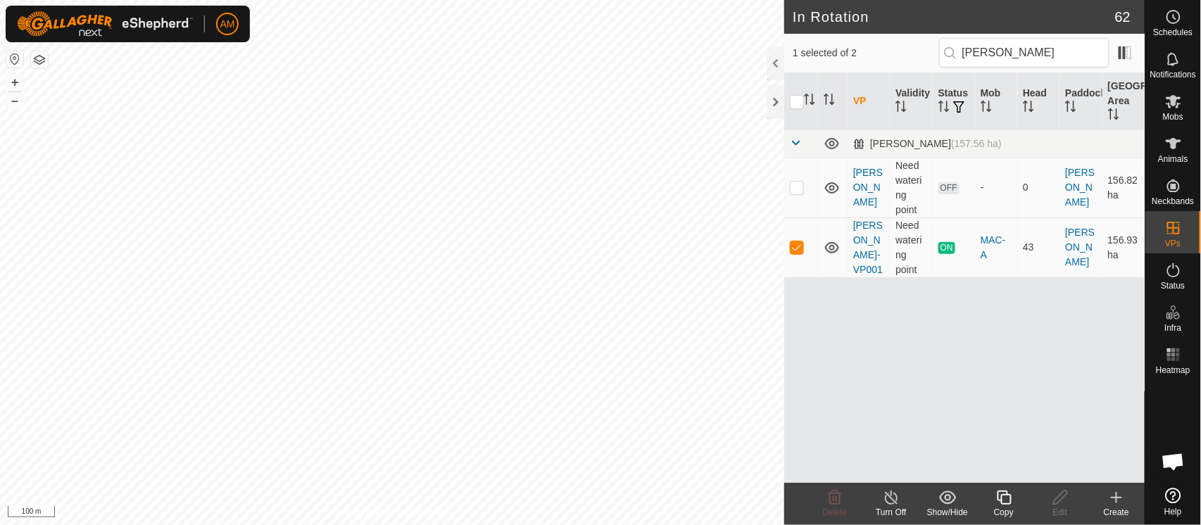
click at [1004, 503] on icon at bounding box center [1005, 497] width 18 height 17
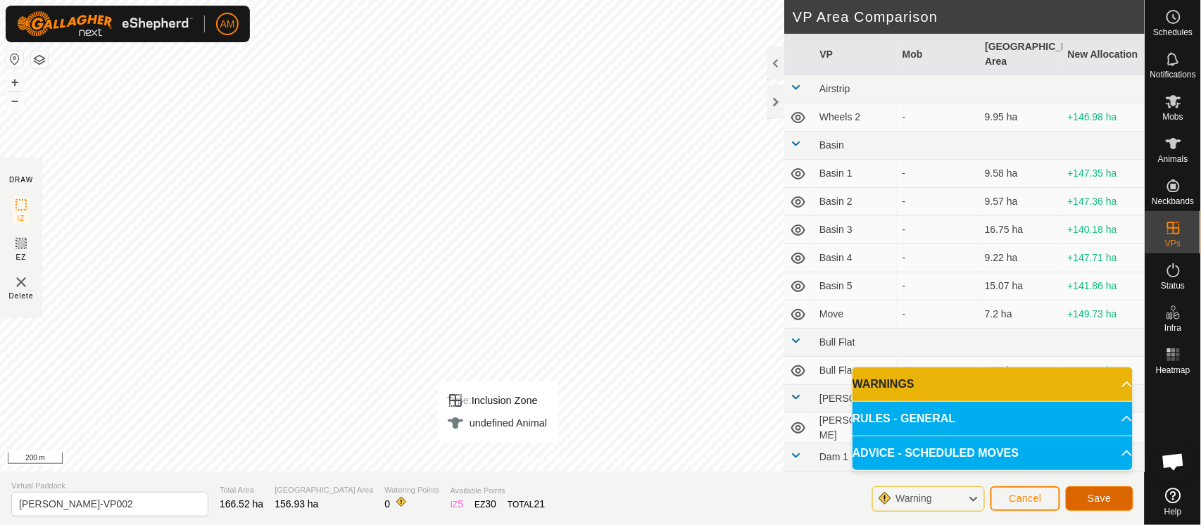
click at [1096, 500] on span "Save" at bounding box center [1100, 498] width 24 height 11
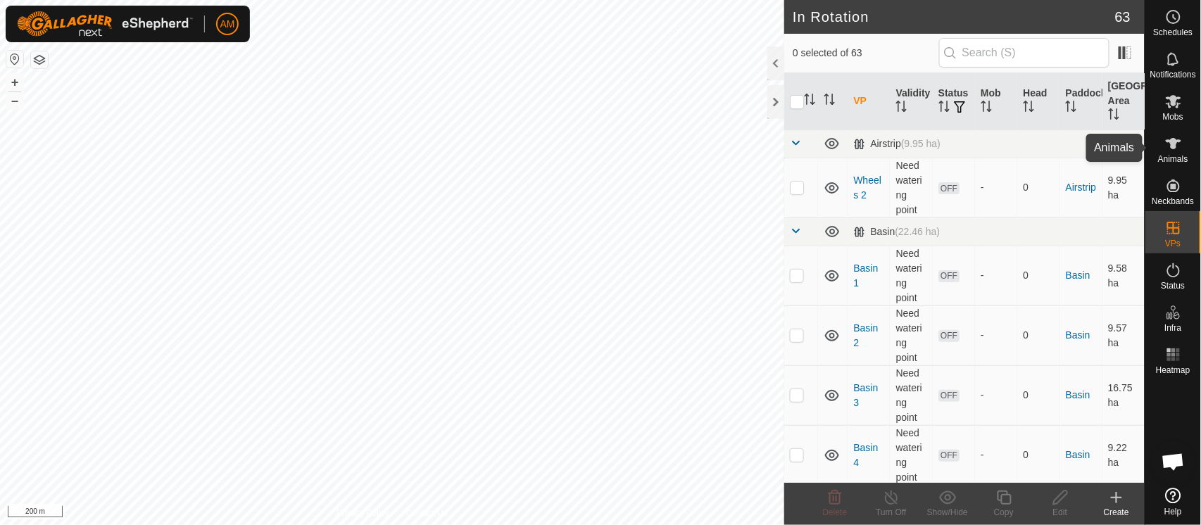
click at [1171, 148] on icon at bounding box center [1173, 143] width 17 height 17
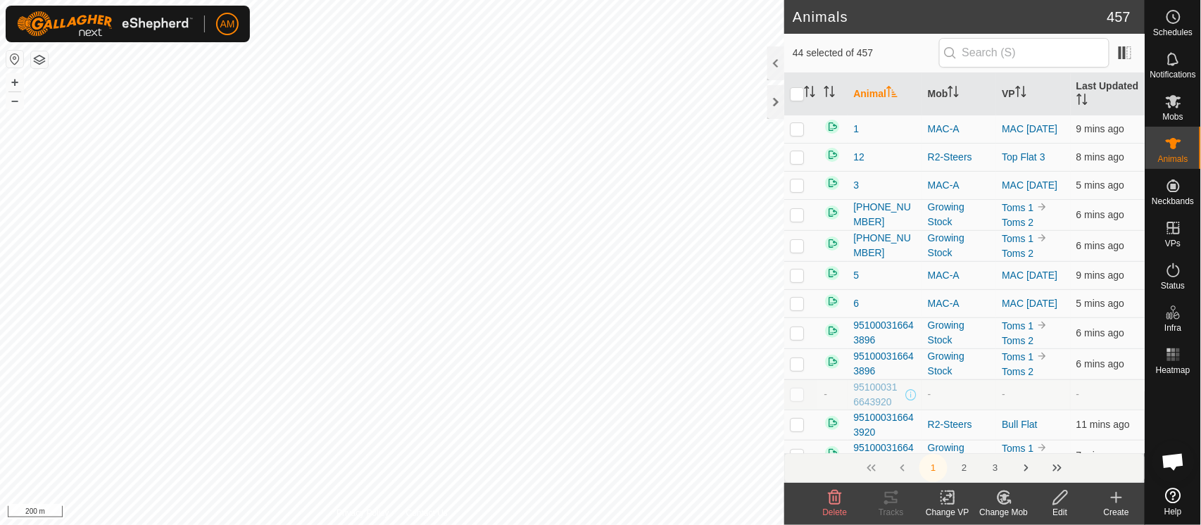
click at [559, 294] on div "AM Schedules Notifications Mobs Animals Neckbands VPs Status Infra Heatmap Help…" at bounding box center [600, 262] width 1201 height 525
click at [941, 502] on icon at bounding box center [948, 497] width 18 height 17
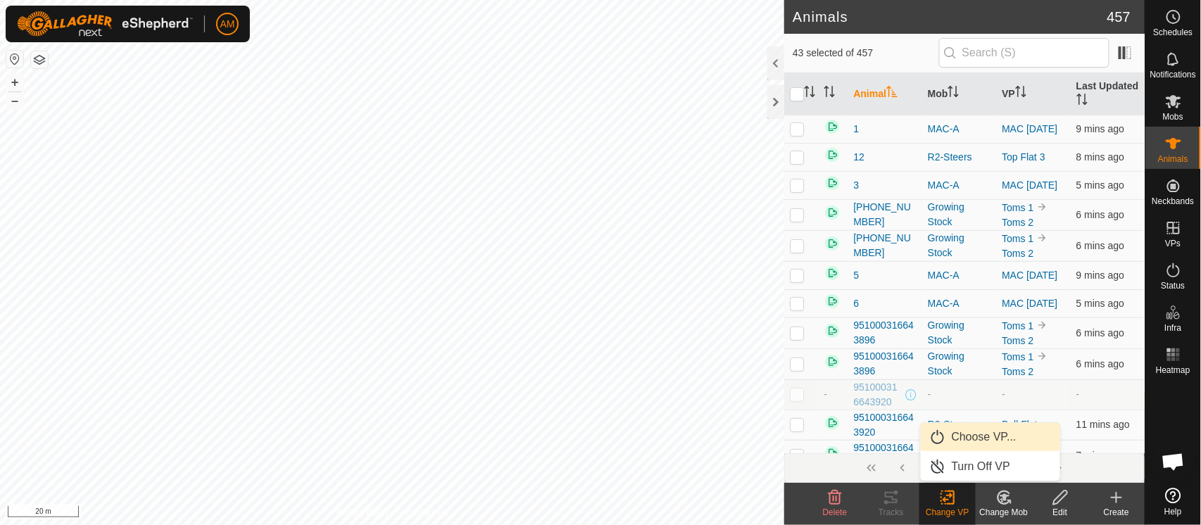
click at [948, 442] on link "Choose VP..." at bounding box center [990, 437] width 139 height 28
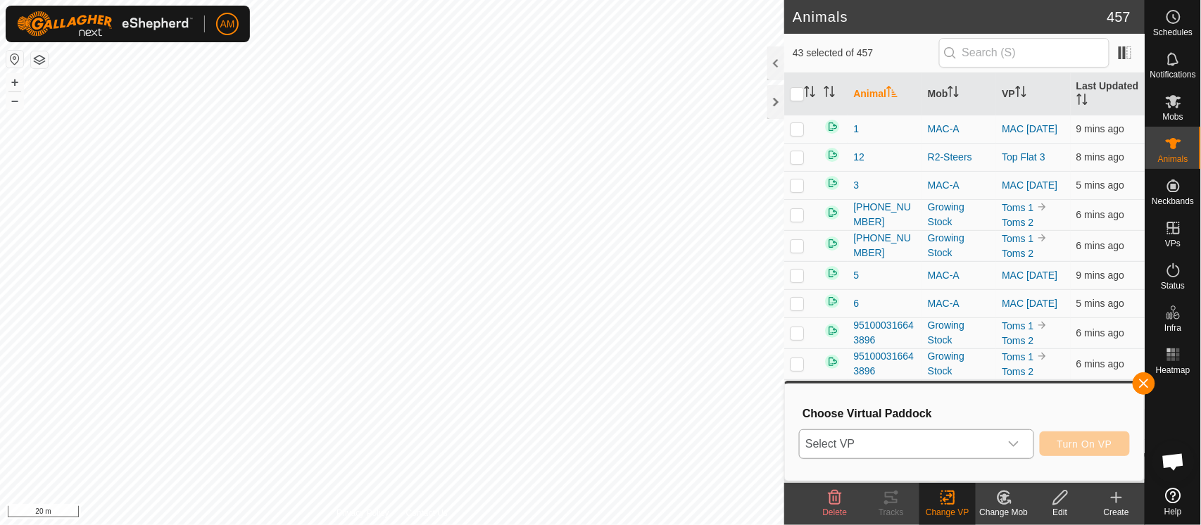
click at [904, 444] on span "Select VP" at bounding box center [899, 444] width 199 height 28
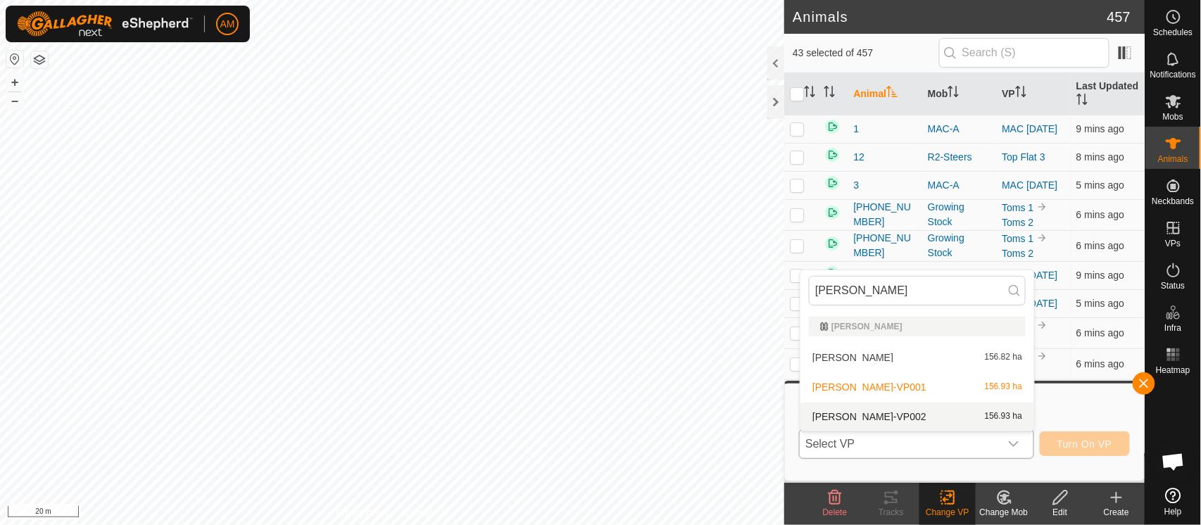
type input "[PERSON_NAME]"
click at [869, 415] on li "[PERSON_NAME]-VP002 156.93 ha" at bounding box center [918, 417] width 234 height 28
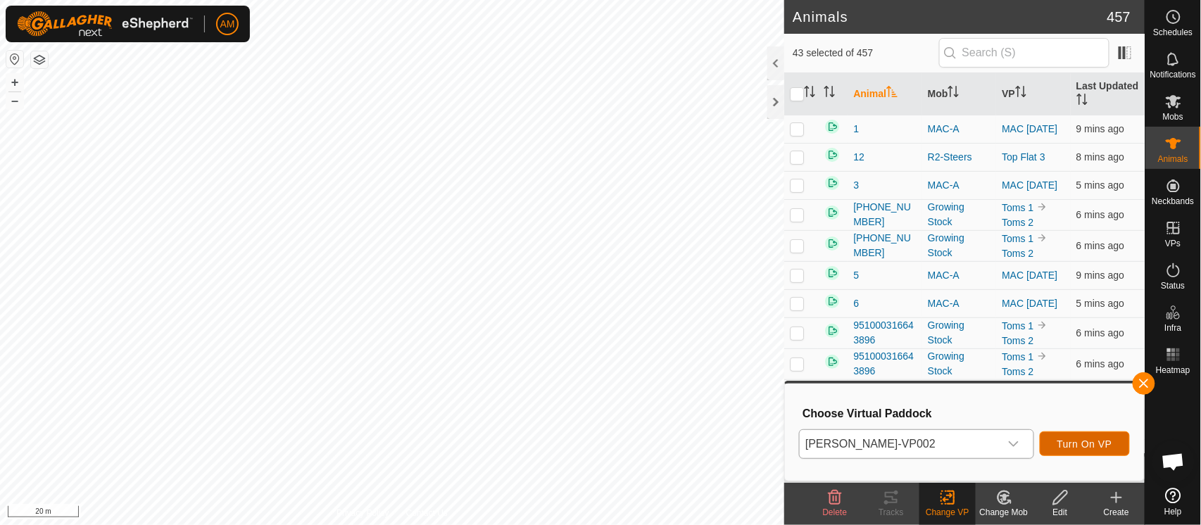
click at [1082, 447] on span "Turn On VP" at bounding box center [1085, 444] width 55 height 11
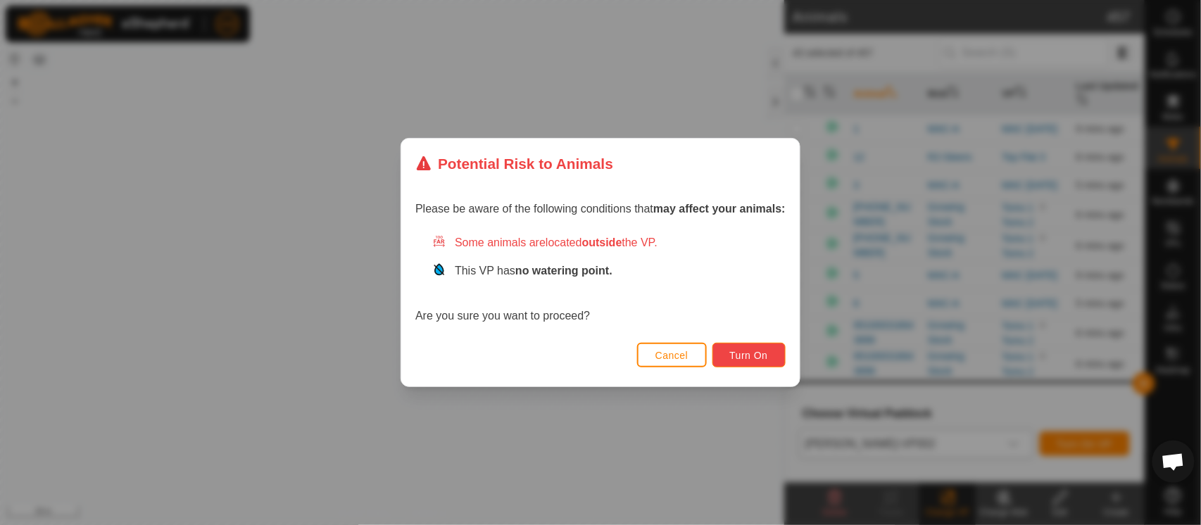
click at [742, 352] on span "Turn On" at bounding box center [749, 355] width 38 height 11
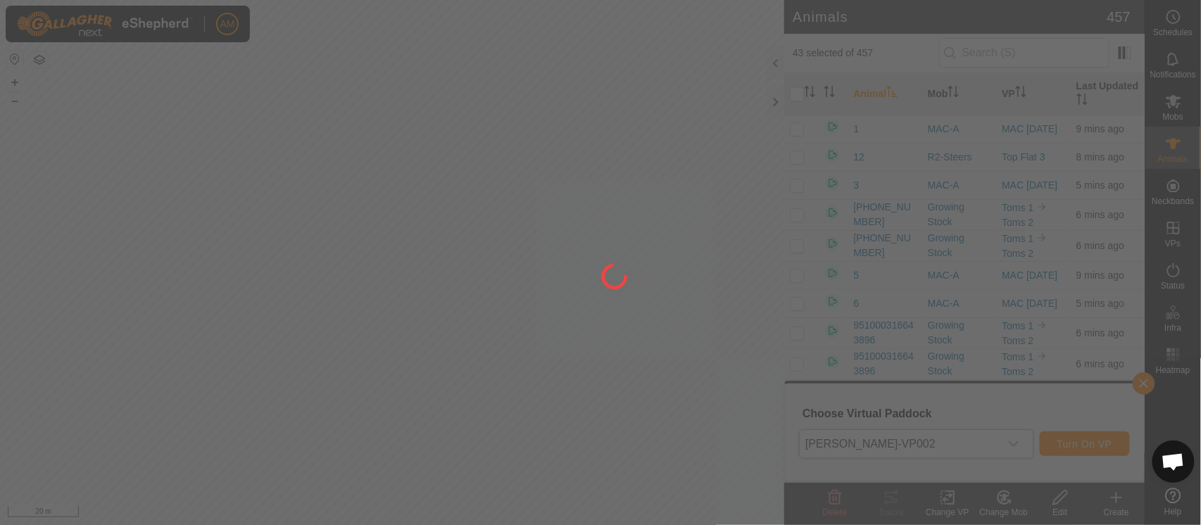
click at [255, 308] on div at bounding box center [600, 262] width 1201 height 525
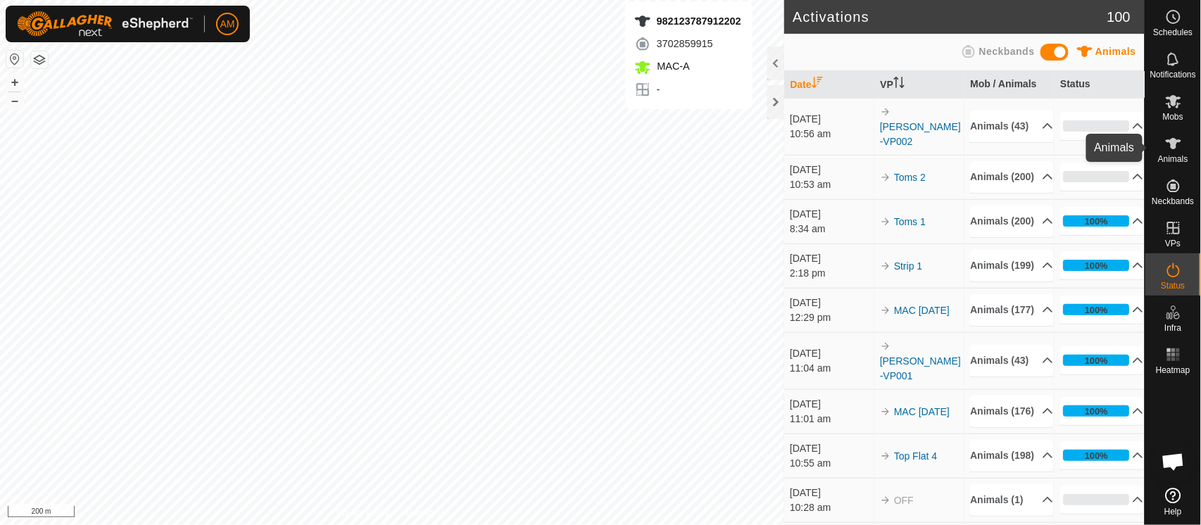
click at [1175, 161] on span "Animals" at bounding box center [1173, 159] width 30 height 8
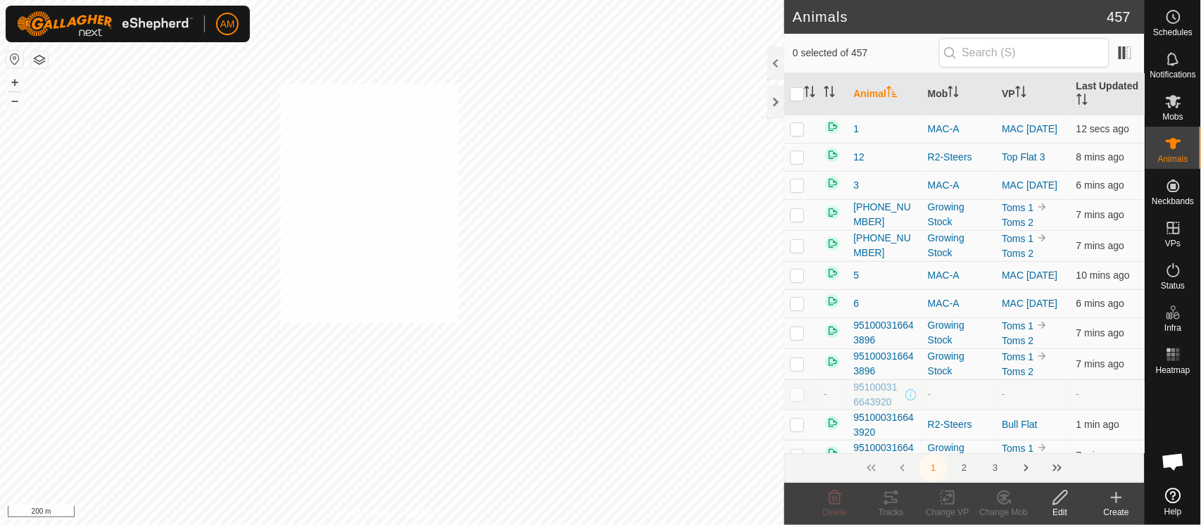
checkbox input "true"
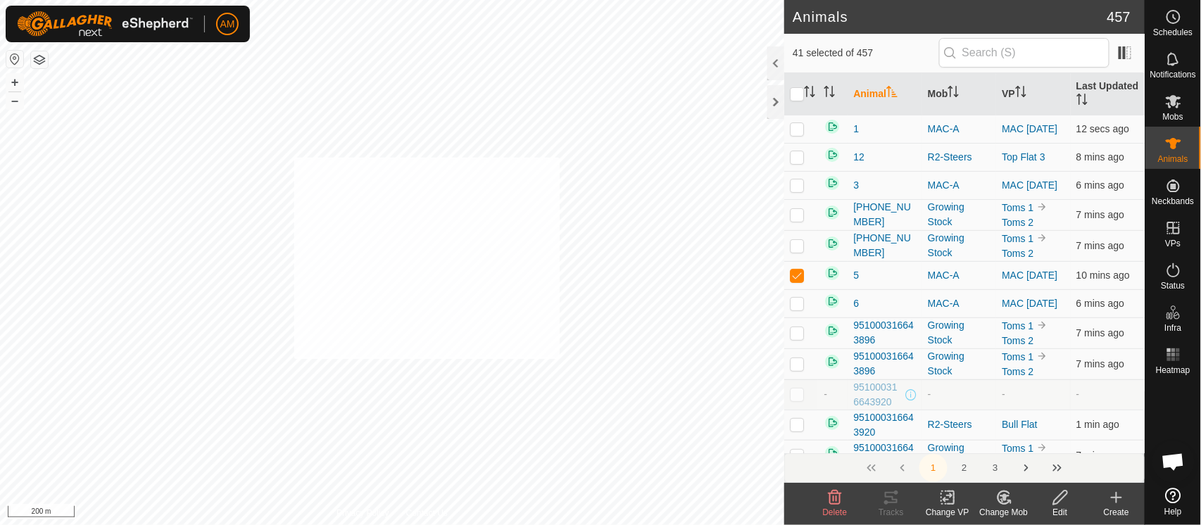
checkbox input "true"
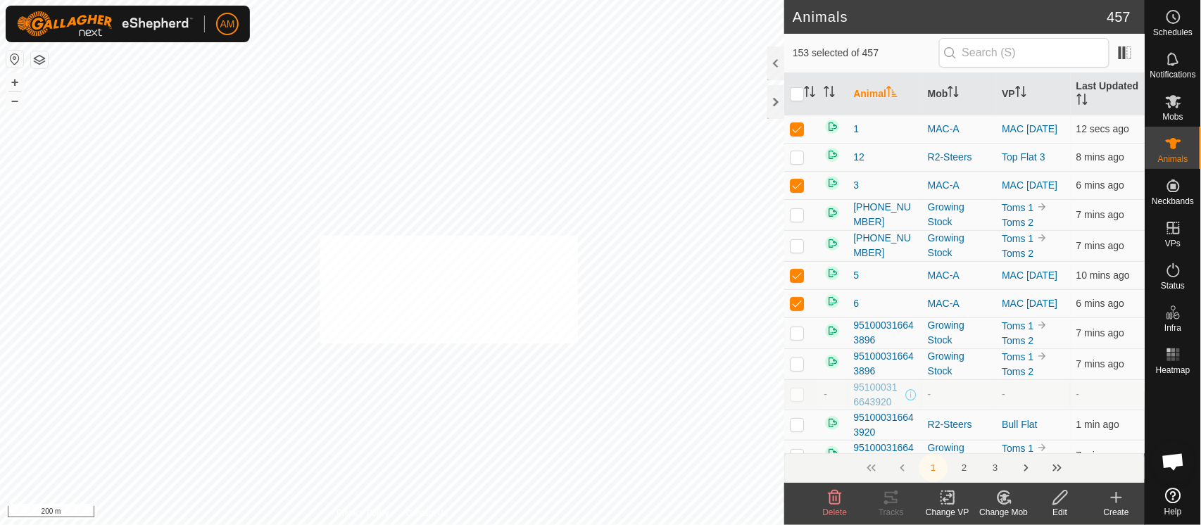
checkbox input "true"
click at [946, 500] on icon at bounding box center [948, 498] width 10 height 9
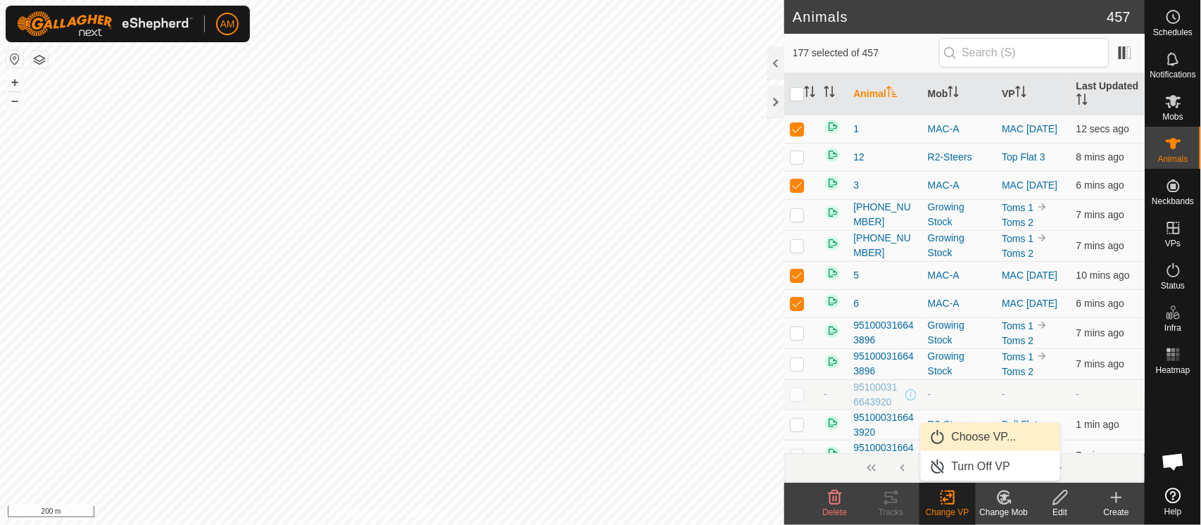
click at [971, 438] on link "Choose VP..." at bounding box center [990, 437] width 139 height 28
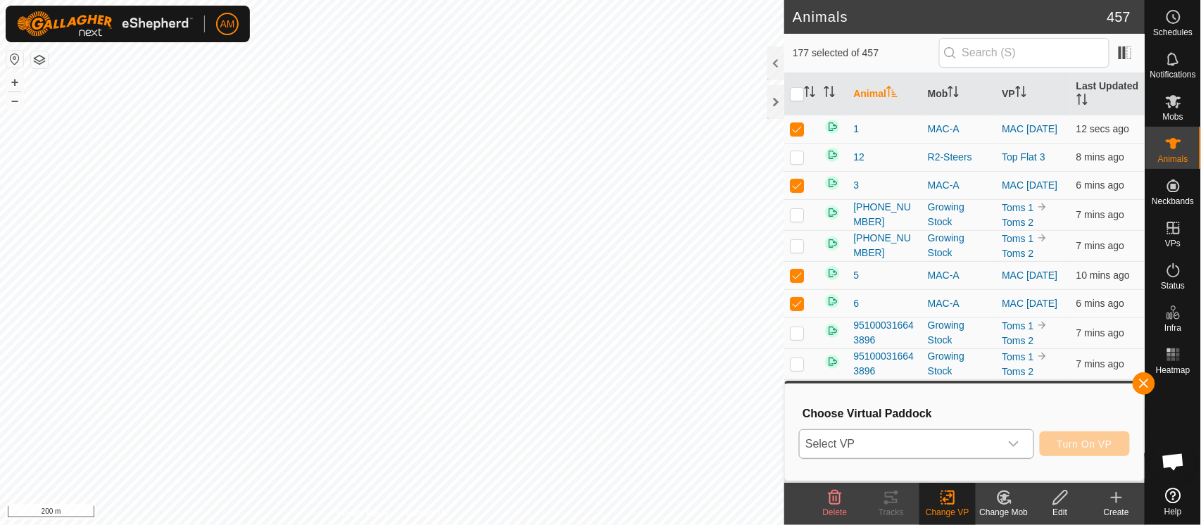
click at [984, 444] on span "Select VP" at bounding box center [899, 444] width 199 height 28
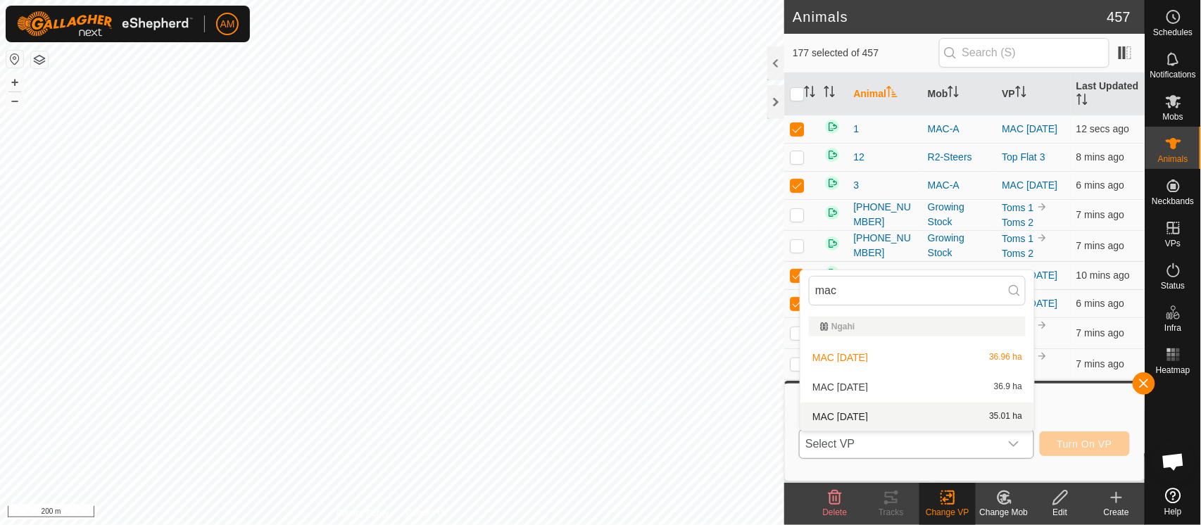
type input "mac"
click at [858, 413] on li "MAC [DATE] 35.01 ha" at bounding box center [918, 417] width 234 height 28
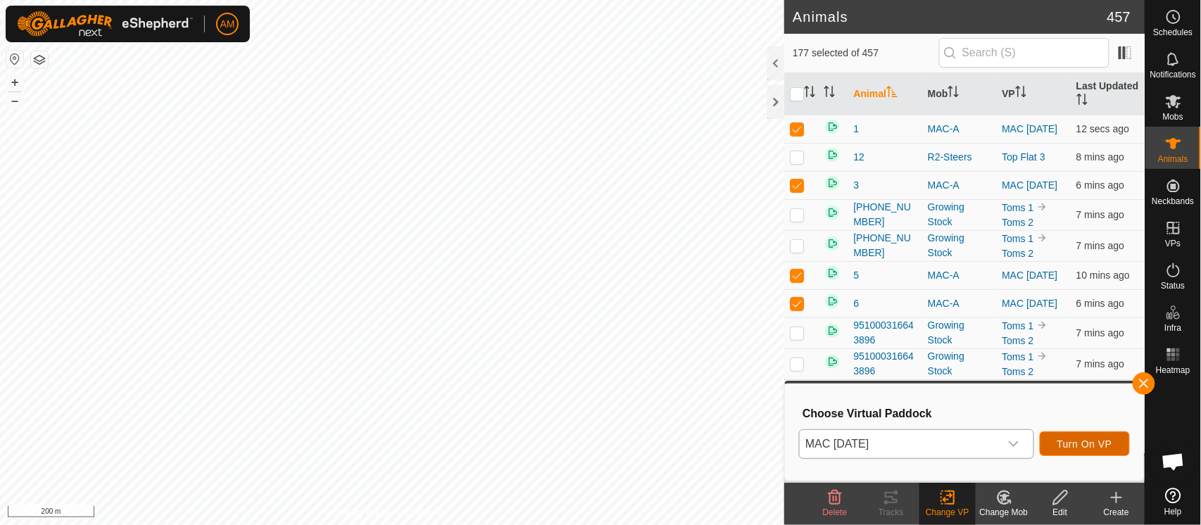
click at [1113, 446] on span "Turn On VP" at bounding box center [1085, 444] width 55 height 11
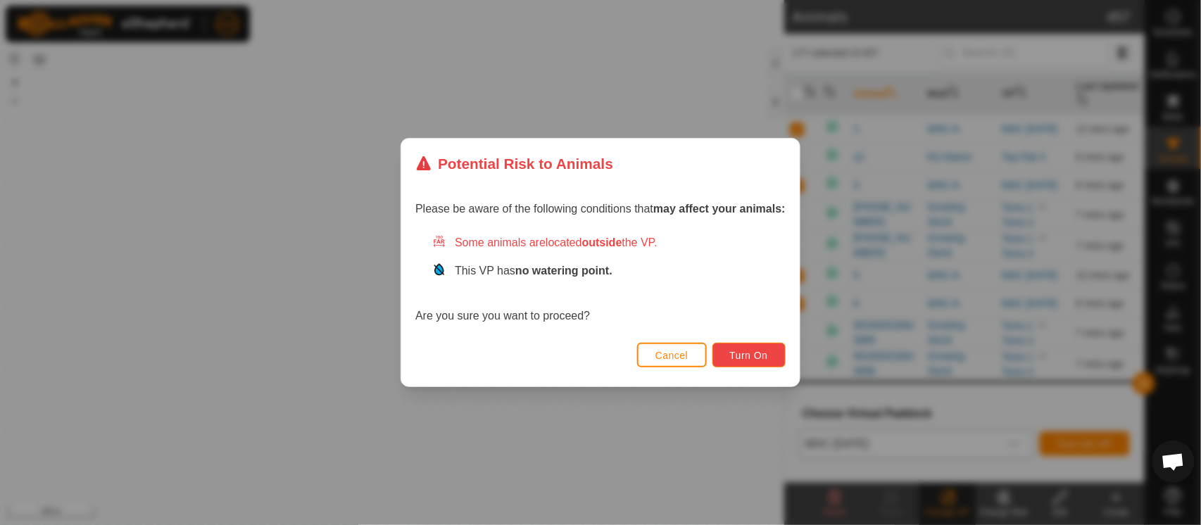
click at [727, 359] on button "Turn On" at bounding box center [749, 355] width 73 height 25
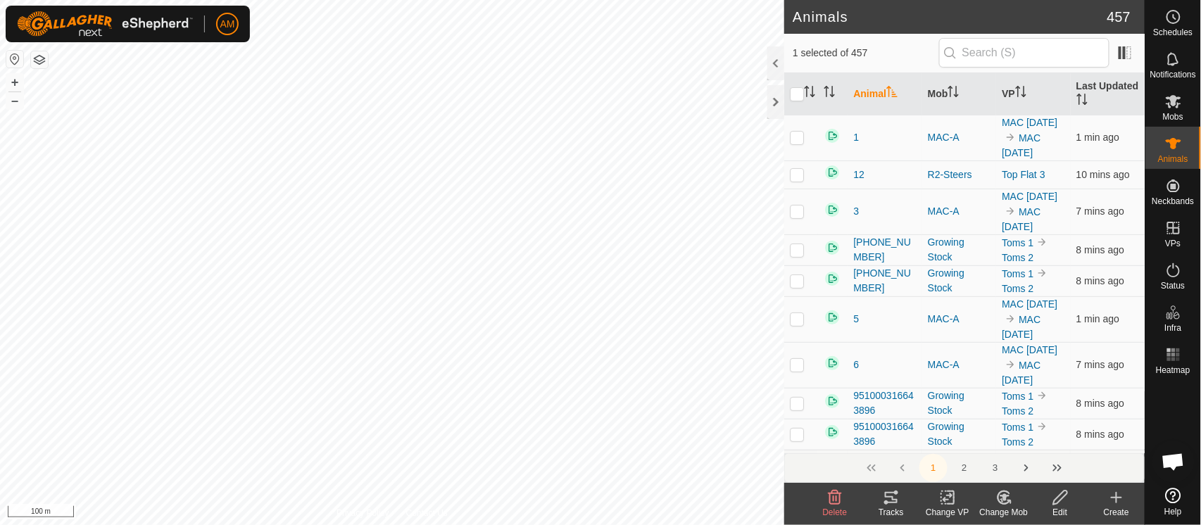
click at [952, 504] on icon at bounding box center [951, 498] width 6 height 13
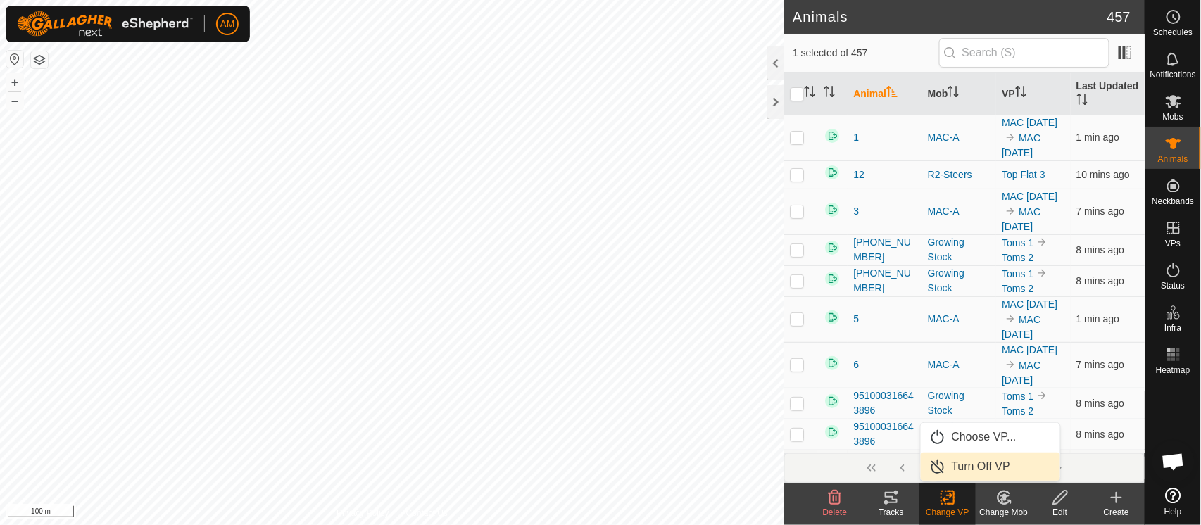
click at [955, 463] on link "Turn Off VP" at bounding box center [990, 467] width 139 height 28
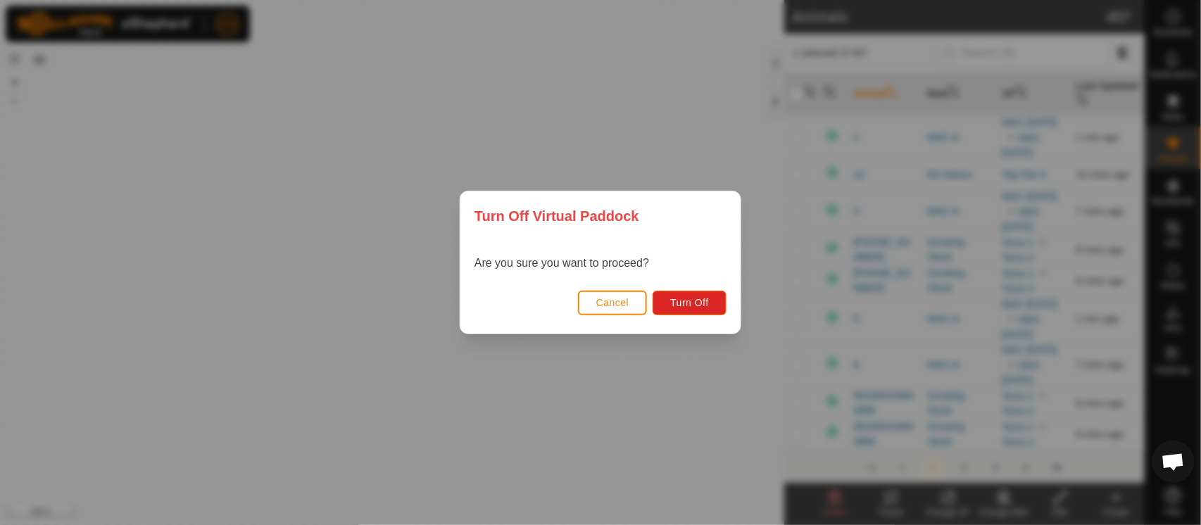
click at [673, 289] on div "Cancel Turn Off" at bounding box center [601, 310] width 280 height 48
click at [673, 302] on span "Turn Off" at bounding box center [689, 302] width 39 height 11
